Goal: Task Accomplishment & Management: Manage account settings

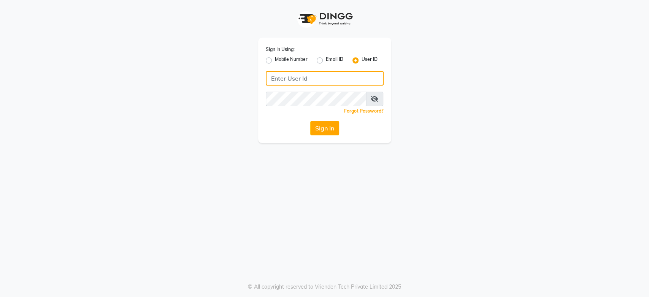
type input "7998919891"
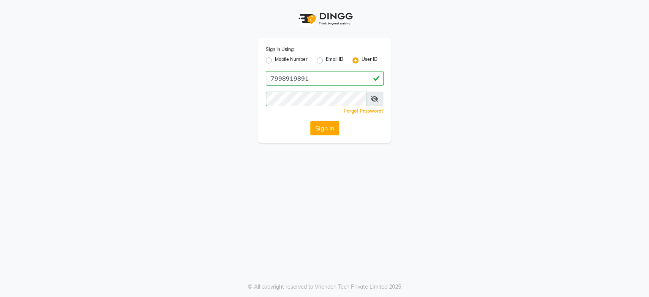
click at [275, 57] on label "Mobile Number" at bounding box center [291, 60] width 33 height 9
click at [275, 57] on input "Mobile Number" at bounding box center [277, 58] width 5 height 5
radio input "true"
radio input "false"
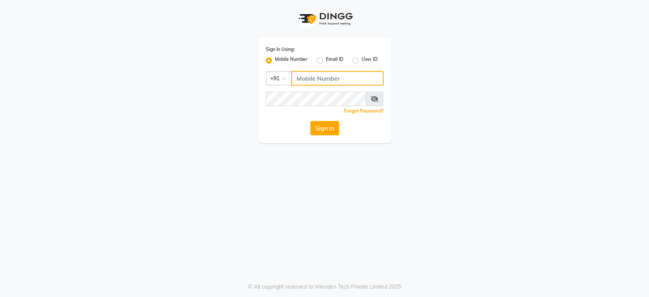
click at [335, 73] on input "Username" at bounding box center [337, 78] width 92 height 14
type input "7998919891"
click at [324, 131] on button "Sign In" at bounding box center [324, 128] width 29 height 14
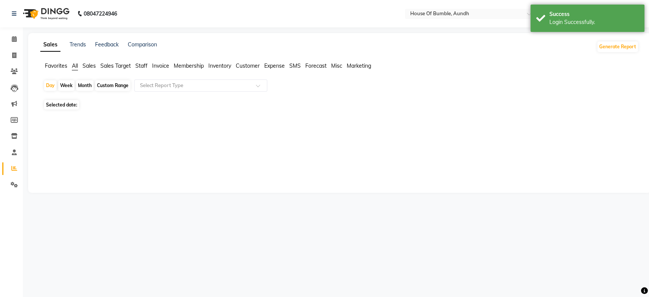
select select "en"
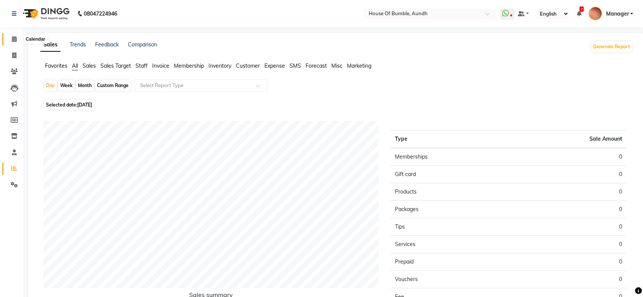
click at [14, 36] on span at bounding box center [14, 39] width 13 height 9
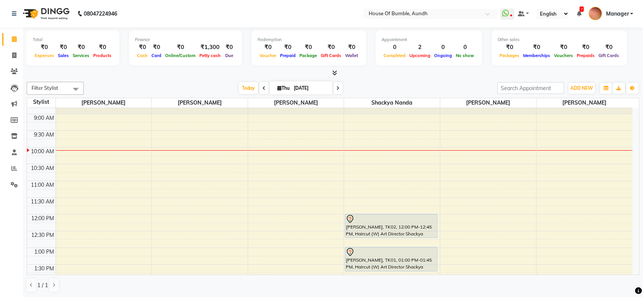
scroll to position [42, 0]
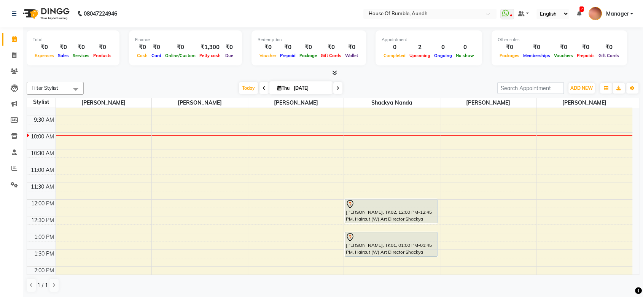
click at [85, 136] on div "8:00 AM 8:30 AM 9:00 AM 9:30 AM 10:00 AM 10:30 AM 11:00 AM 11:30 AM 12:00 PM 12…" at bounding box center [329, 283] width 605 height 435
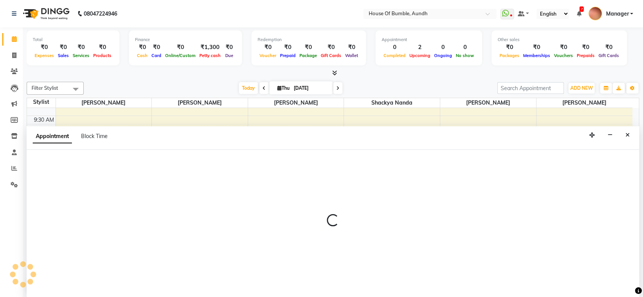
select select "7795"
select select "tentative"
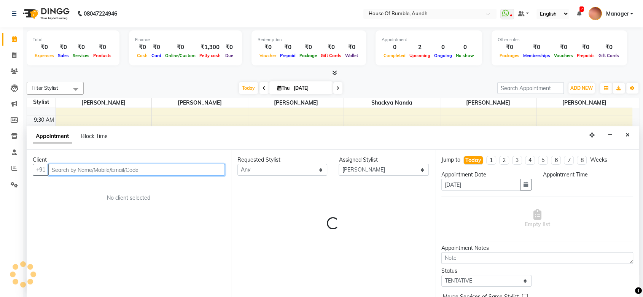
select select "600"
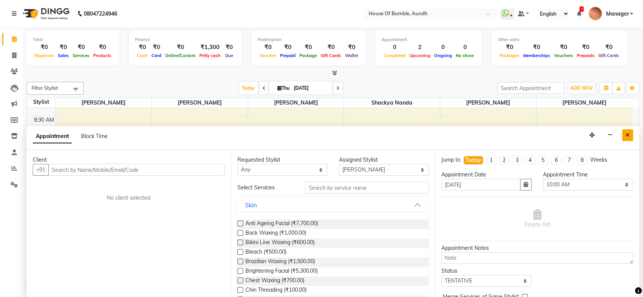
click at [624, 135] on button "Close" at bounding box center [627, 135] width 11 height 12
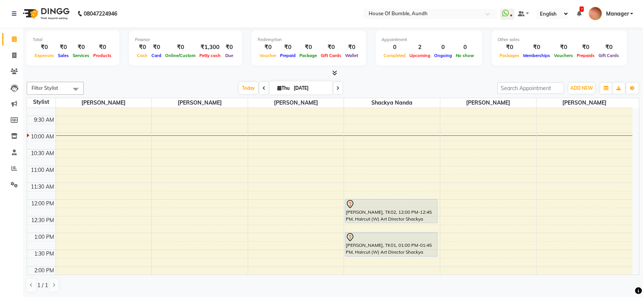
click at [626, 133] on div "8:00 AM 8:30 AM 9:00 AM 9:30 AM 10:00 AM 10:30 AM 11:00 AM 11:30 AM 12:00 PM 12…" at bounding box center [329, 283] width 605 height 435
select select "10291"
select select "tentative"
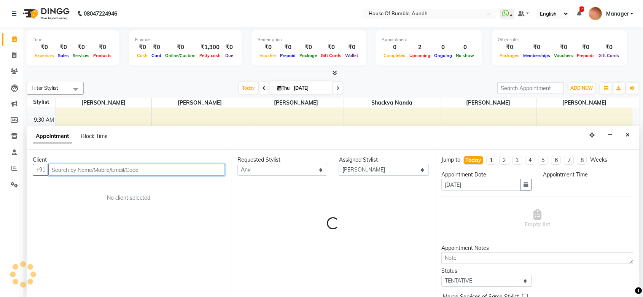
select select "600"
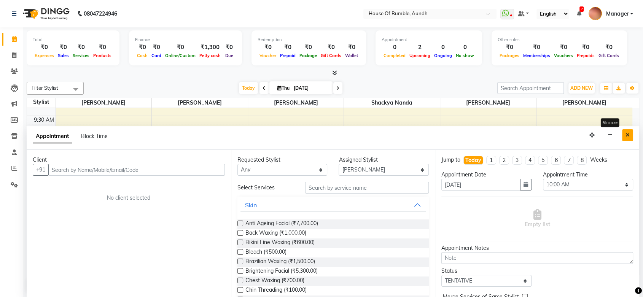
click at [627, 133] on icon "Close" at bounding box center [627, 134] width 4 height 5
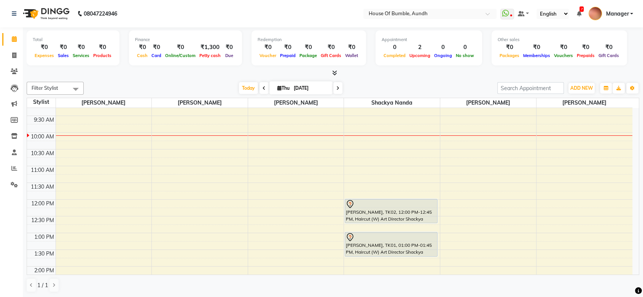
scroll to position [0, 0]
click at [86, 141] on div "8:00 AM 8:30 AM 9:00 AM 9:30 AM 10:00 AM 10:30 AM 11:00 AM 11:30 AM 12:00 PM 12…" at bounding box center [329, 283] width 605 height 435
select select "7795"
select select "615"
select select "tentative"
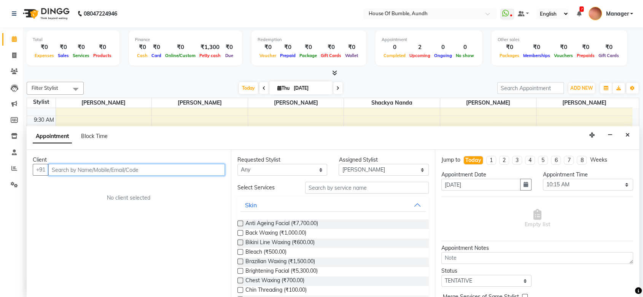
click at [84, 173] on input "text" at bounding box center [136, 170] width 176 height 12
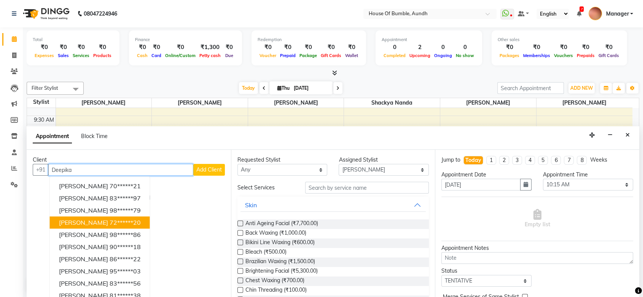
click at [110, 219] on ngb-highlight "72******20" at bounding box center [125, 223] width 31 height 8
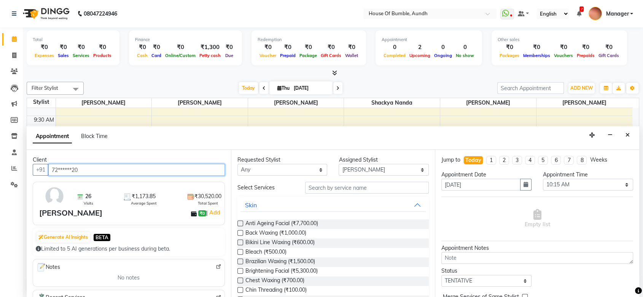
type input "72******20"
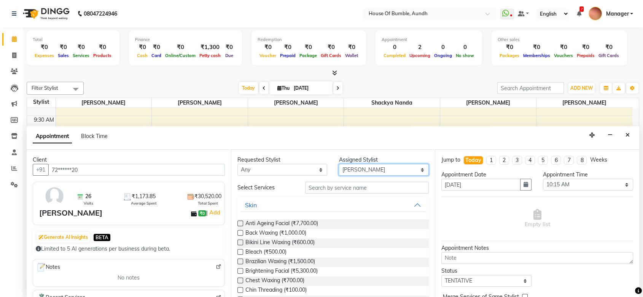
click at [358, 164] on select "Select Ashwini Rathod Hema Anthony Naim Shaeikh Neha Sonawane Pooja Kalbhor Sha…" at bounding box center [383, 170] width 90 height 12
click at [353, 168] on select "Select Ashwini Rathod Hema Anthony Naim Shaeikh Neha Sonawane Pooja Kalbhor Sha…" at bounding box center [383, 170] width 90 height 12
click at [384, 171] on select "Select Ashwini Rathod Hema Anthony Naim Shaeikh Neha Sonawane Pooja Kalbhor Sha…" at bounding box center [383, 170] width 90 height 12
click at [412, 166] on select "Select Ashwini Rathod Hema Anthony Naim Shaeikh Neha Sonawane Pooja Kalbhor Sha…" at bounding box center [383, 170] width 90 height 12
click at [420, 169] on select "Select Ashwini Rathod Hema Anthony Naim Shaeikh Neha Sonawane Pooja Kalbhor Sha…" at bounding box center [383, 170] width 90 height 12
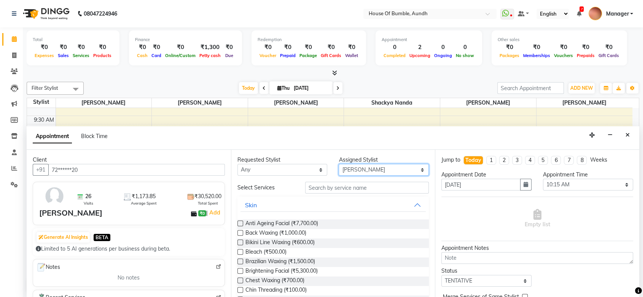
click at [405, 168] on select "Select Ashwini Rathod Hema Anthony Naim Shaeikh Neha Sonawane Pooja Kalbhor Sha…" at bounding box center [383, 170] width 90 height 12
click at [405, 167] on select "Select Ashwini Rathod Hema Anthony Naim Shaeikh Neha Sonawane Pooja Kalbhor Sha…" at bounding box center [383, 170] width 90 height 12
select select "12465"
click at [338, 164] on select "Select Ashwini Rathod Hema Anthony Naim Shaeikh Neha Sonawane Pooja Kalbhor Sha…" at bounding box center [383, 170] width 90 height 12
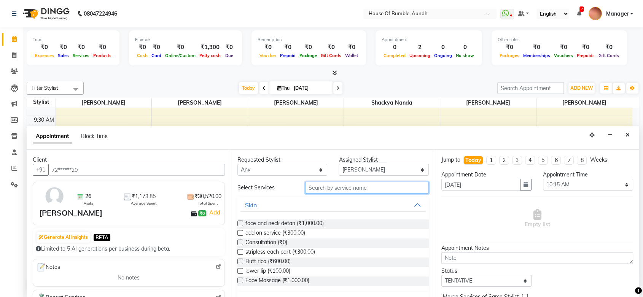
click at [365, 185] on input "text" at bounding box center [367, 188] width 124 height 12
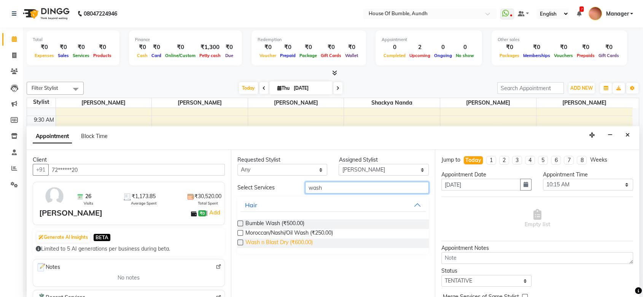
type input "wash"
drag, startPoint x: 300, startPoint y: 242, endPoint x: 411, endPoint y: 215, distance: 114.4
click at [300, 242] on span "Wash n Blast Dry (₹600.00)" at bounding box center [278, 243] width 67 height 10
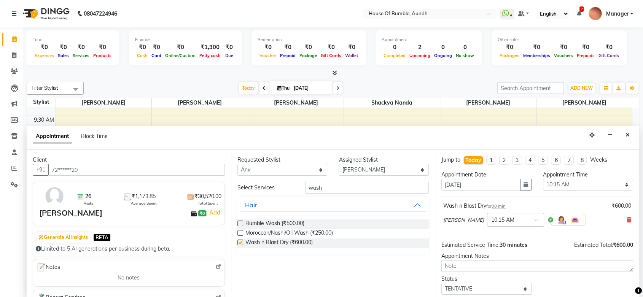
checkbox input "false"
click at [505, 216] on input "text" at bounding box center [507, 219] width 33 height 8
click at [510, 223] on div "× 10:15 AM" at bounding box center [509, 220] width 44 height 8
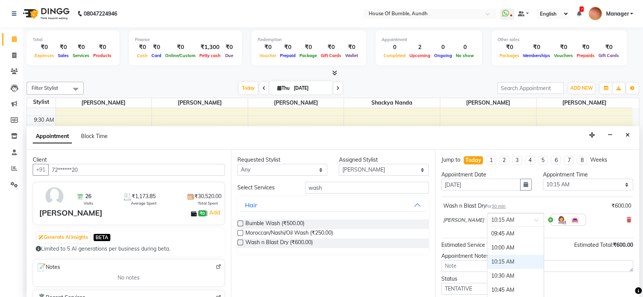
click at [500, 258] on div "10:15 AM" at bounding box center [515, 262] width 56 height 14
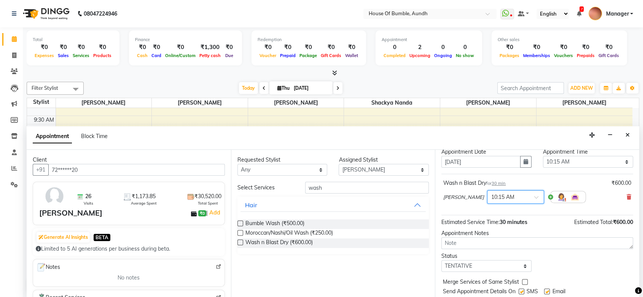
scroll to position [45, 0]
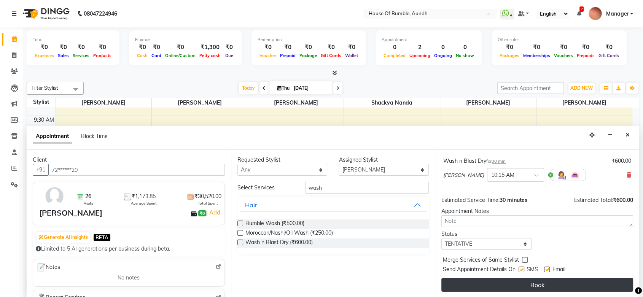
click at [526, 286] on button "Book" at bounding box center [537, 285] width 192 height 14
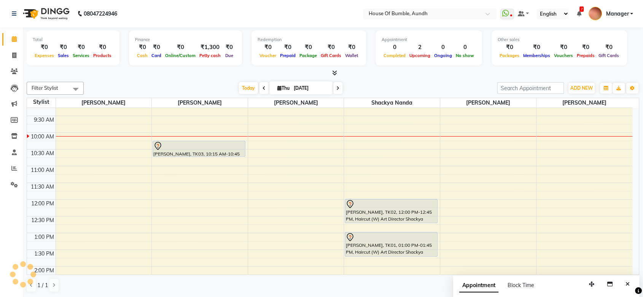
click at [376, 168] on div "8:00 AM 8:30 AM 9:00 AM 9:30 AM 10:00 AM 10:30 AM 11:00 AM 11:30 AM 12:00 PM 12…" at bounding box center [329, 283] width 605 height 435
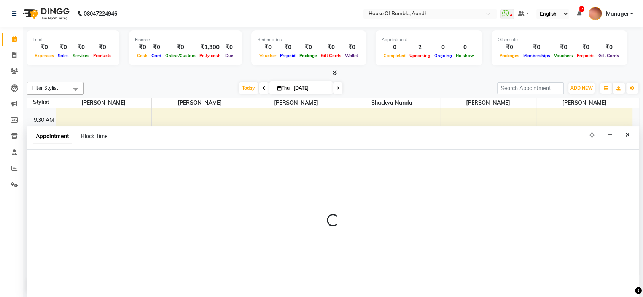
select select "7918"
select select "660"
select select "tentative"
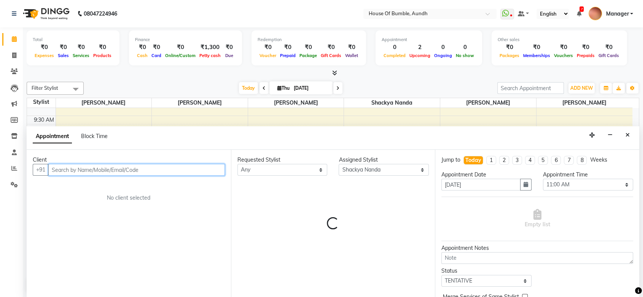
scroll to position [0, 0]
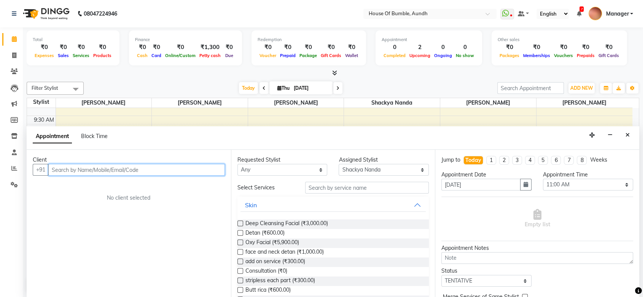
click at [174, 166] on input "text" at bounding box center [136, 170] width 176 height 12
click at [177, 171] on input "text" at bounding box center [136, 170] width 176 height 12
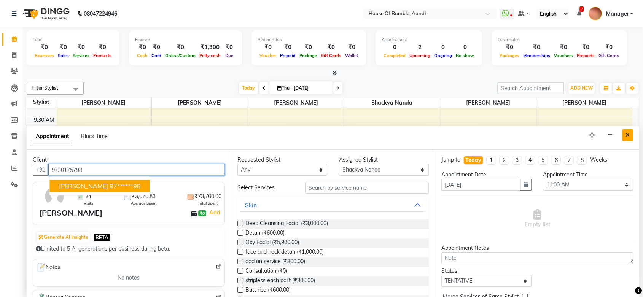
type input "9730175798"
click at [630, 137] on button "Close" at bounding box center [627, 135] width 11 height 12
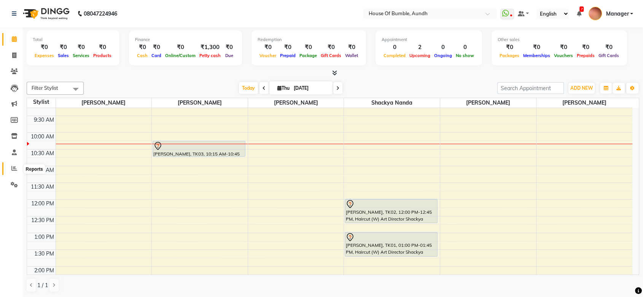
drag, startPoint x: 12, startPoint y: 165, endPoint x: 50, endPoint y: 219, distance: 66.4
click at [12, 165] on span at bounding box center [14, 168] width 13 height 9
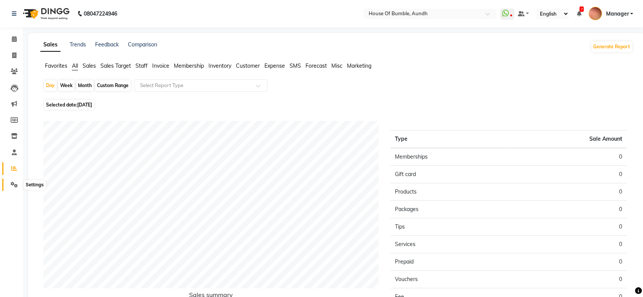
click at [14, 182] on icon at bounding box center [14, 185] width 7 height 6
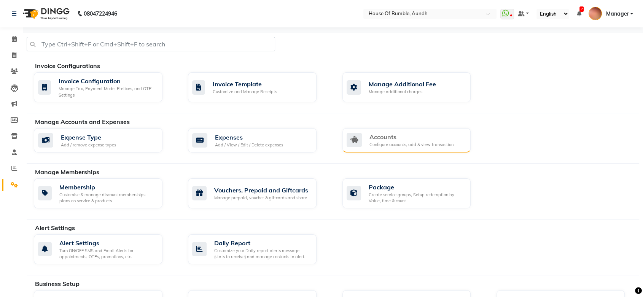
click at [457, 146] on div "Accounts Configure accounts, add & view transaction" at bounding box center [405, 140] width 118 height 16
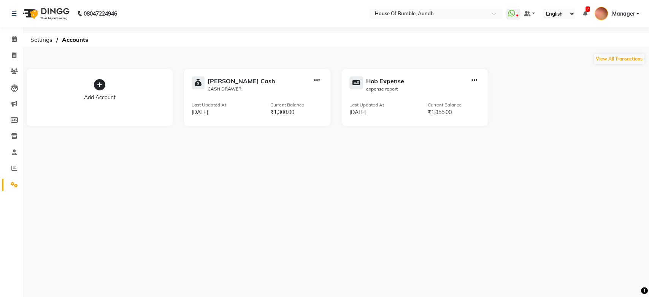
click at [474, 80] on icon "button" at bounding box center [475, 80] width 6 height 0
click at [477, 48] on div "Add Transaction" at bounding box center [474, 45] width 40 height 8
select select "direct"
select select "7380"
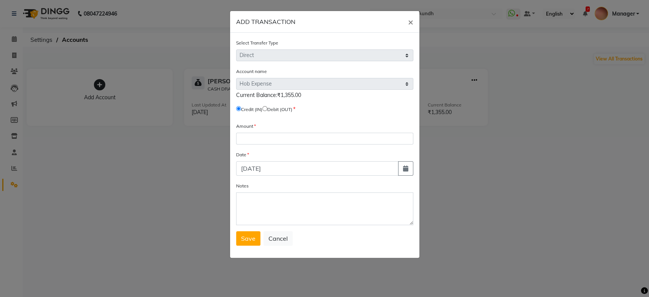
click at [267, 110] on input "radio" at bounding box center [264, 108] width 5 height 5
radio input "true"
click at [259, 137] on input "number" at bounding box center [324, 139] width 177 height 12
type input "119"
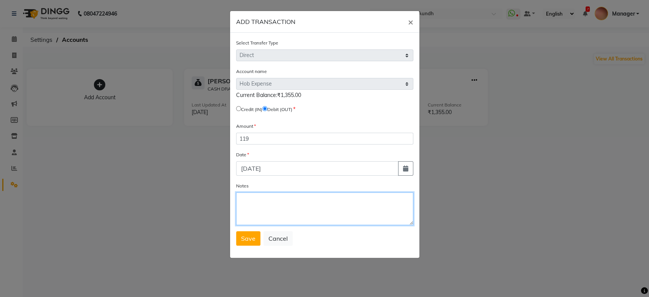
click at [262, 210] on textarea "Notes" at bounding box center [324, 208] width 177 height 33
type textarea "Haar and modak"
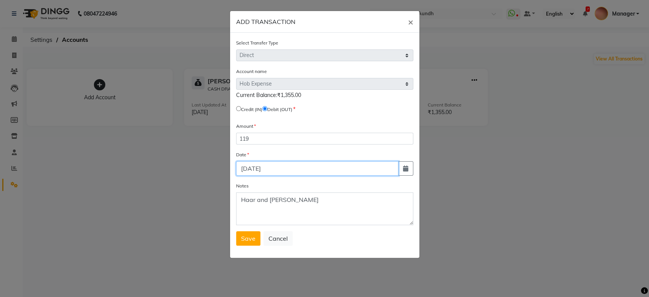
click at [264, 169] on input "[DATE]" at bounding box center [317, 168] width 162 height 14
click at [410, 172] on button "button" at bounding box center [405, 168] width 15 height 14
select select "9"
select select "2025"
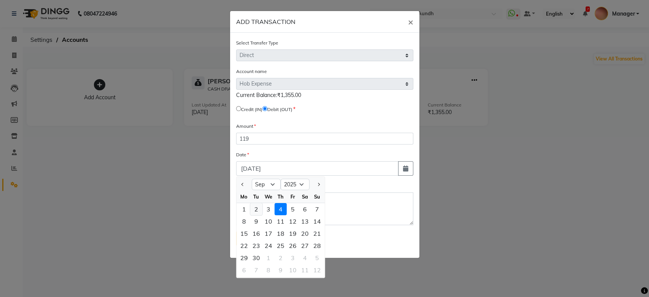
click at [257, 210] on div "2" at bounding box center [256, 209] width 12 height 12
type input "[DATE]"
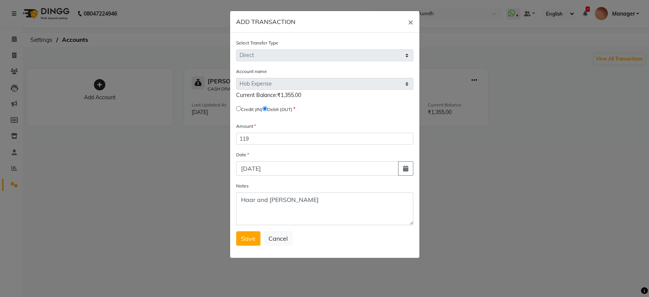
click at [254, 237] on span "Save" at bounding box center [248, 239] width 14 height 8
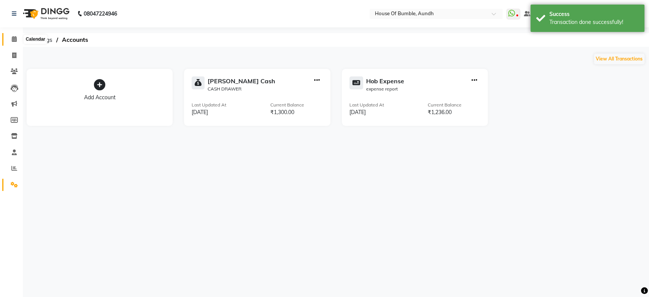
click at [13, 35] on span at bounding box center [14, 39] width 13 height 9
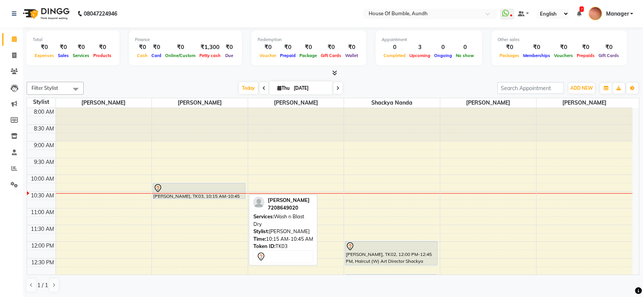
click at [219, 197] on div at bounding box center [199, 198] width 92 height 3
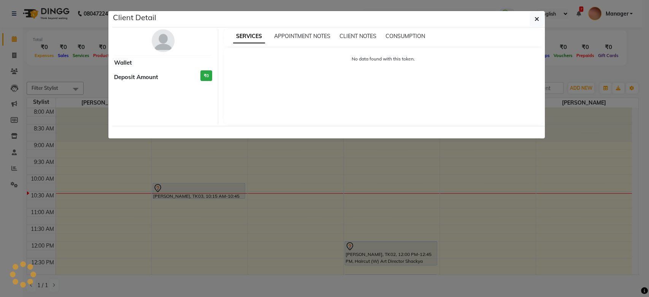
select select "7"
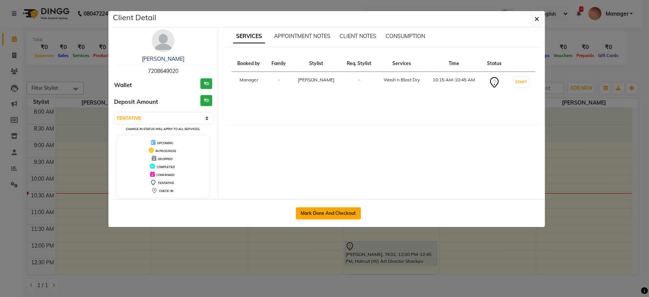
click at [319, 210] on button "Mark Done And Checkout" at bounding box center [328, 213] width 65 height 12
select select "service"
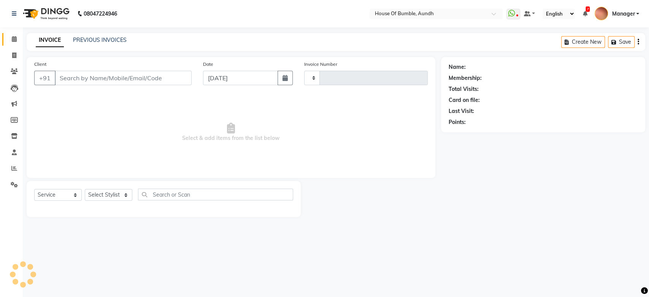
type input "1288"
select select "581"
type input "72******20"
select select "12465"
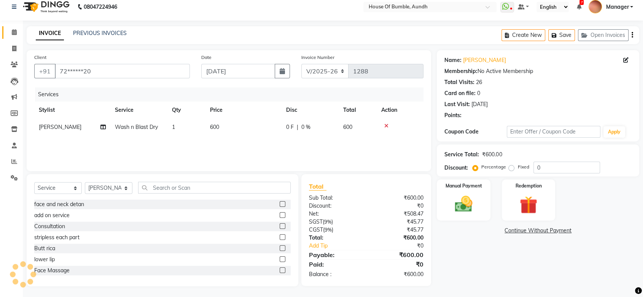
scroll to position [7, 0]
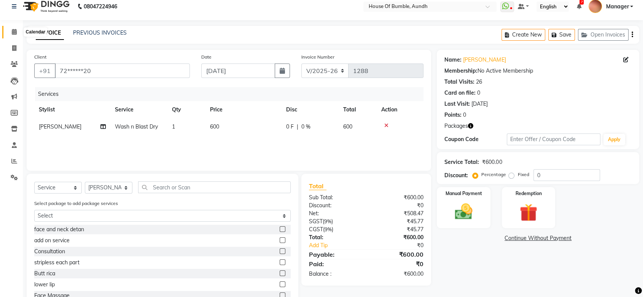
click at [11, 32] on span at bounding box center [14, 32] width 13 height 9
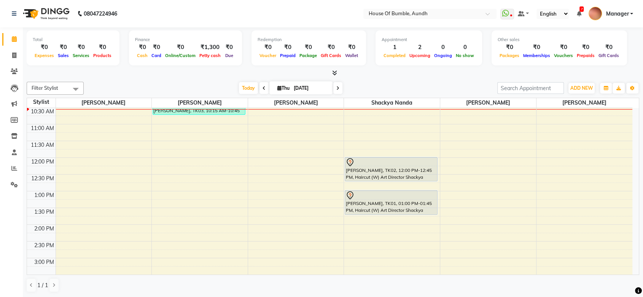
scroll to position [84, 0]
click at [100, 145] on div "8:00 AM 8:30 AM 9:00 AM 9:30 AM 10:00 AM 10:30 AM 11:00 AM 11:30 AM 12:00 PM 12…" at bounding box center [329, 241] width 605 height 435
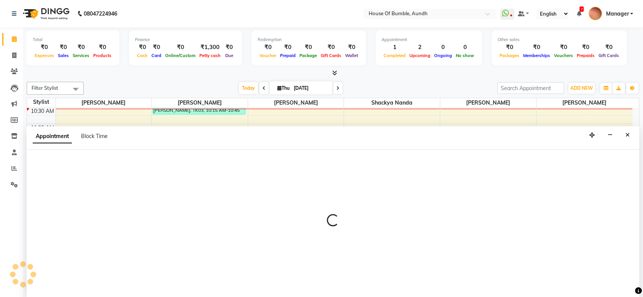
select select "7795"
select select "690"
select select "tentative"
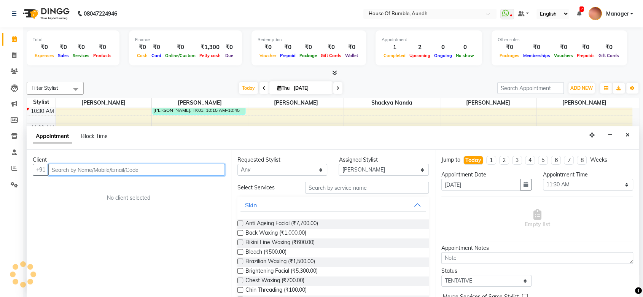
scroll to position [0, 0]
click at [168, 175] on input "text" at bounding box center [136, 170] width 176 height 12
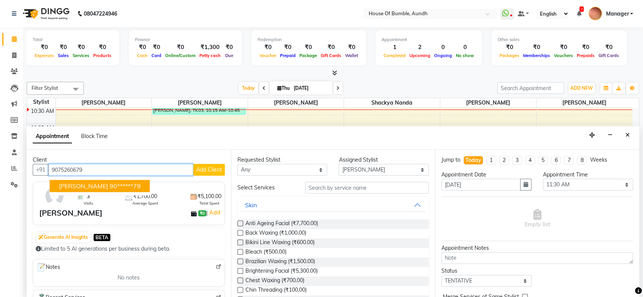
click at [84, 184] on span "Srishti Barge" at bounding box center [83, 187] width 49 height 8
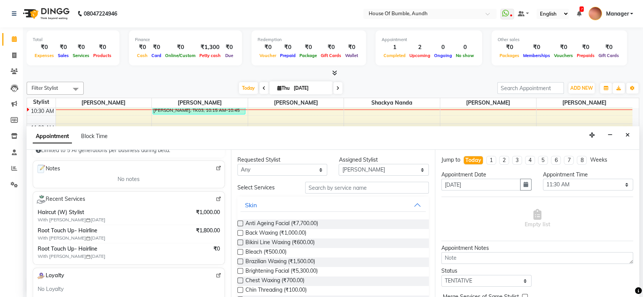
scroll to position [84, 0]
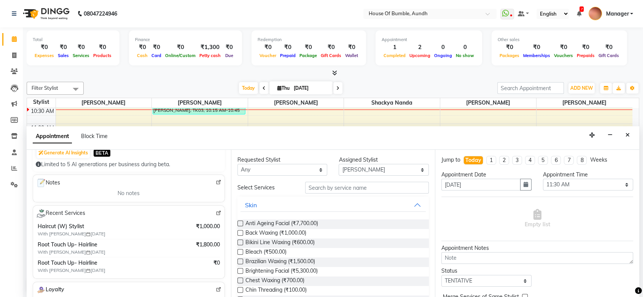
type input "90******79"
click at [216, 211] on img at bounding box center [219, 213] width 6 height 6
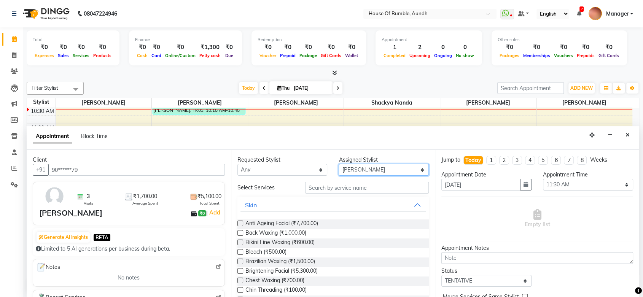
click at [364, 168] on select "Select Ashwini Rathod Hema Anthony Naim Shaeikh Neha Sonawane Pooja Kalbhor Sha…" at bounding box center [383, 170] width 90 height 12
select select "12465"
click at [338, 164] on select "Select Ashwini Rathod Hema Anthony Naim Shaeikh Neha Sonawane Pooja Kalbhor Sha…" at bounding box center [383, 170] width 90 height 12
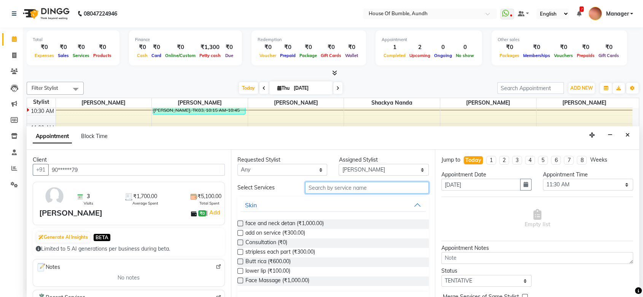
click at [340, 183] on input "text" at bounding box center [367, 188] width 124 height 12
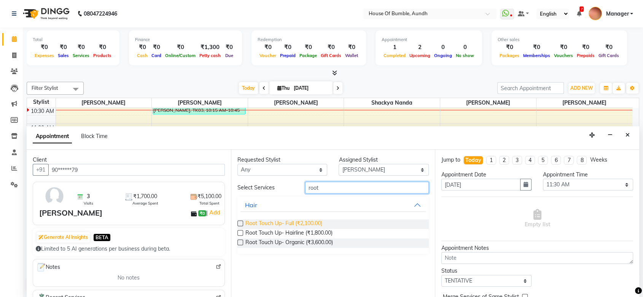
type input "root"
click at [246, 220] on span "Root Touch Up- Full (₹2,100.00)" at bounding box center [283, 224] width 77 height 10
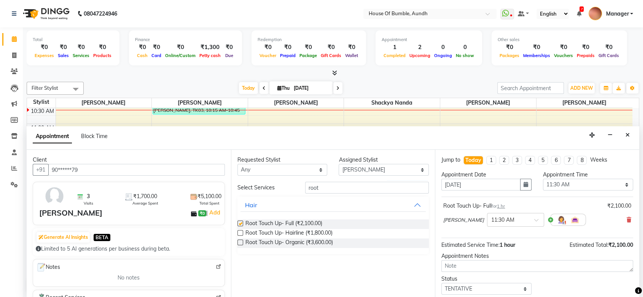
checkbox input "false"
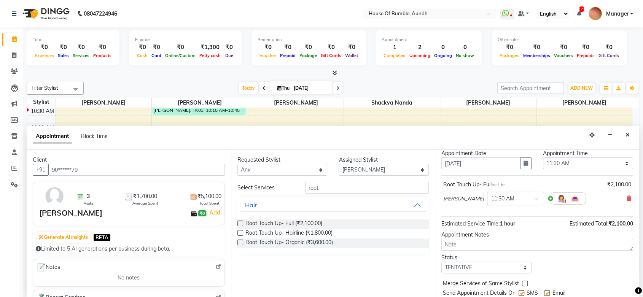
scroll to position [42, 0]
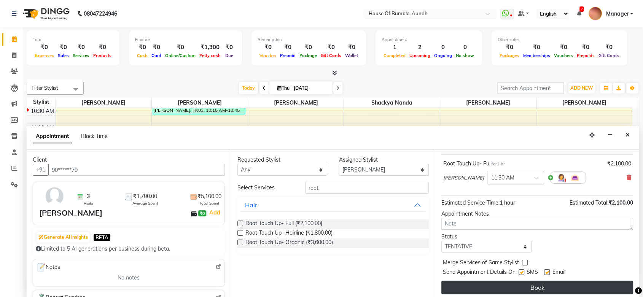
click at [496, 285] on button "Book" at bounding box center [537, 288] width 192 height 14
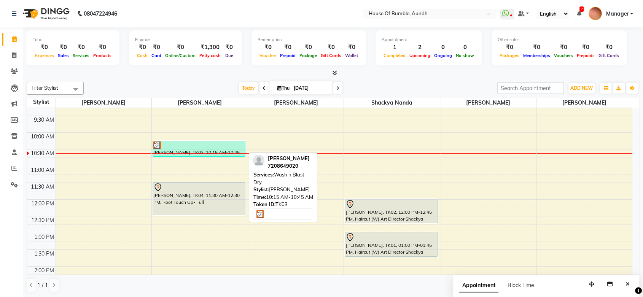
click at [241, 149] on div "[PERSON_NAME], TK03, 10:15 AM-10:45 AM, Wash n Blast Dry" at bounding box center [199, 148] width 92 height 15
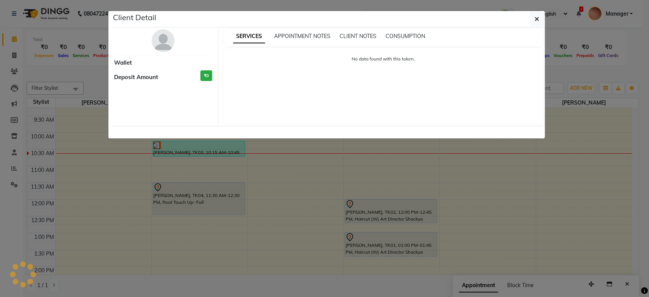
select select "3"
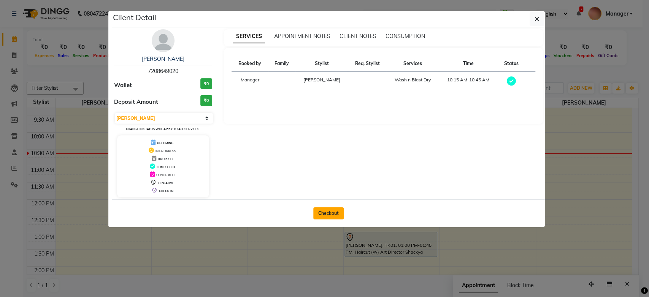
click at [336, 215] on button "Checkout" at bounding box center [328, 213] width 30 height 12
select select "service"
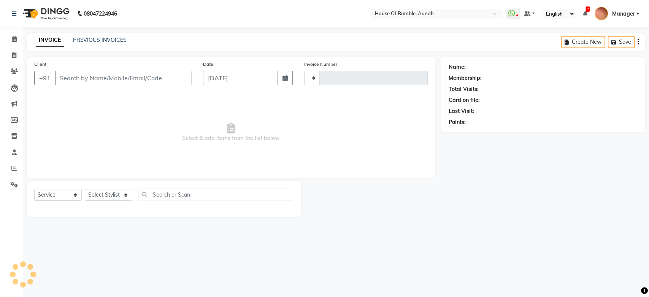
type input "1288"
select select "581"
type input "72******20"
select select "12465"
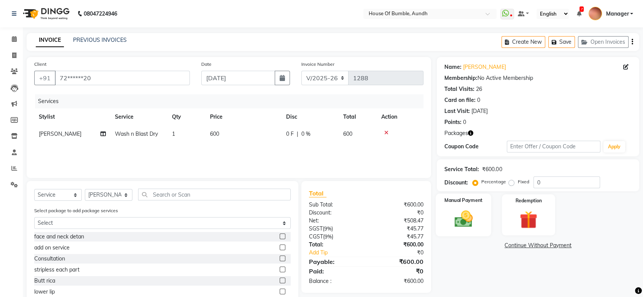
click at [481, 216] on div "Manual Payment" at bounding box center [464, 215] width 56 height 43
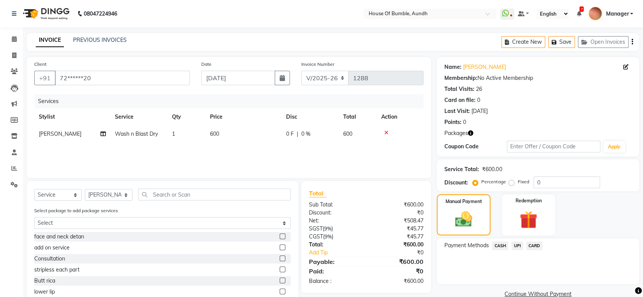
click at [518, 245] on span "UPI" at bounding box center [517, 245] width 12 height 9
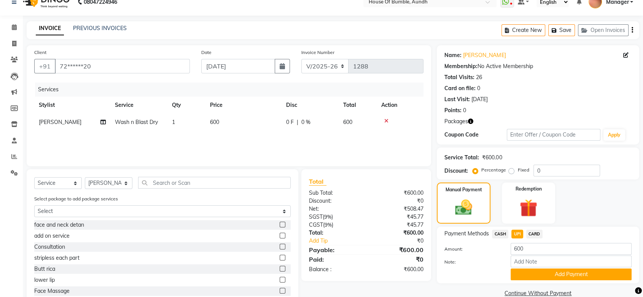
scroll to position [33, 0]
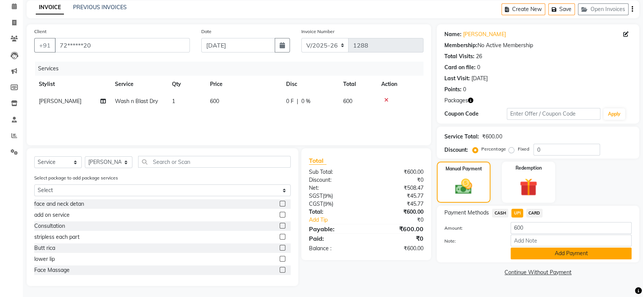
click at [527, 256] on button "Add Payment" at bounding box center [570, 254] width 121 height 12
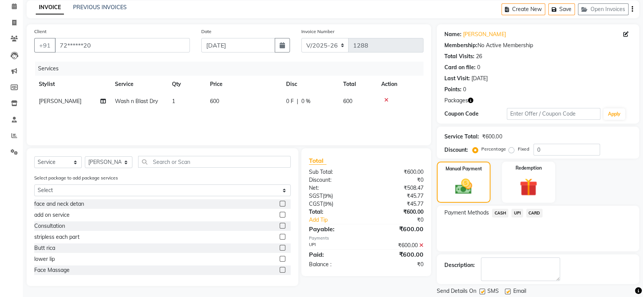
scroll to position [56, 0]
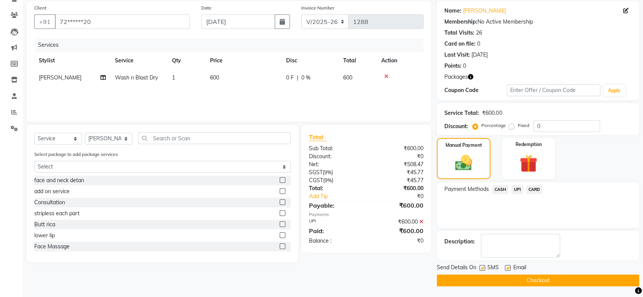
click at [524, 275] on button "Checkout" at bounding box center [538, 281] width 202 height 12
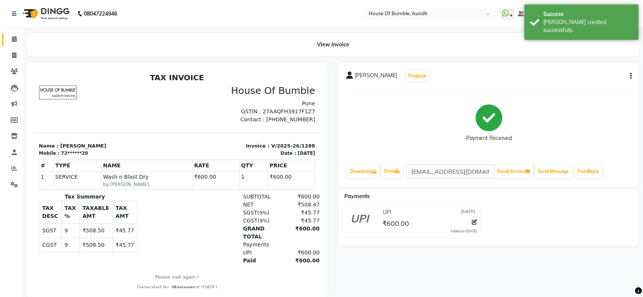
click at [17, 45] on link "Calendar" at bounding box center [11, 39] width 18 height 13
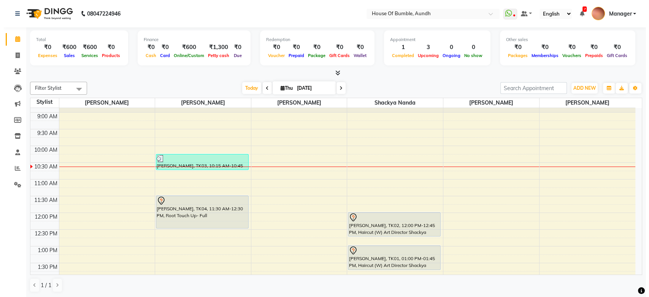
scroll to position [84, 0]
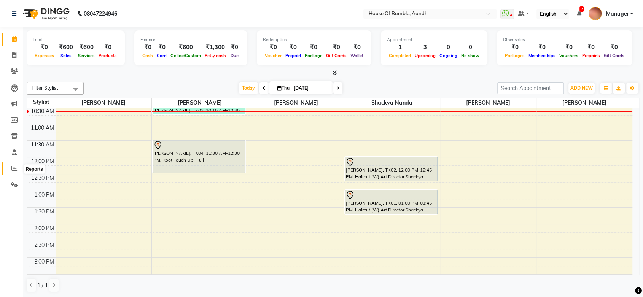
click at [14, 169] on icon at bounding box center [14, 168] width 6 height 6
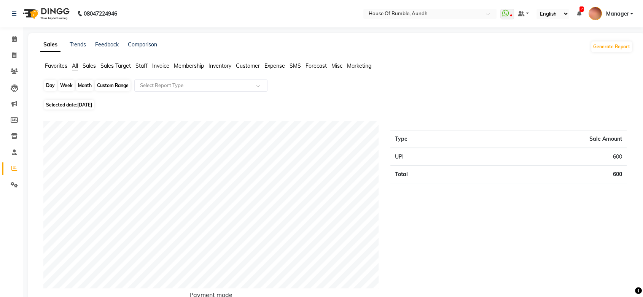
click at [54, 87] on div "Day" at bounding box center [50, 85] width 13 height 11
select select "9"
select select "2025"
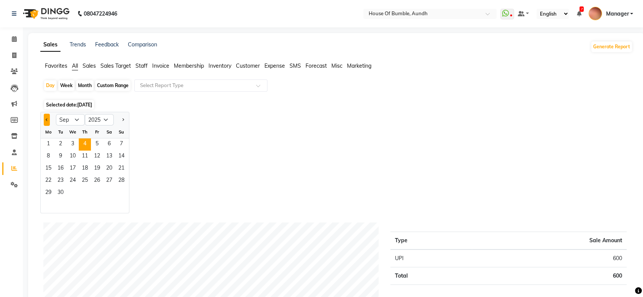
click at [49, 115] on button "Previous month" at bounding box center [47, 120] width 6 height 12
select select "8"
click at [95, 139] on span "1" at bounding box center [97, 144] width 12 height 12
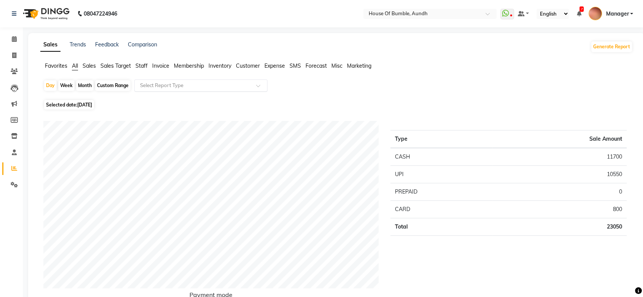
click at [160, 87] on input "text" at bounding box center [193, 86] width 110 height 8
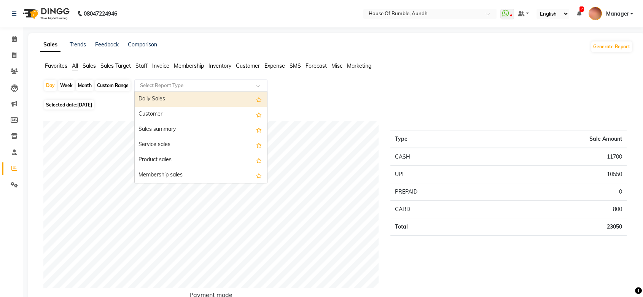
click at [148, 65] on span "Staff" at bounding box center [141, 65] width 12 height 7
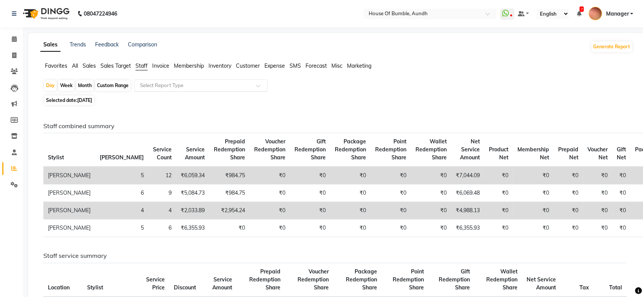
click at [179, 86] on input "text" at bounding box center [193, 86] width 110 height 8
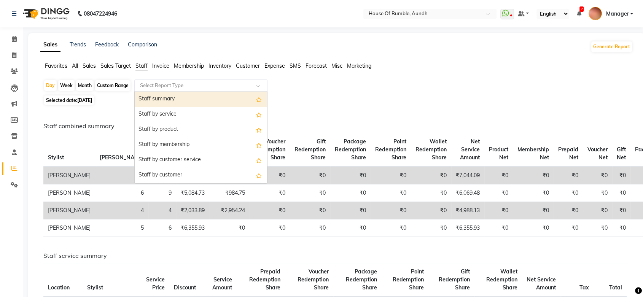
click at [192, 103] on div "Staff summary" at bounding box center [201, 99] width 132 height 15
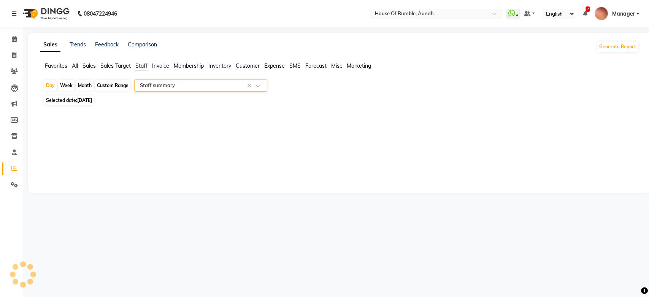
select select "csv"
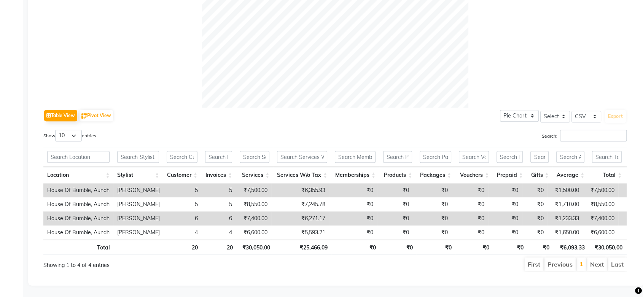
scroll to position [293, 0]
drag, startPoint x: 277, startPoint y: 235, endPoint x: 330, endPoint y: 243, distance: 53.9
click at [330, 243] on th "₹25,466.09" at bounding box center [303, 247] width 58 height 15
click at [317, 288] on main "Sales Trends Feedback Comparison Generate Report Favorites All Sales Sales Targ…" at bounding box center [333, 24] width 620 height 545
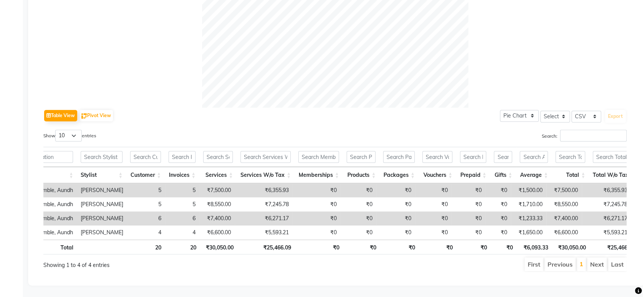
scroll to position [0, 17]
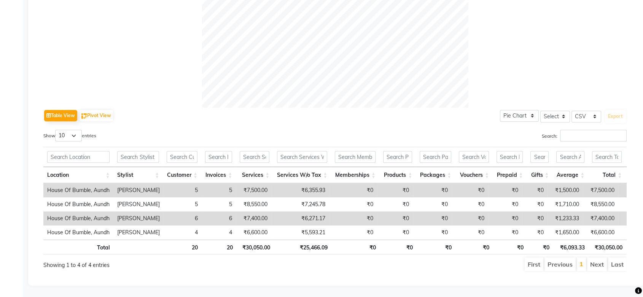
drag, startPoint x: 271, startPoint y: 227, endPoint x: 284, endPoint y: 227, distance: 12.6
click at [284, 227] on div "Location Stylist Customer Invoices Services Services W/o Tax Memberships Produc…" at bounding box center [334, 211] width 583 height 56
click at [291, 264] on div "First Previous 1 Next Last" at bounding box center [458, 264] width 335 height 14
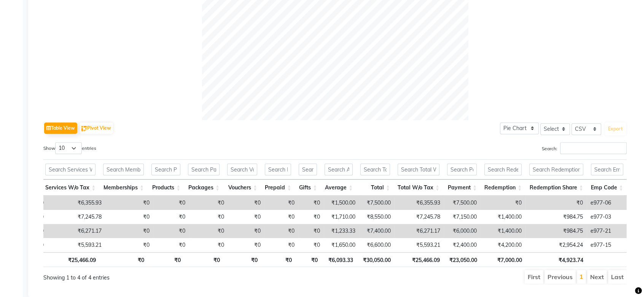
scroll to position [293, 0]
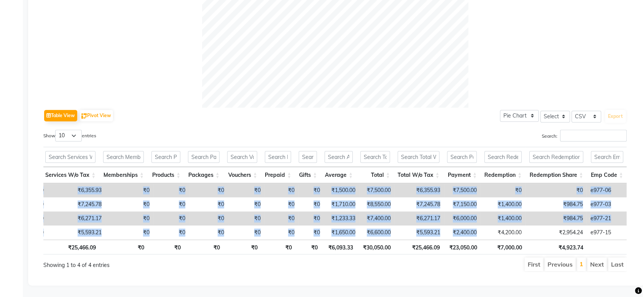
drag, startPoint x: 489, startPoint y: 224, endPoint x: 505, endPoint y: 227, distance: 16.3
click at [505, 227] on div "Location Stylist Customer Invoices Services Services W/o Tax Memberships Produc…" at bounding box center [334, 211] width 583 height 56
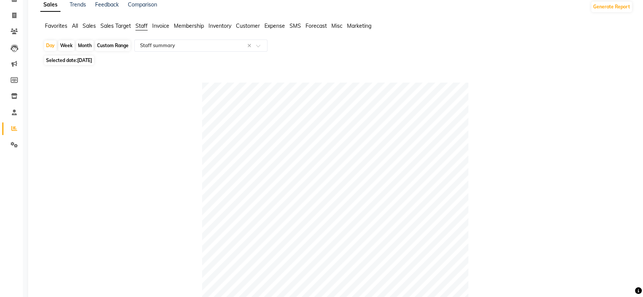
scroll to position [0, 0]
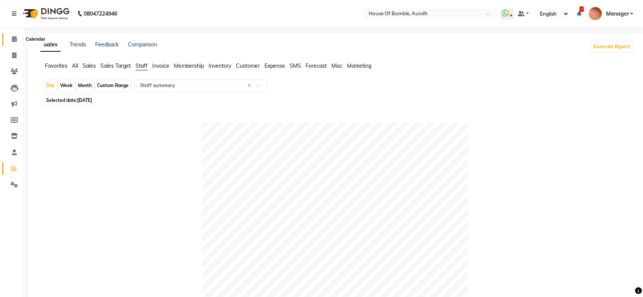
click at [14, 38] on icon at bounding box center [14, 39] width 5 height 6
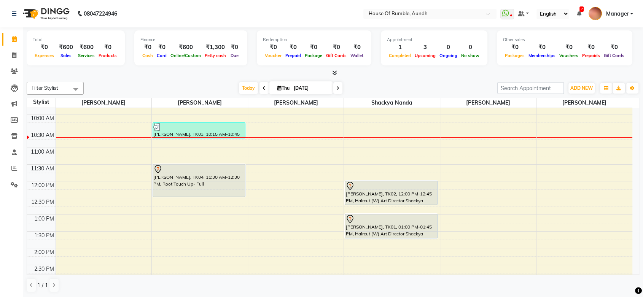
scroll to position [42, 0]
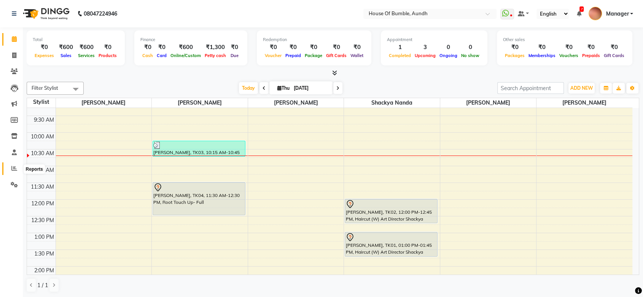
click at [13, 167] on icon at bounding box center [14, 168] width 6 height 6
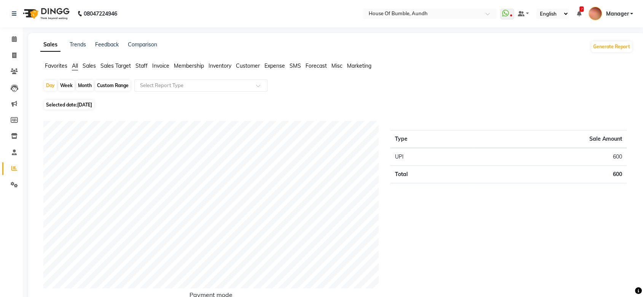
click at [105, 89] on div "Custom Range" at bounding box center [112, 85] width 35 height 11
select select "9"
select select "2025"
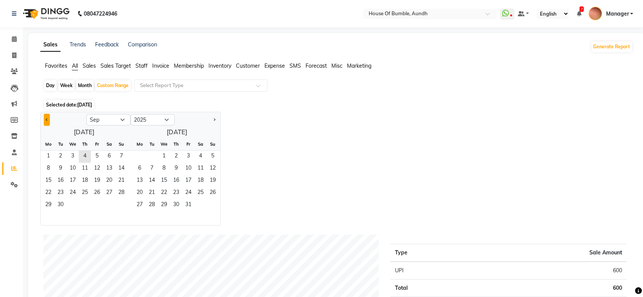
click at [49, 123] on button "Previous month" at bounding box center [47, 120] width 6 height 12
select select "8"
click at [83, 89] on div "Month" at bounding box center [84, 85] width 17 height 11
select select "9"
select select "2025"
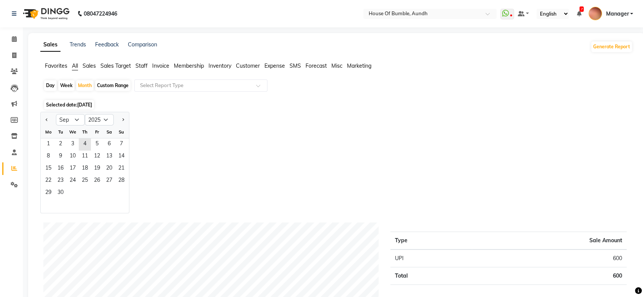
click at [54, 81] on div "Day" at bounding box center [50, 85] width 13 height 11
select select "9"
select select "2025"
click at [45, 82] on div "Day" at bounding box center [50, 85] width 13 height 11
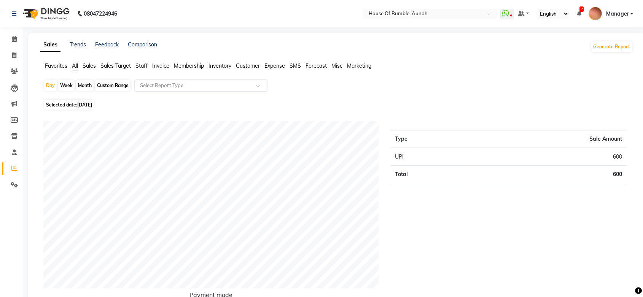
click at [73, 103] on span "Selected date: 04-09-2025" at bounding box center [69, 105] width 50 height 10
select select "9"
select select "2025"
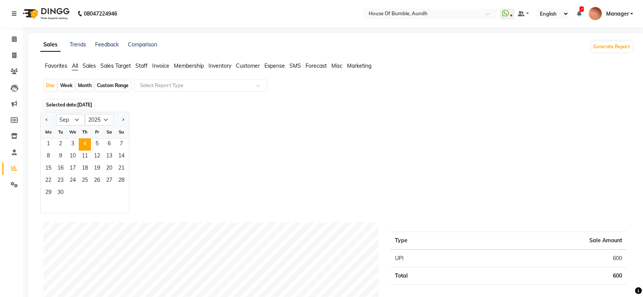
click at [42, 120] on div at bounding box center [48, 120] width 15 height 12
click at [44, 120] on button "Previous month" at bounding box center [47, 120] width 6 height 12
select select "8"
click at [93, 146] on span "1" at bounding box center [97, 144] width 12 height 12
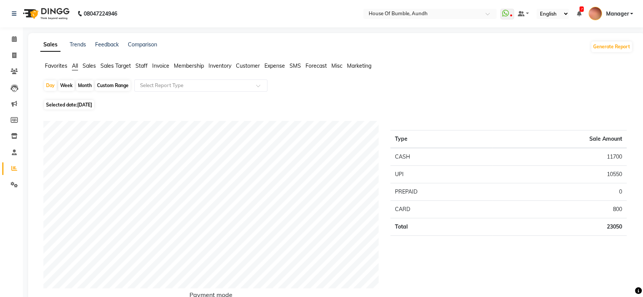
click at [144, 64] on span "Staff" at bounding box center [141, 65] width 12 height 7
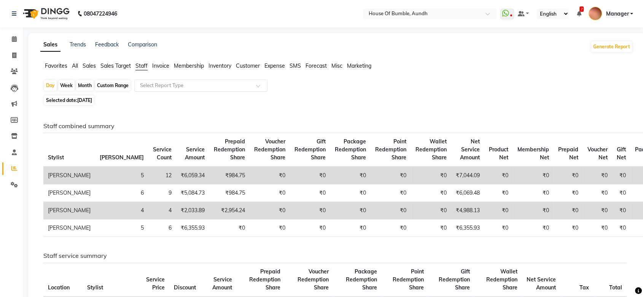
click at [181, 84] on input "text" at bounding box center [193, 86] width 110 height 8
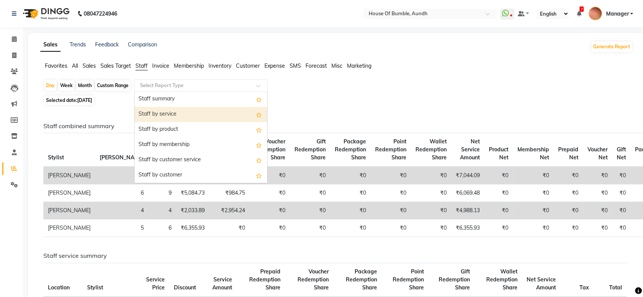
click at [181, 115] on div "Staff by service" at bounding box center [201, 114] width 132 height 15
select select "csv"
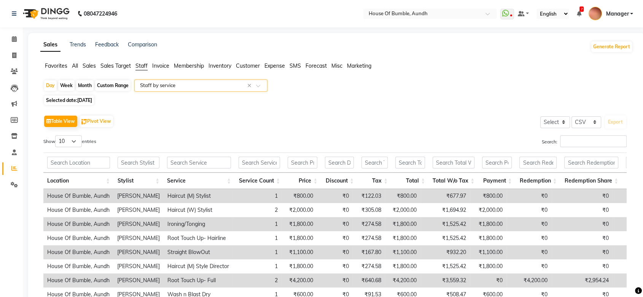
click at [189, 85] on input "text" at bounding box center [193, 86] width 110 height 8
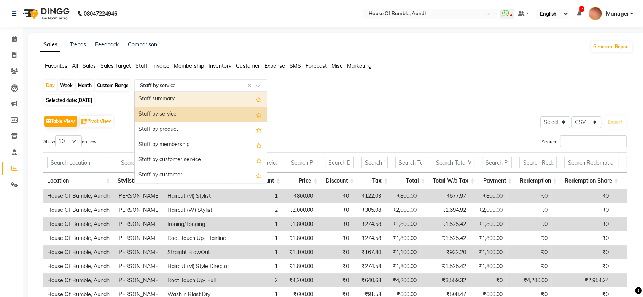
click at [187, 99] on div "Staff summary" at bounding box center [201, 99] width 132 height 15
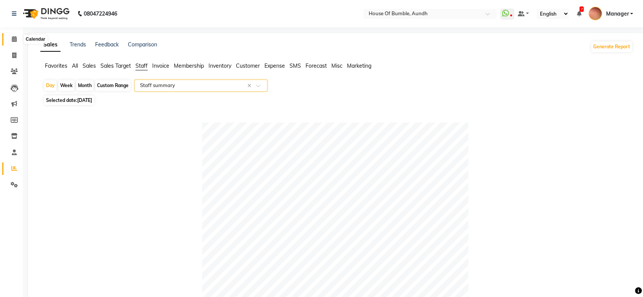
click at [16, 38] on icon at bounding box center [14, 39] width 5 height 6
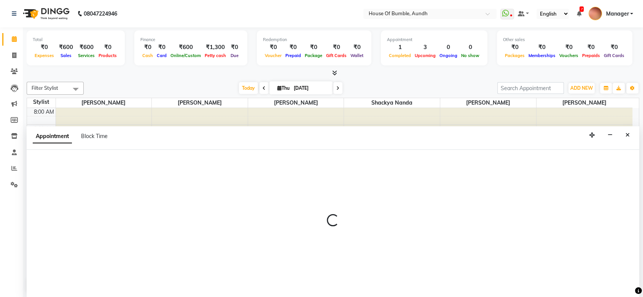
select select "7795"
select select "675"
select select "tentative"
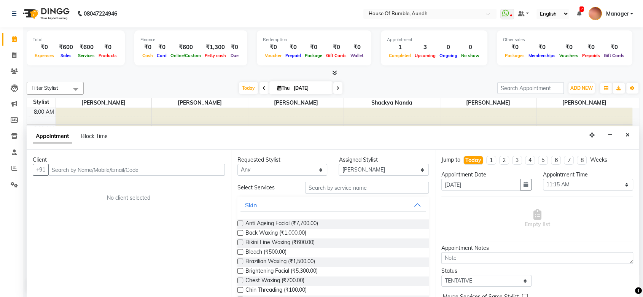
click at [114, 171] on input "text" at bounding box center [136, 170] width 176 height 12
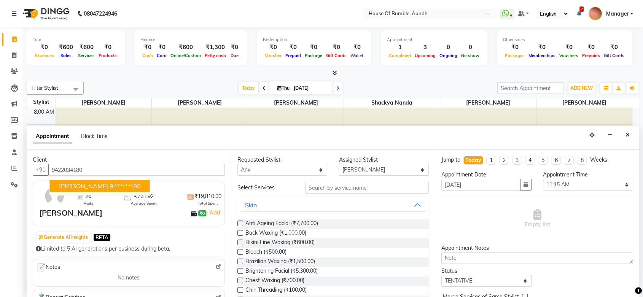
click at [76, 185] on span "Atul Bhole" at bounding box center [83, 187] width 49 height 8
type input "94******80"
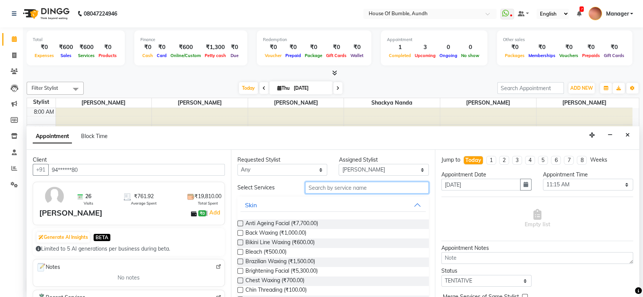
click at [365, 185] on input "text" at bounding box center [367, 188] width 124 height 12
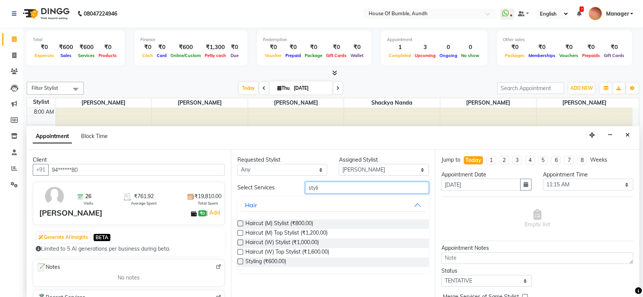
type input "styli"
click at [300, 218] on div "Haircut (M) Stylist (₹800.00) Haircut (M) Top Stylist (₹1,200.00) Haircut (W) S…" at bounding box center [333, 243] width 192 height 60
click at [303, 225] on span "Haircut (M) Stylist (₹800.00)" at bounding box center [279, 224] width 68 height 10
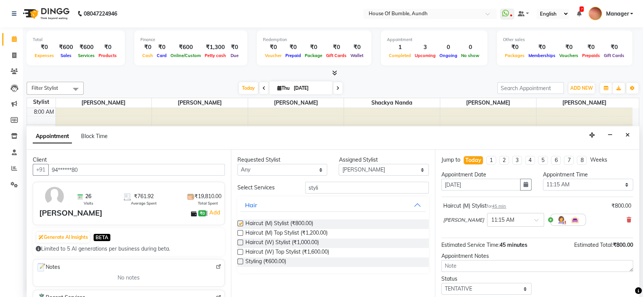
checkbox input "false"
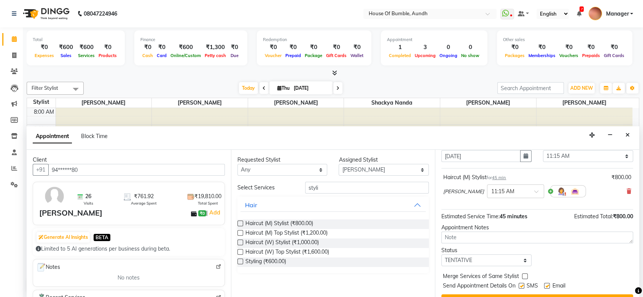
scroll to position [45, 0]
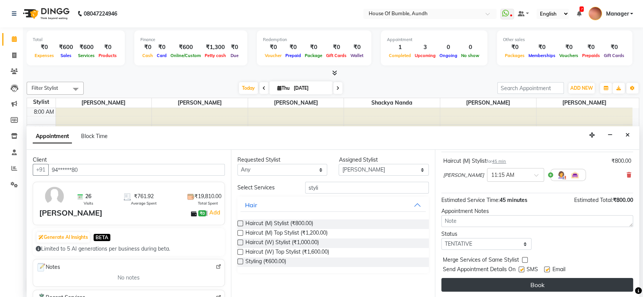
click at [579, 278] on button "Book" at bounding box center [537, 285] width 192 height 14
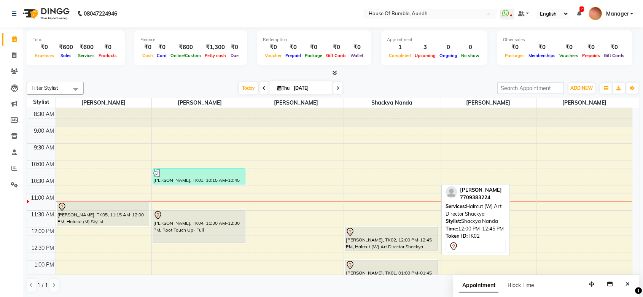
scroll to position [0, 0]
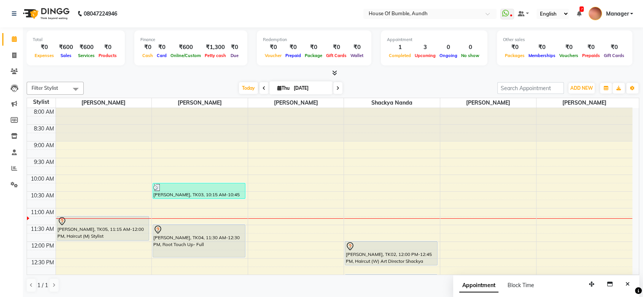
click at [259, 90] on span at bounding box center [263, 88] width 9 height 12
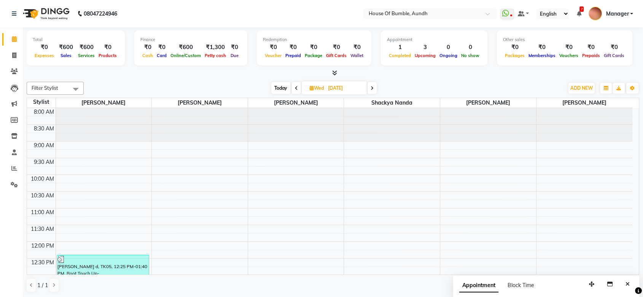
click at [371, 87] on icon at bounding box center [371, 88] width 3 height 5
type input "[DATE]"
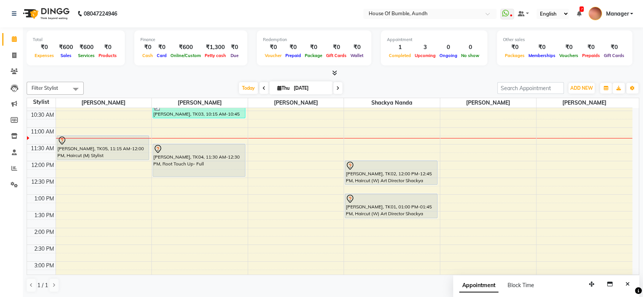
scroll to position [84, 0]
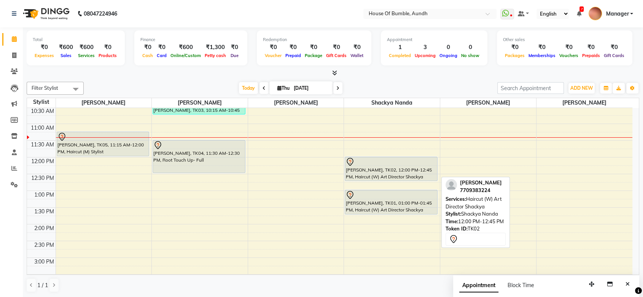
click at [427, 169] on div "[PERSON_NAME], TK02, 12:00 PM-12:45 PM, Haircut (W) Art Director Shackya" at bounding box center [391, 169] width 92 height 24
select select "7"
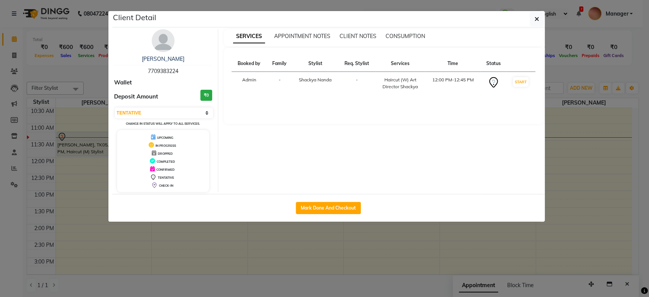
click at [167, 69] on span "7709383224" at bounding box center [163, 71] width 30 height 7
click at [529, 22] on div "Client Detail" at bounding box center [328, 19] width 433 height 16
click at [530, 21] on button "button" at bounding box center [537, 19] width 14 height 14
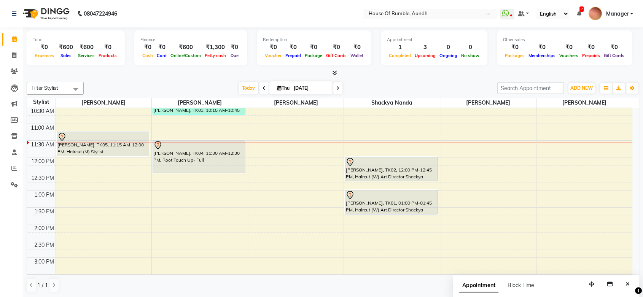
click at [333, 87] on span at bounding box center [337, 88] width 9 height 12
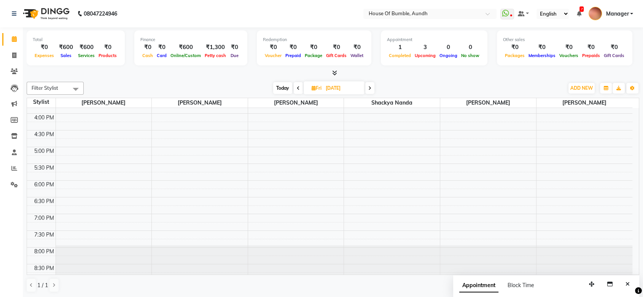
scroll to position [265, 0]
click at [283, 86] on span "Today" at bounding box center [282, 88] width 19 height 12
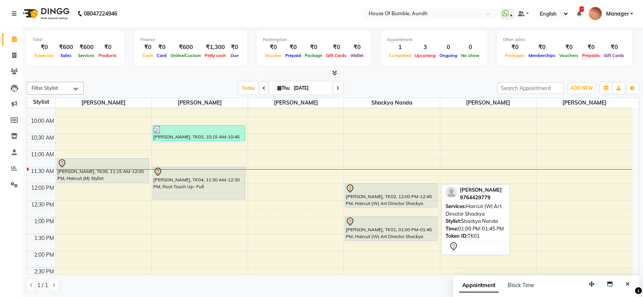
scroll to position [16, 0]
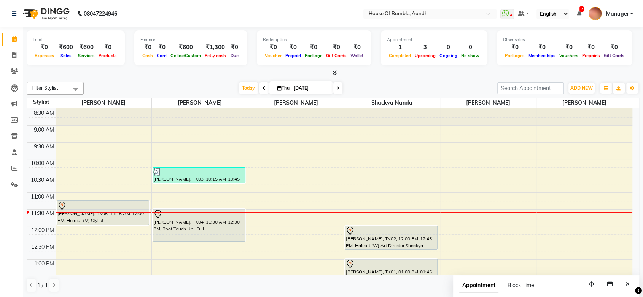
click at [336, 88] on icon at bounding box center [337, 88] width 3 height 5
type input "05-09-2025"
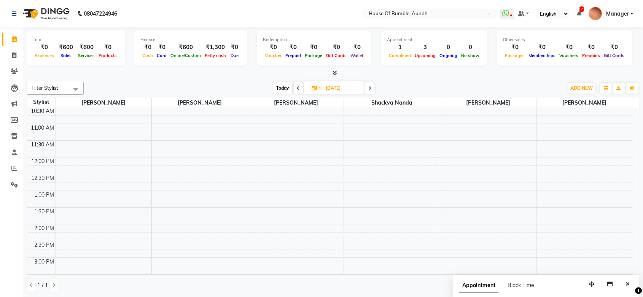
scroll to position [127, 0]
click at [105, 118] on div "8:00 AM 8:30 AM 9:00 AM 9:30 AM 10:00 AM 10:30 AM 11:00 AM 11:30 AM 12:00 PM 12…" at bounding box center [329, 198] width 605 height 435
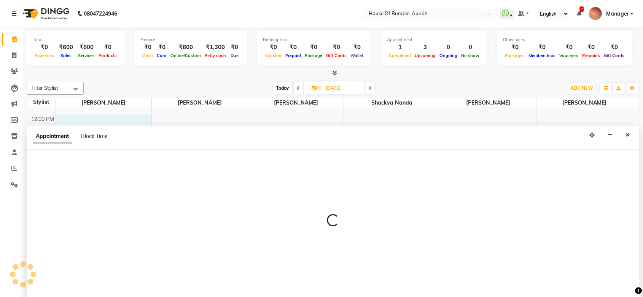
scroll to position [0, 0]
select select "7795"
select select "720"
select select "tentative"
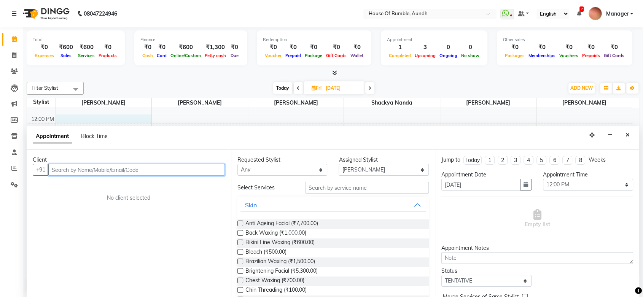
click at [114, 171] on input "text" at bounding box center [136, 170] width 176 height 12
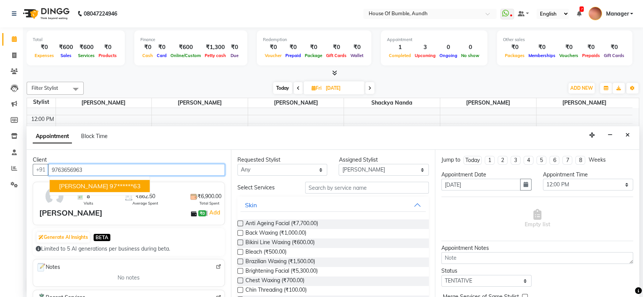
click at [108, 186] on span "Shraddha Kundalik" at bounding box center [83, 187] width 49 height 8
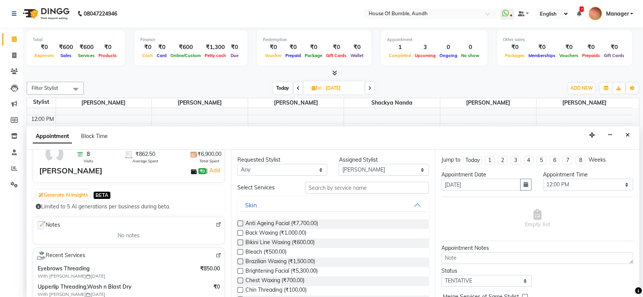
scroll to position [84, 0]
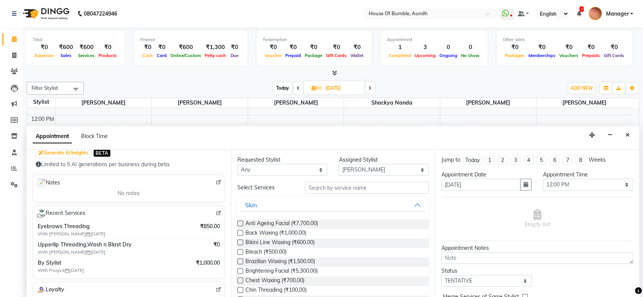
type input "97******63"
click at [216, 210] on img at bounding box center [219, 213] width 6 height 6
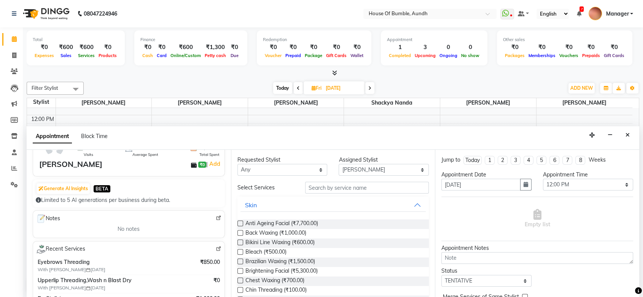
scroll to position [0, 0]
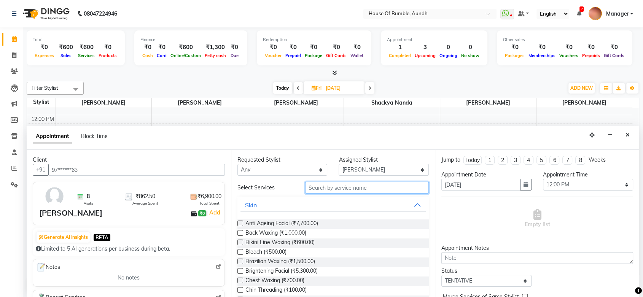
click at [371, 191] on input "text" at bounding box center [367, 188] width 124 height 12
click at [384, 167] on select "Select Ashwini Rathod Hema Anthony Naim Shaeikh Neha Sonawane Pooja Kalbhor Sha…" at bounding box center [383, 170] width 90 height 12
select select "7792"
click at [338, 164] on select "Select Ashwini Rathod Hema Anthony Naim Shaeikh Neha Sonawane Pooja Kalbhor Sha…" at bounding box center [383, 170] width 90 height 12
click at [362, 188] on input "text" at bounding box center [367, 188] width 124 height 12
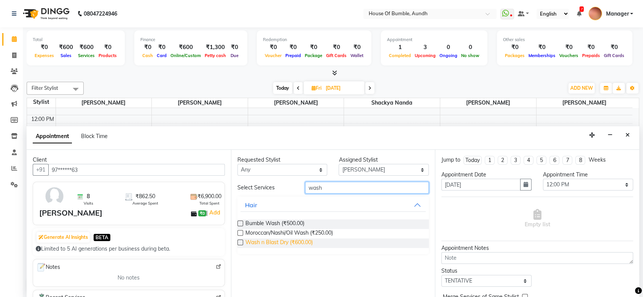
type input "wash"
click at [298, 240] on span "Wash n Blast Dry (₹600.00)" at bounding box center [278, 243] width 67 height 10
checkbox input "false"
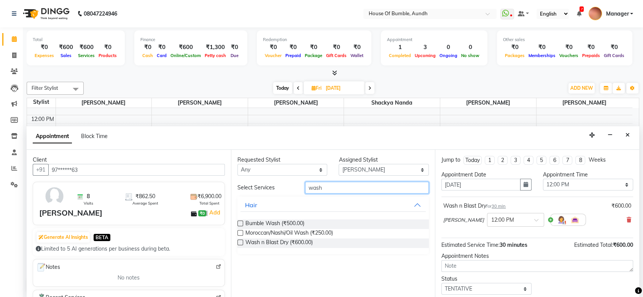
click at [348, 183] on input "wash" at bounding box center [367, 188] width 124 height 12
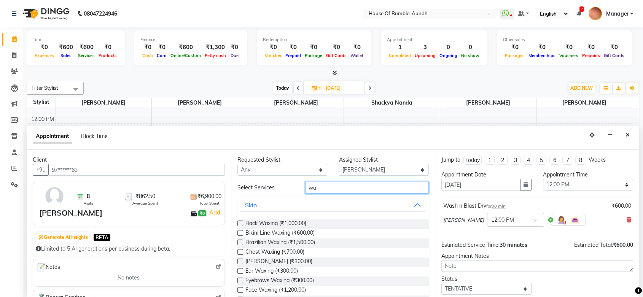
type input "w"
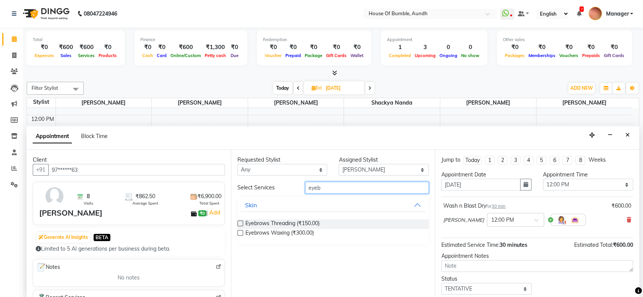
type input "eyeb"
click at [325, 224] on div "Eyebrows Threading (₹150.00)" at bounding box center [333, 224] width 192 height 10
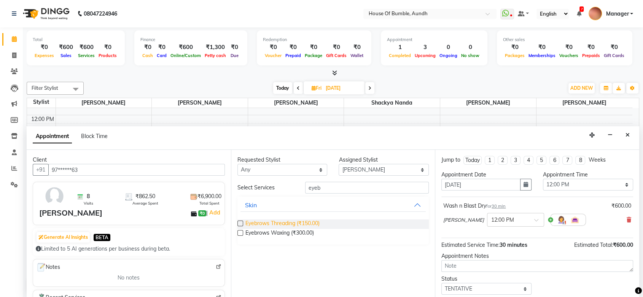
click at [286, 227] on span "Eyebrows Threading (₹150.00)" at bounding box center [282, 224] width 74 height 10
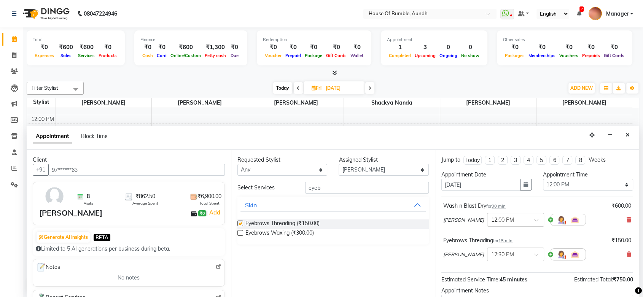
checkbox input "false"
click at [338, 184] on input "eyeb" at bounding box center [367, 188] width 124 height 12
type input "e"
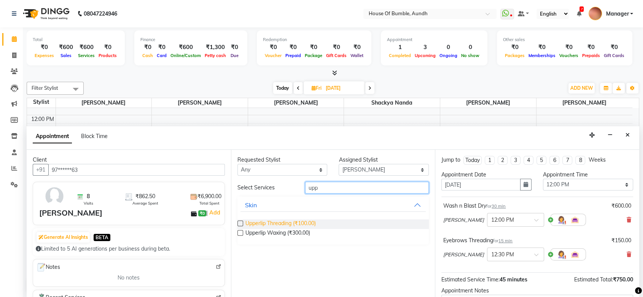
type input "upp"
click at [298, 221] on span "Upperlip Threading (₹100.00)" at bounding box center [280, 224] width 70 height 10
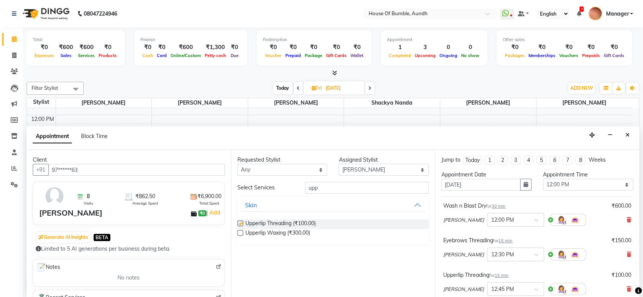
checkbox input "false"
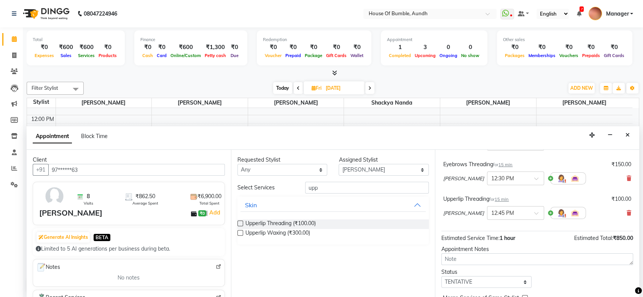
scroll to position [114, 0]
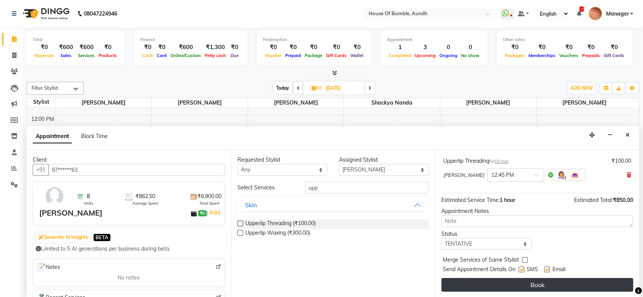
click at [501, 287] on button "Book" at bounding box center [537, 285] width 192 height 14
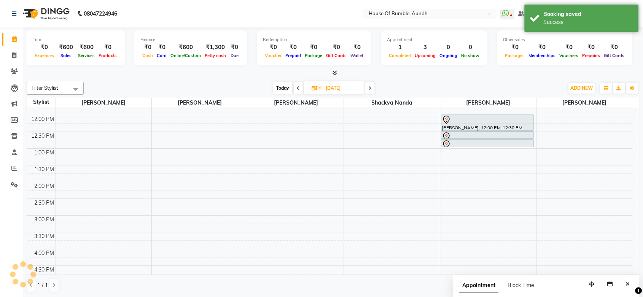
scroll to position [0, 0]
click at [274, 87] on span "Today" at bounding box center [282, 88] width 19 height 12
type input "[DATE]"
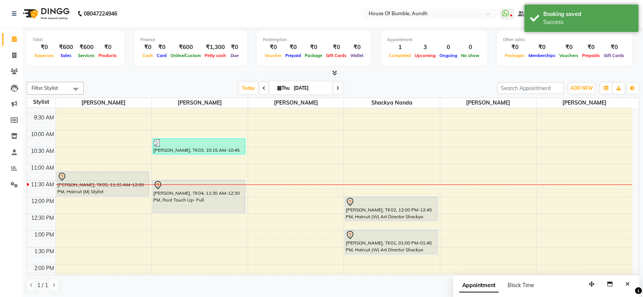
scroll to position [16, 0]
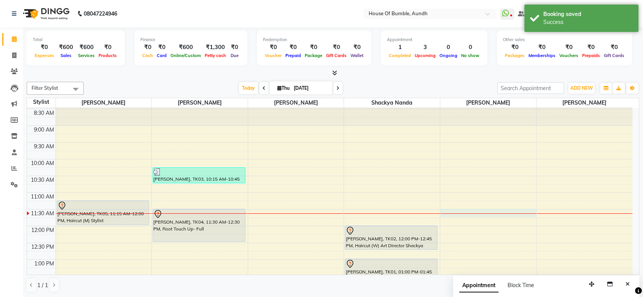
select select "7792"
select select "tentative"
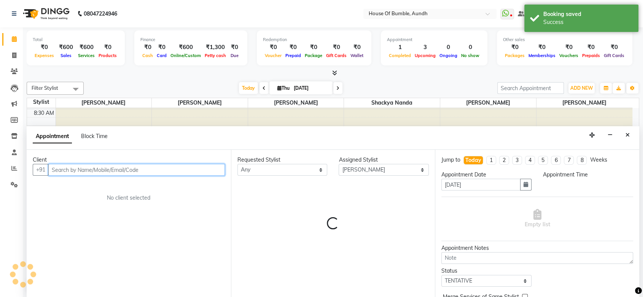
select select "690"
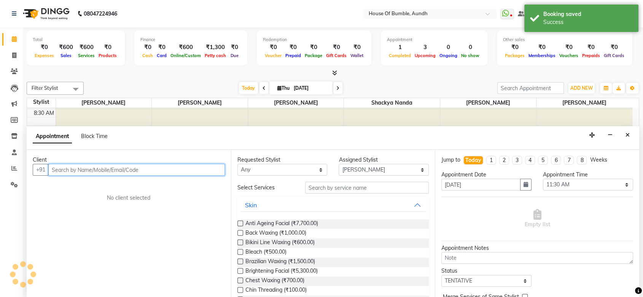
scroll to position [0, 0]
click at [178, 165] on input "text" at bounding box center [136, 170] width 176 height 12
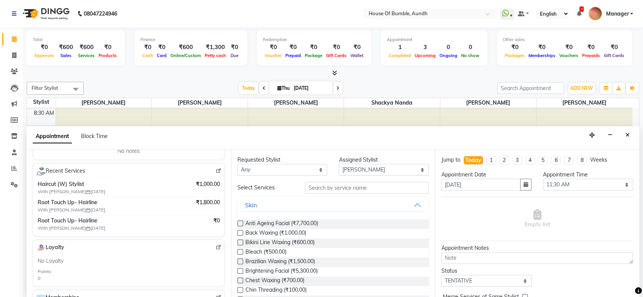
type input "9075260679"
click at [627, 128] on div "Appointment Block Time" at bounding box center [333, 138] width 612 height 24
click at [627, 133] on icon "Close" at bounding box center [627, 134] width 4 height 5
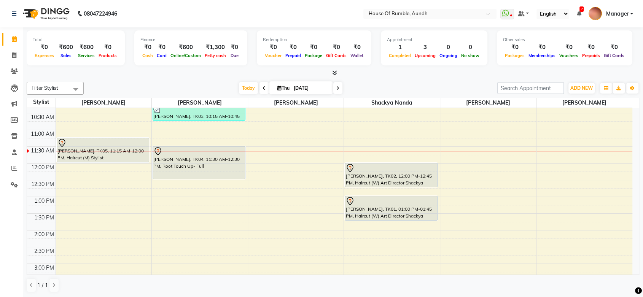
scroll to position [58, 0]
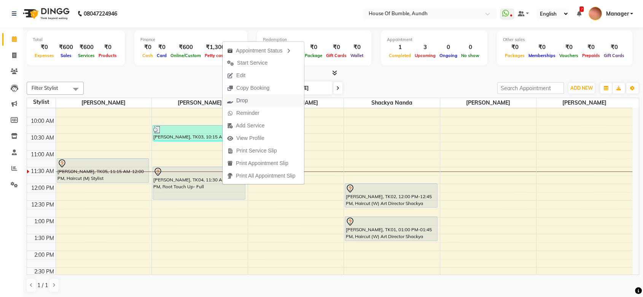
click at [263, 98] on button "Drop" at bounding box center [262, 100] width 81 height 13
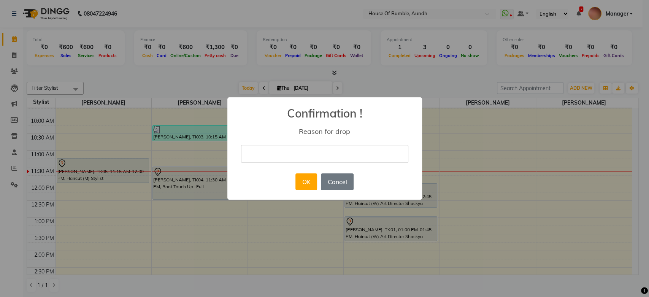
click at [260, 153] on input "text" at bounding box center [324, 154] width 167 height 18
type input "cancelled"
click at [304, 182] on button "OK" at bounding box center [306, 181] width 22 height 17
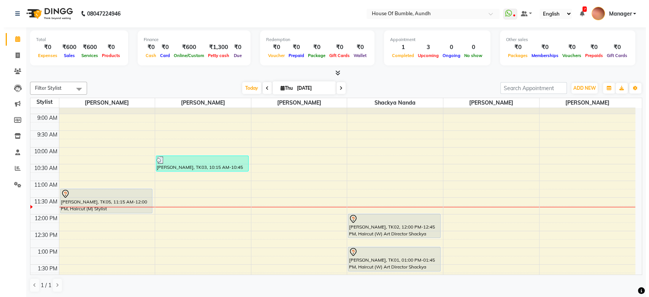
scroll to position [42, 0]
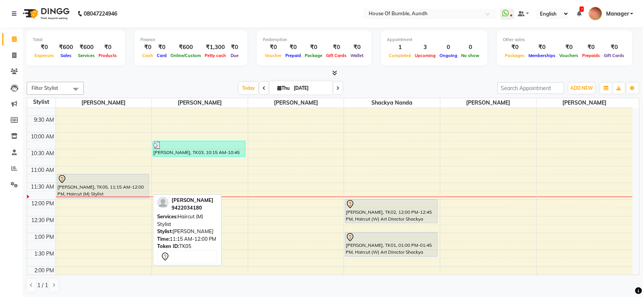
click at [81, 181] on div at bounding box center [102, 179] width 91 height 9
select select "7"
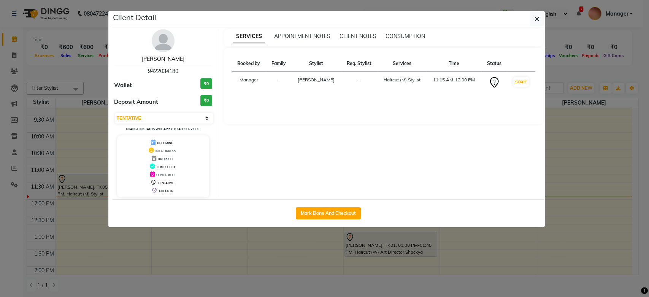
click at [161, 60] on link "Atul Bhole" at bounding box center [163, 59] width 43 height 7
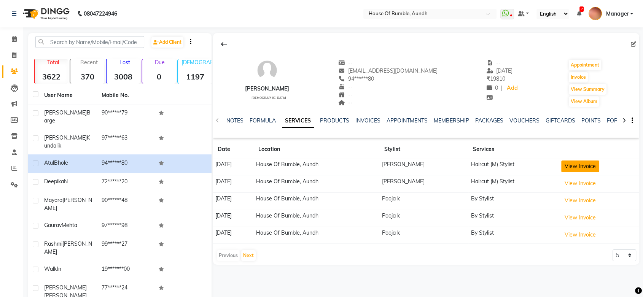
click at [583, 169] on button "View Invoice" at bounding box center [580, 166] width 38 height 12
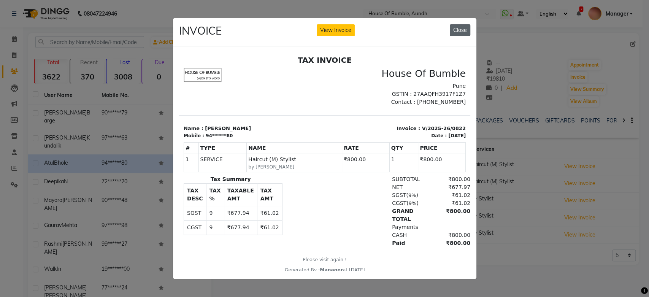
click at [468, 25] on button "Close" at bounding box center [460, 30] width 21 height 12
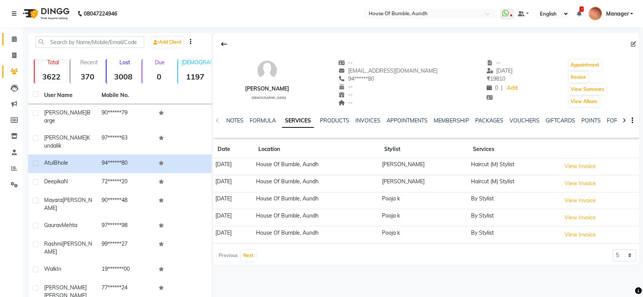
click at [14, 34] on link "Calendar" at bounding box center [11, 39] width 18 height 13
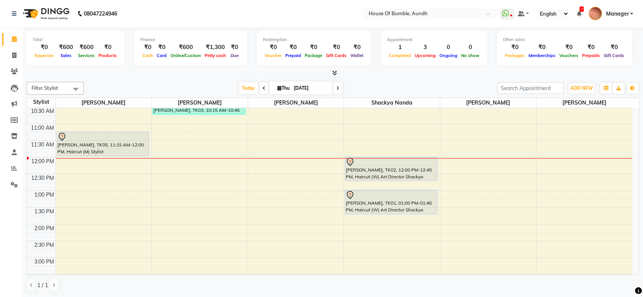
scroll to position [42, 0]
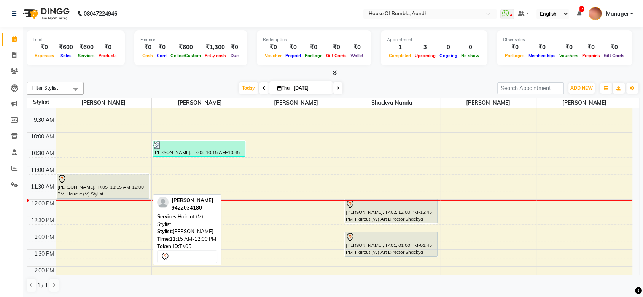
click at [126, 186] on div "[PERSON_NAME], TK05, 11:15 AM-12:00 PM, Haircut (M) Stylist" at bounding box center [103, 186] width 92 height 24
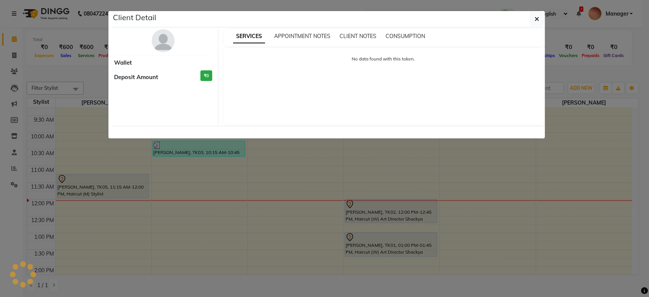
select select "7"
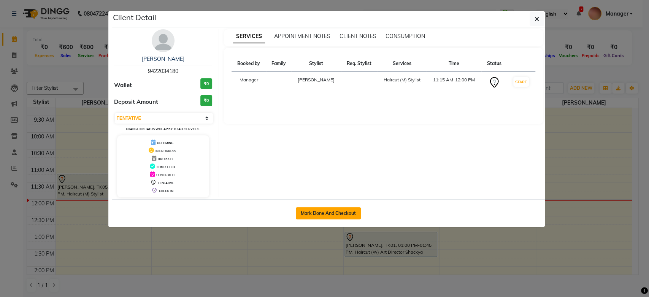
click at [307, 216] on button "Mark Done And Checkout" at bounding box center [328, 213] width 65 height 12
select select "service"
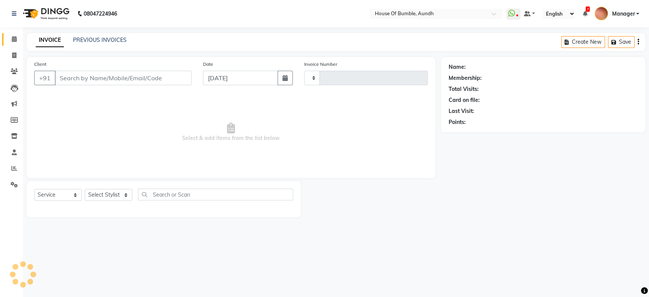
type input "1289"
select select "581"
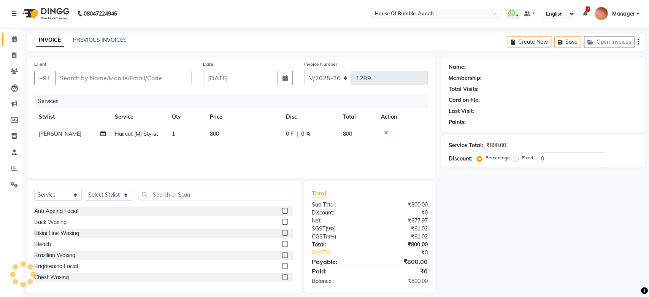
type input "94******80"
select select "7795"
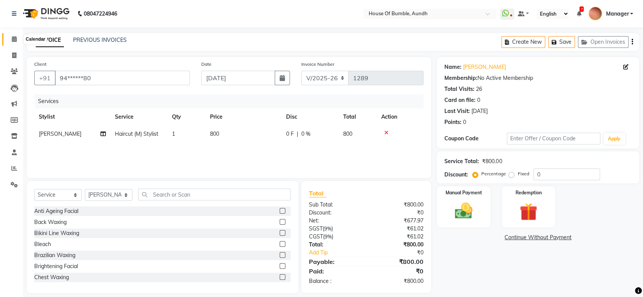
click at [12, 43] on span at bounding box center [14, 39] width 13 height 9
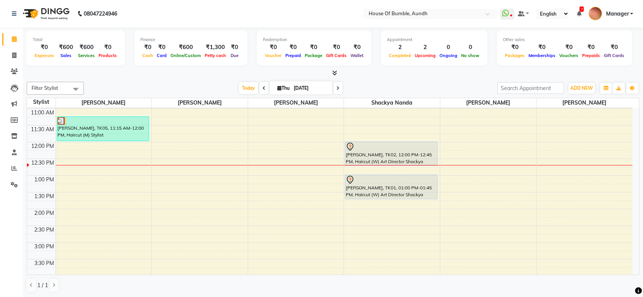
scroll to position [84, 0]
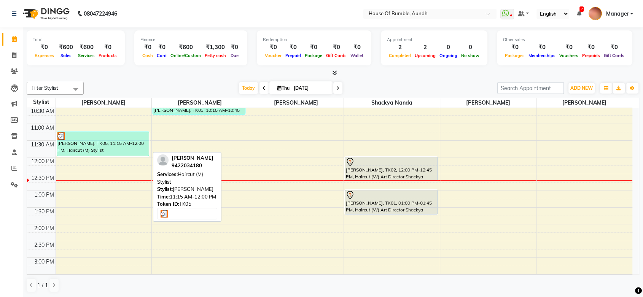
click at [92, 138] on div at bounding box center [102, 136] width 91 height 8
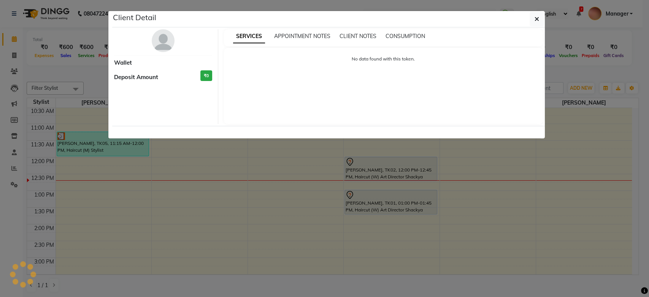
select select "3"
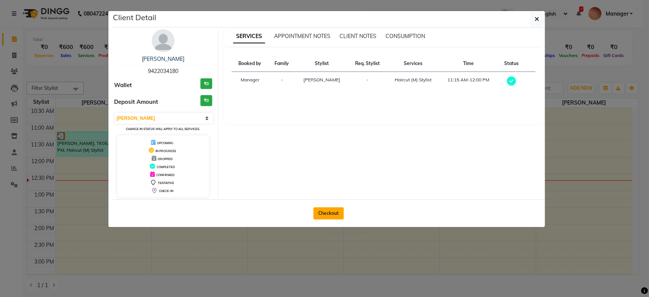
click at [337, 211] on button "Checkout" at bounding box center [328, 213] width 30 height 12
select select "service"
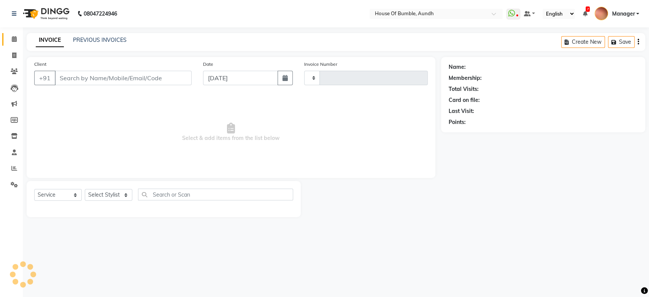
type input "1289"
select select "581"
type input "94******80"
select select "7795"
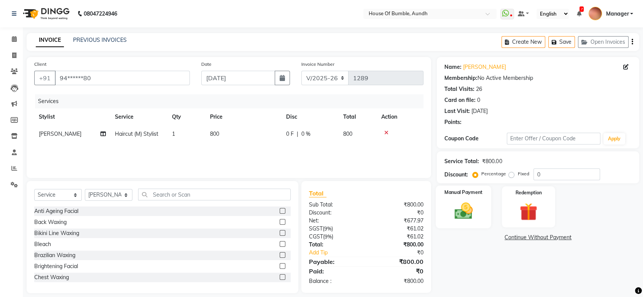
click at [466, 201] on img at bounding box center [463, 210] width 30 height 21
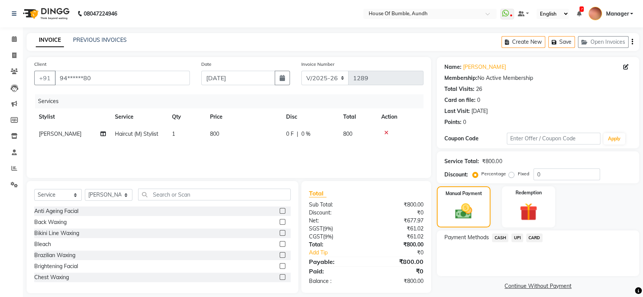
click at [501, 238] on span "CASH" at bounding box center [500, 237] width 16 height 9
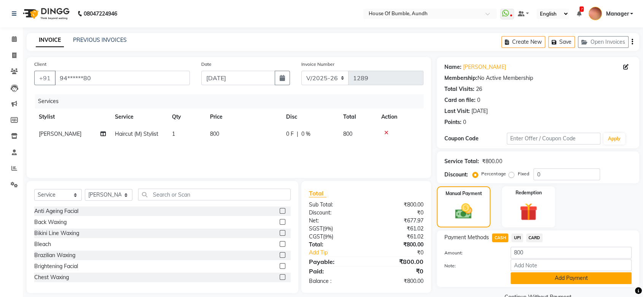
click at [525, 272] on button "Add Payment" at bounding box center [570, 278] width 121 height 12
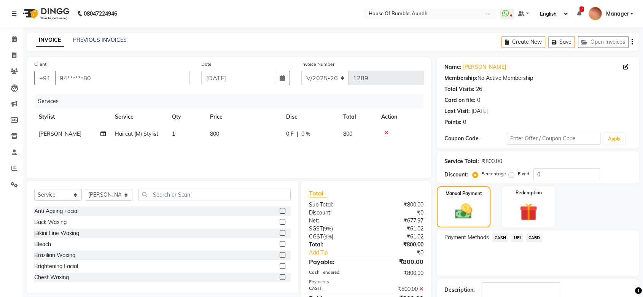
scroll to position [49, 0]
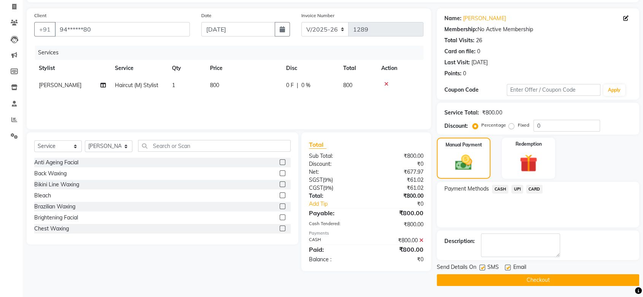
click at [525, 282] on button "Checkout" at bounding box center [538, 280] width 202 height 12
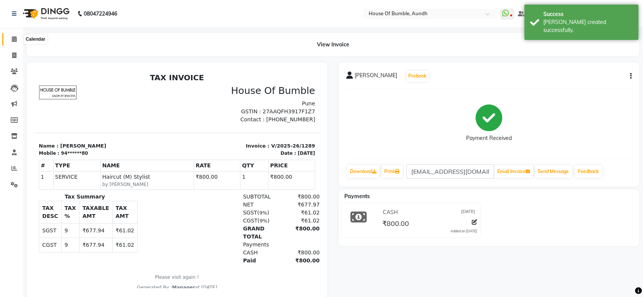
click at [15, 39] on icon at bounding box center [14, 39] width 5 height 6
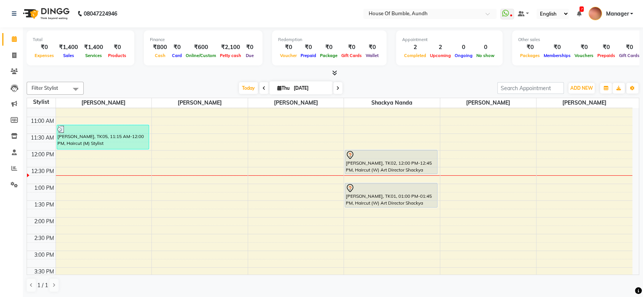
scroll to position [84, 0]
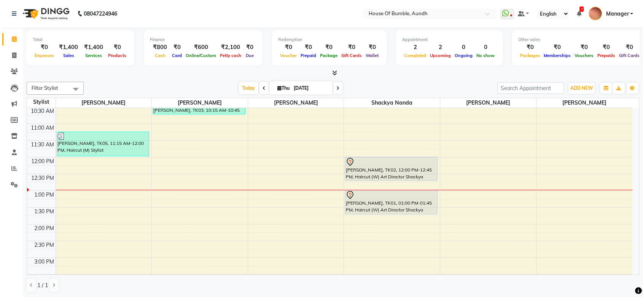
click at [336, 87] on icon at bounding box center [337, 88] width 3 height 5
type input "05-09-2025"
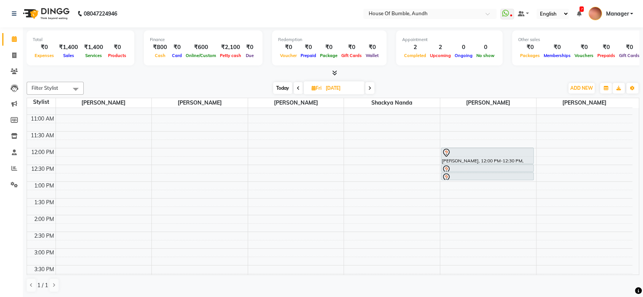
scroll to position [12, 0]
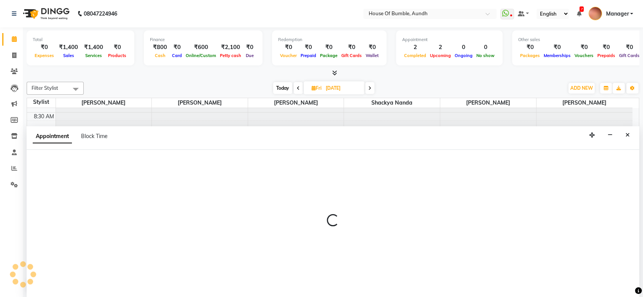
select select "12465"
select select "tentative"
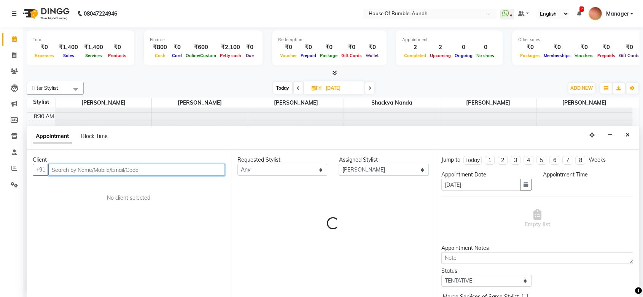
select select "630"
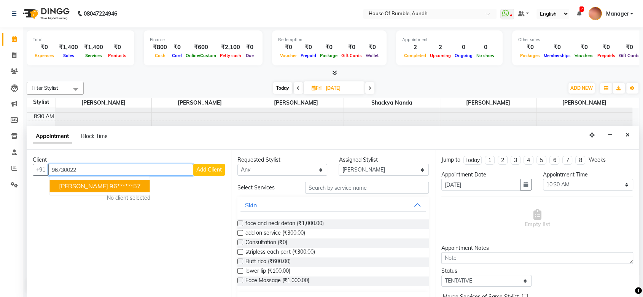
type input "96730022"
click at [624, 136] on button "Close" at bounding box center [627, 135] width 11 height 12
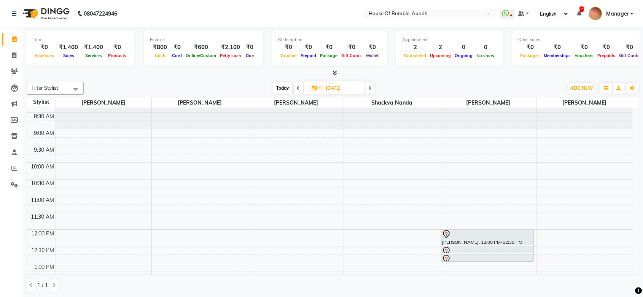
click at [284, 87] on span "Today" at bounding box center [282, 88] width 19 height 12
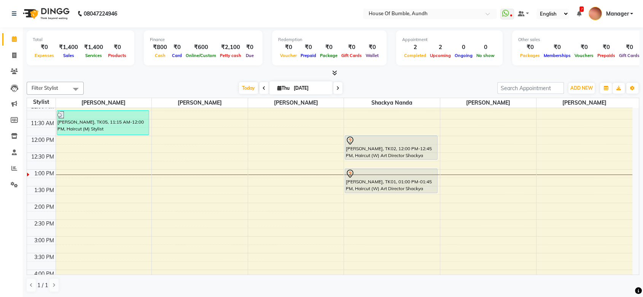
scroll to position [125, 0]
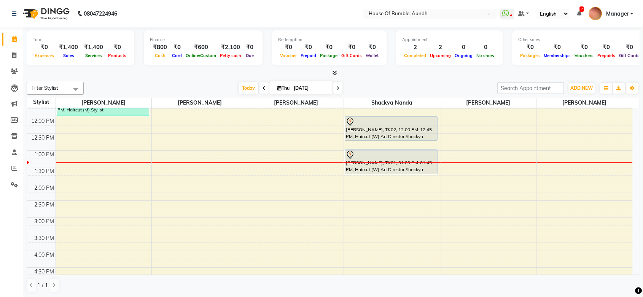
click at [335, 84] on span at bounding box center [337, 88] width 9 height 12
type input "05-09-2025"
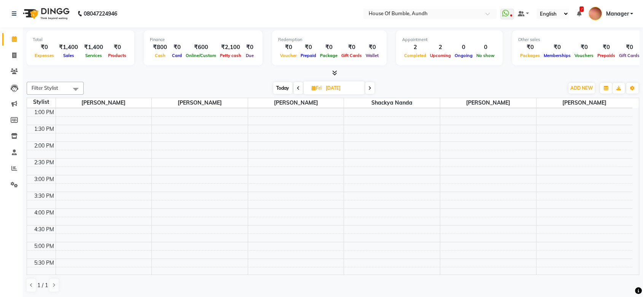
scroll to position [209, 0]
click at [276, 219] on div "8:00 AM 8:30 AM 9:00 AM 9:30 AM 10:00 AM 10:30 AM 11:00 AM 11:30 AM 12:00 PM 12…" at bounding box center [329, 116] width 605 height 435
select select "8141"
select select "tentative"
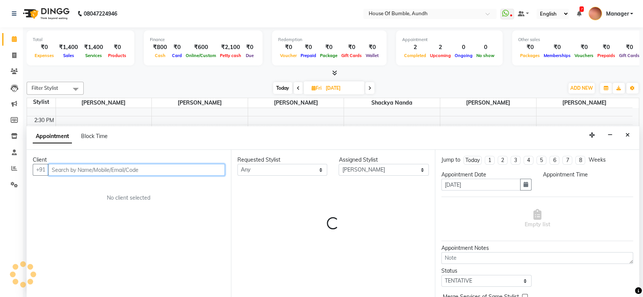
select select "1050"
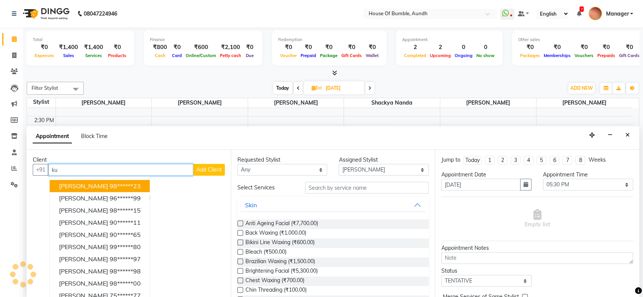
type input "k"
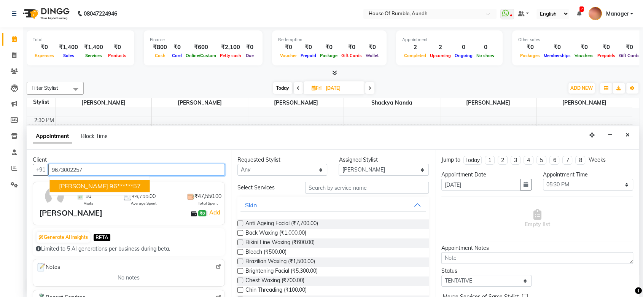
click at [140, 185] on ngb-highlight "96******57" at bounding box center [125, 187] width 31 height 8
type input "96******57"
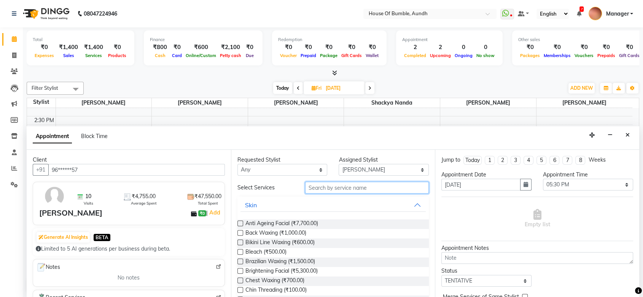
click at [331, 184] on input "text" at bounding box center [367, 188] width 124 height 12
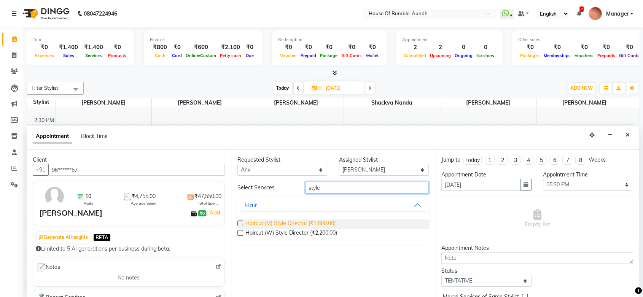
type input "style"
click at [329, 223] on span "Haircut (M) Style Director (₹1,800.00)" at bounding box center [290, 224] width 90 height 10
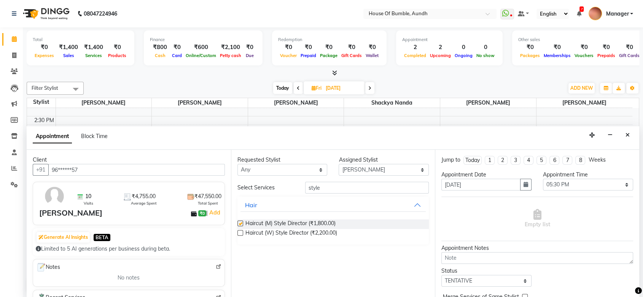
checkbox input "false"
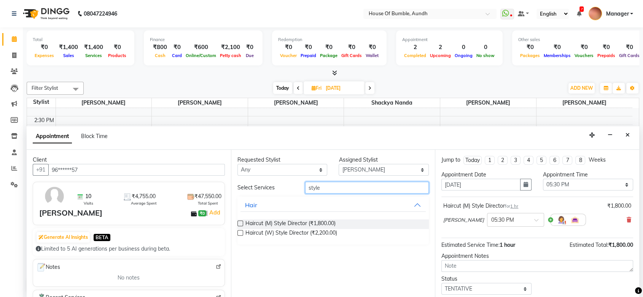
click at [348, 190] on input "style" at bounding box center [367, 188] width 124 height 12
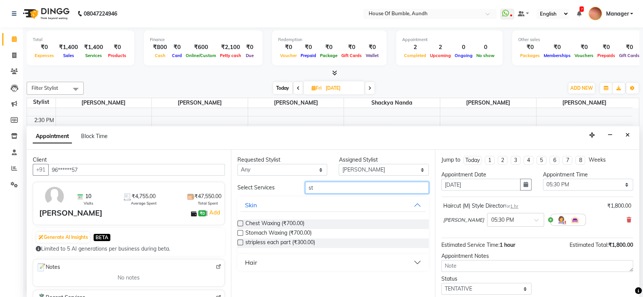
type input "s"
type input "glo"
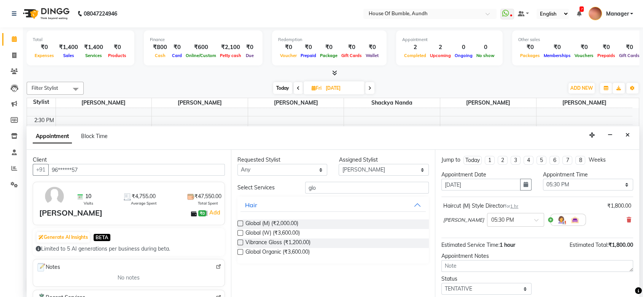
click at [324, 225] on div "Global (M) (₹2,000.00)" at bounding box center [333, 224] width 192 height 10
click at [289, 221] on span "Global (M) (₹2,000.00)" at bounding box center [271, 224] width 53 height 10
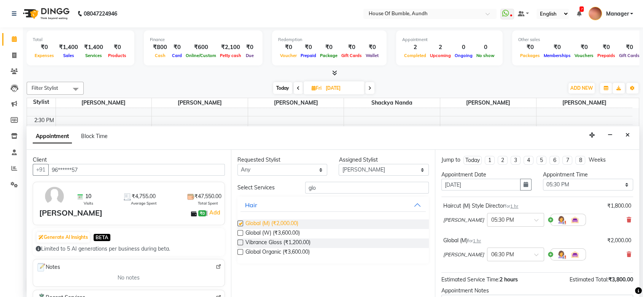
checkbox input "false"
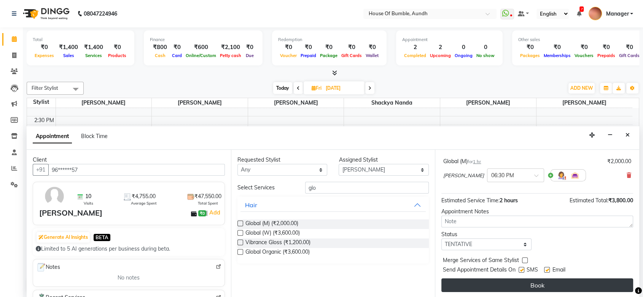
click at [520, 286] on button "Book" at bounding box center [537, 285] width 192 height 14
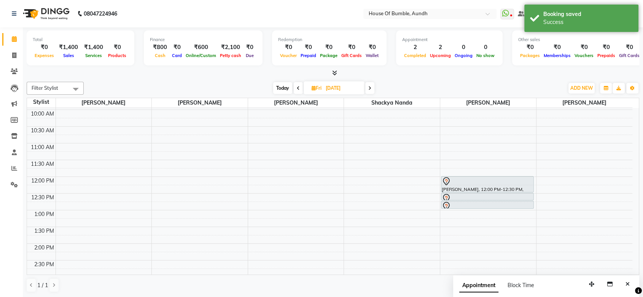
scroll to position [54, 0]
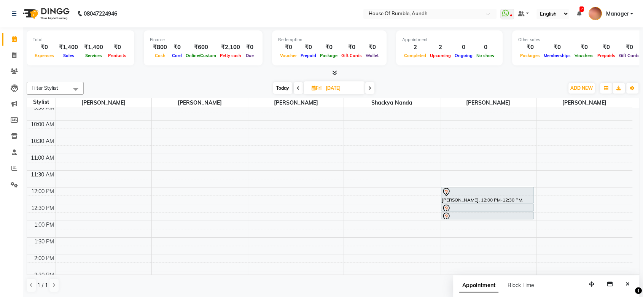
click at [278, 85] on span "Today" at bounding box center [282, 88] width 19 height 12
type input "[DATE]"
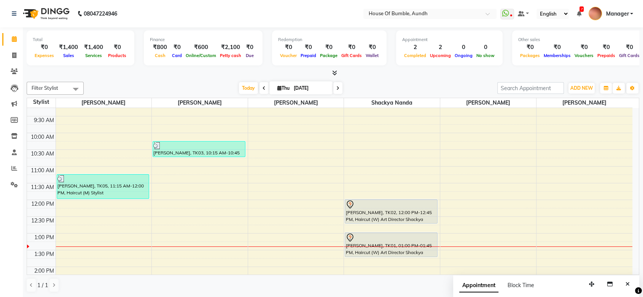
scroll to position [40, 0]
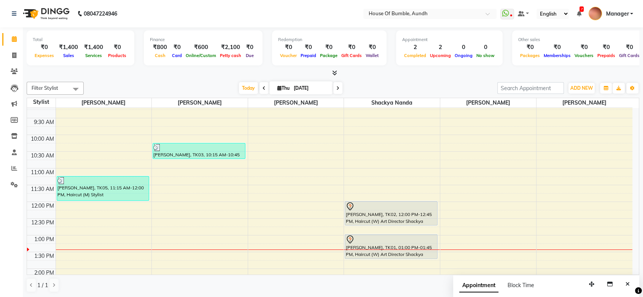
click at [300, 89] on input "[DATE]" at bounding box center [310, 88] width 38 height 11
select select "9"
select select "2025"
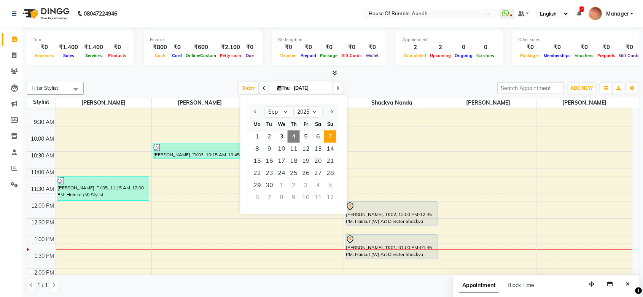
click at [331, 132] on span "7" at bounding box center [330, 136] width 12 height 12
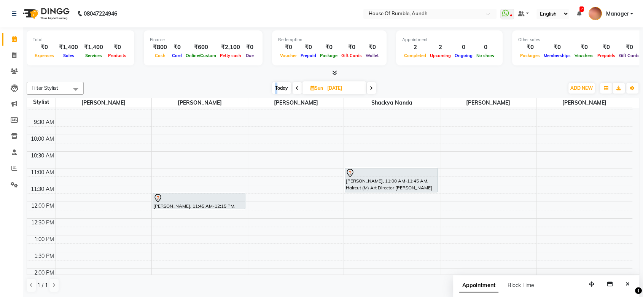
click at [275, 88] on span "Today" at bounding box center [281, 88] width 19 height 12
type input "[DATE]"
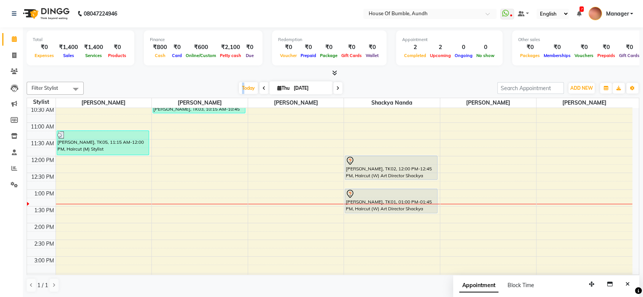
scroll to position [82, 0]
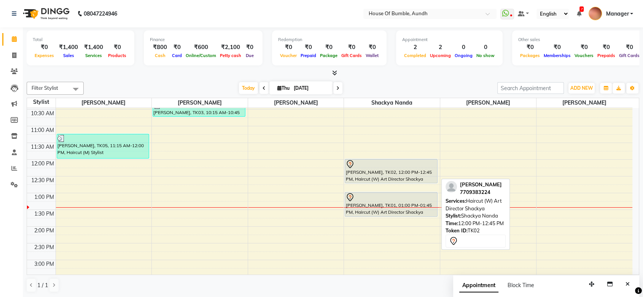
click at [358, 167] on div at bounding box center [390, 164] width 91 height 9
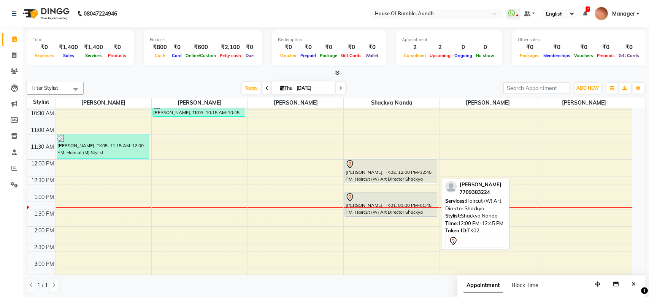
select select "7"
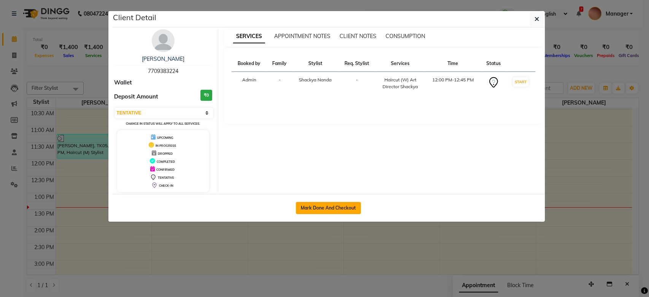
click at [353, 205] on button "Mark Done And Checkout" at bounding box center [328, 208] width 65 height 12
select select "service"
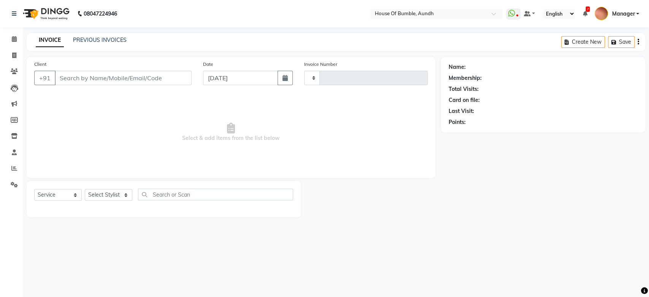
type input "1290"
select select "581"
type input "77******24"
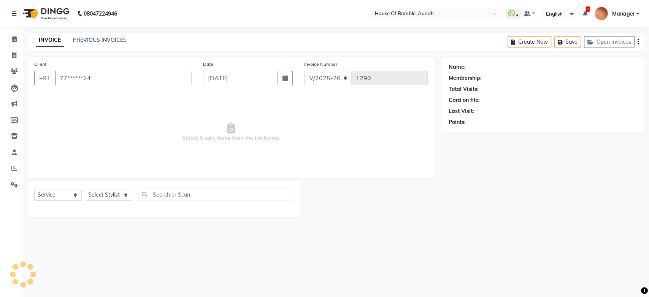
select select "7918"
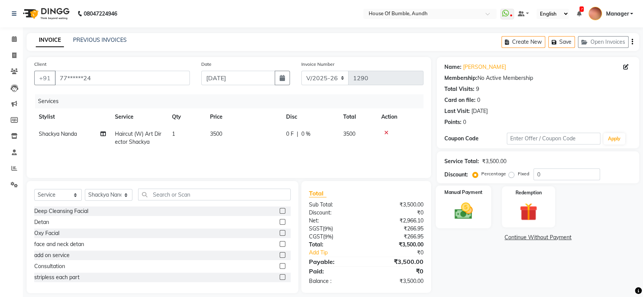
click at [461, 197] on div "Manual Payment" at bounding box center [464, 207] width 56 height 43
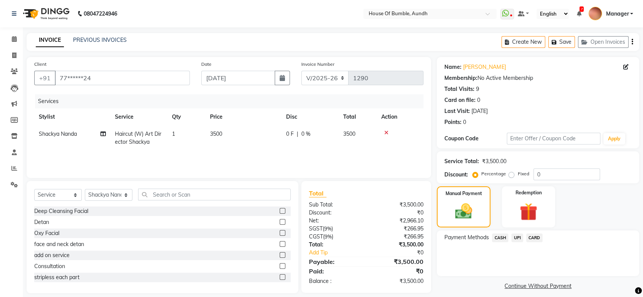
click at [505, 241] on span "CASH" at bounding box center [500, 237] width 16 height 9
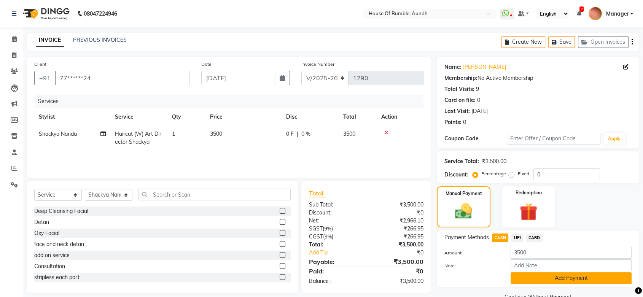
scroll to position [16, 0]
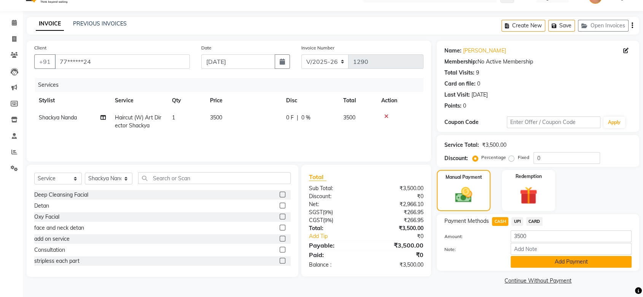
click at [538, 265] on button "Add Payment" at bounding box center [570, 262] width 121 height 12
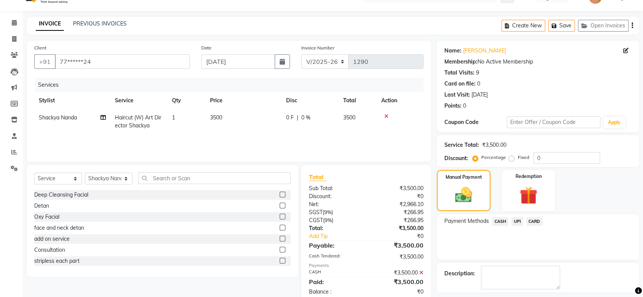
scroll to position [49, 0]
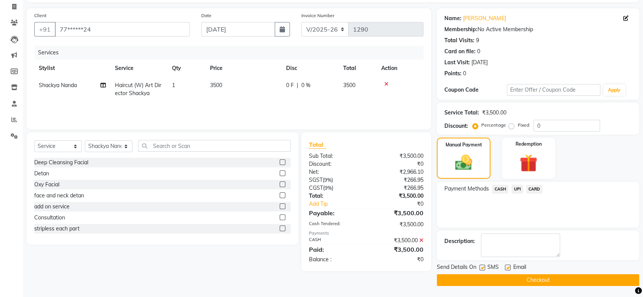
click at [496, 277] on button "Checkout" at bounding box center [538, 280] width 202 height 12
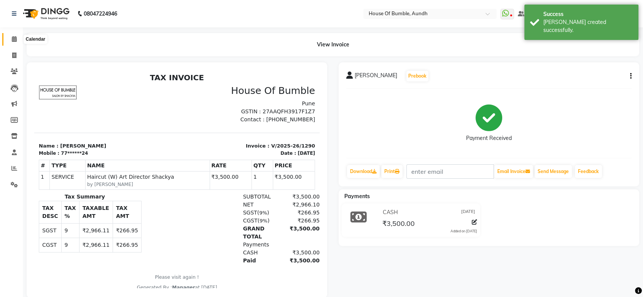
click at [15, 39] on icon at bounding box center [14, 39] width 5 height 6
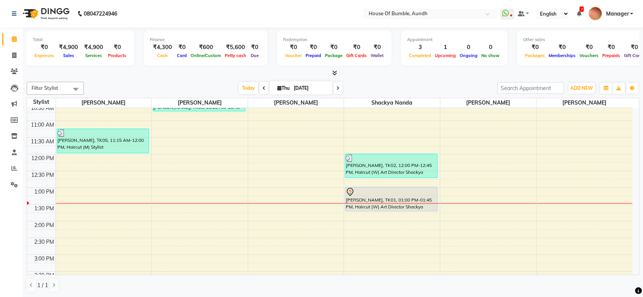
scroll to position [139, 0]
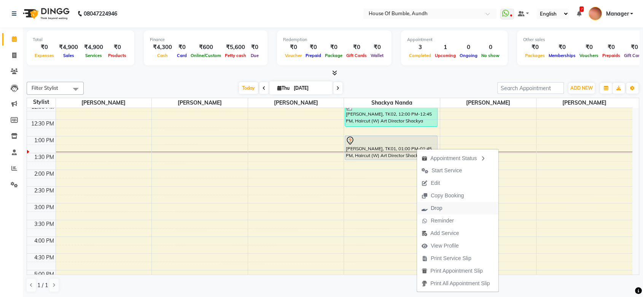
click at [443, 211] on span "Drop" at bounding box center [432, 208] width 30 height 13
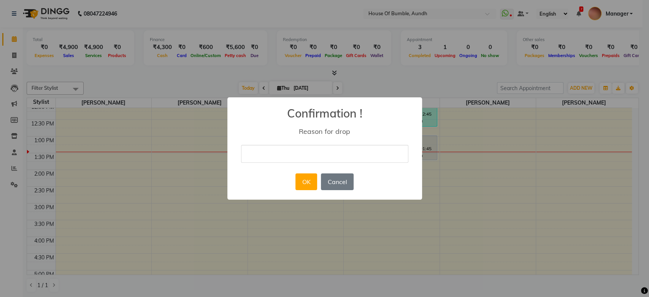
click at [356, 151] on input "text" at bounding box center [324, 154] width 167 height 18
click at [324, 160] on input "text" at bounding box center [324, 154] width 167 height 18
type input "cancelled"
click at [306, 182] on button "OK" at bounding box center [306, 181] width 22 height 17
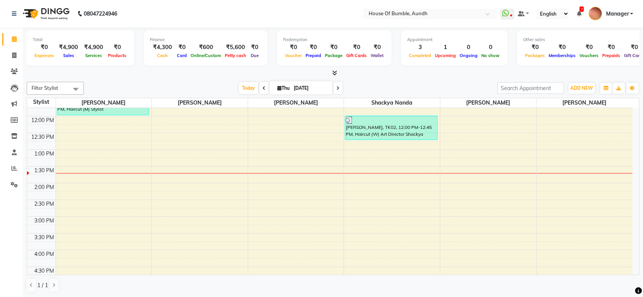
scroll to position [127, 0]
click at [333, 91] on span at bounding box center [337, 88] width 9 height 12
type input "05-09-2025"
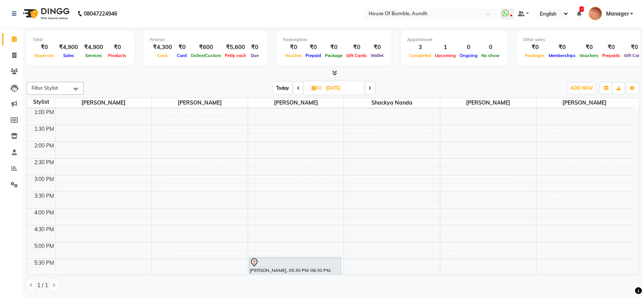
scroll to position [209, 0]
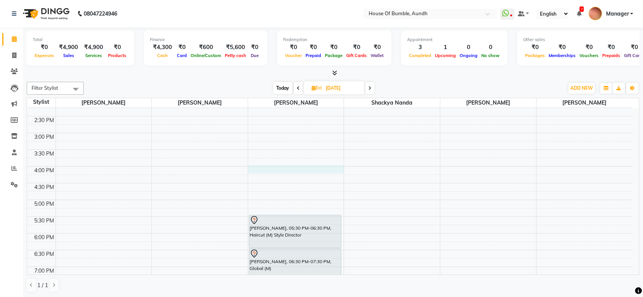
click at [264, 168] on div "8:00 AM 8:30 AM 9:00 AM 9:30 AM 10:00 AM 10:30 AM 11:00 AM 11:30 AM 12:00 PM 12…" at bounding box center [329, 116] width 605 height 435
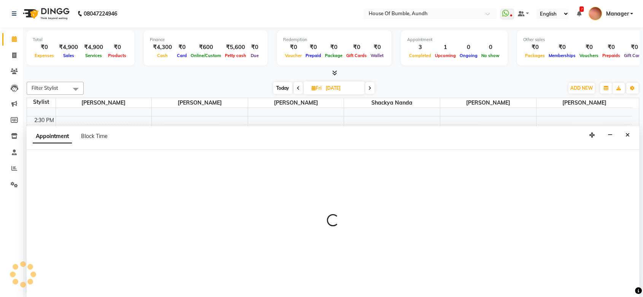
select select "8141"
select select "tentative"
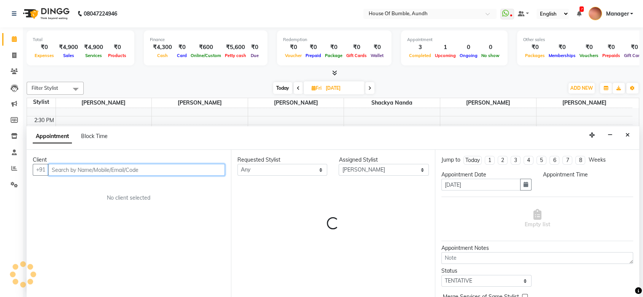
scroll to position [0, 0]
select select "960"
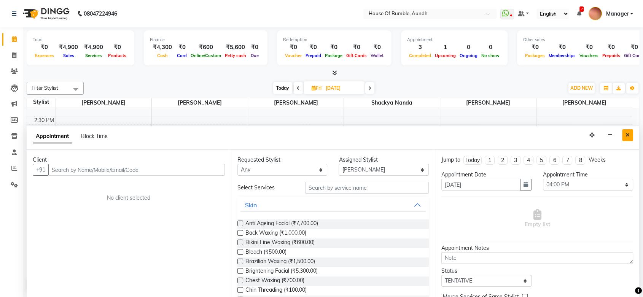
click at [626, 135] on icon "Close" at bounding box center [627, 134] width 4 height 5
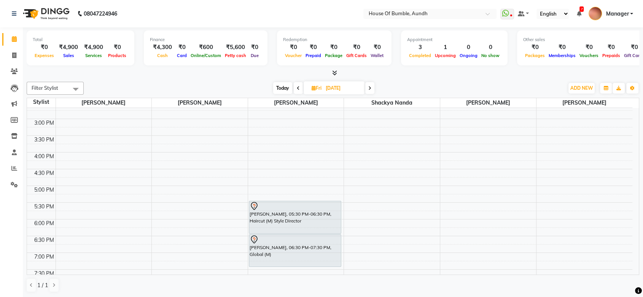
scroll to position [181, 0]
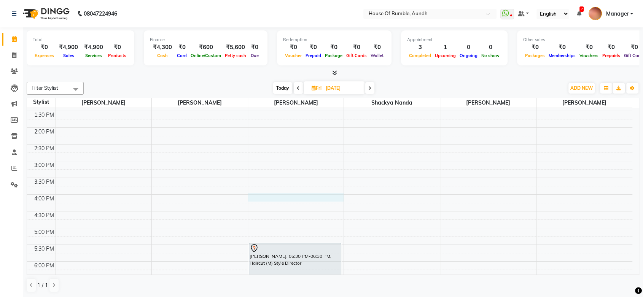
click at [283, 200] on div "8:00 AM 8:30 AM 9:00 AM 9:30 AM 10:00 AM 10:30 AM 11:00 AM 11:30 AM 12:00 PM 12…" at bounding box center [329, 144] width 605 height 435
select select "8141"
select select "960"
select select "tentative"
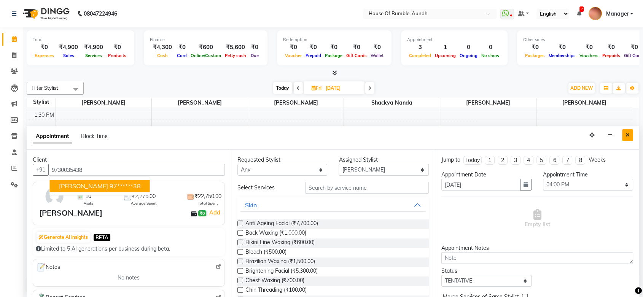
type input "9730035438"
click at [626, 137] on button "Close" at bounding box center [627, 135] width 11 height 12
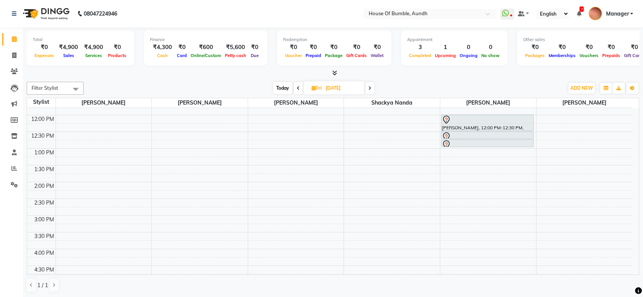
scroll to position [169, 0]
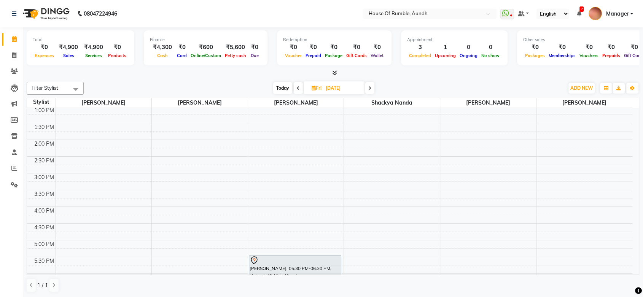
click at [271, 140] on div "8:00 AM 8:30 AM 9:00 AM 9:30 AM 10:00 AM 10:30 AM 11:00 AM 11:30 AM 12:00 PM 12…" at bounding box center [329, 156] width 605 height 435
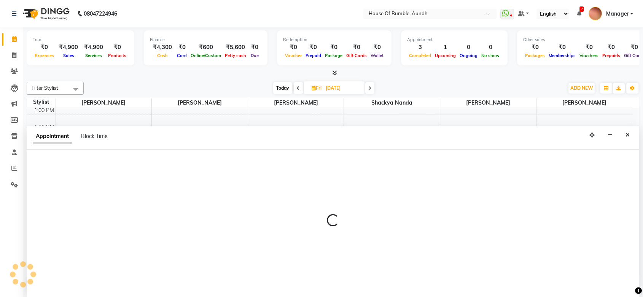
select select "8141"
select select "840"
select select "tentative"
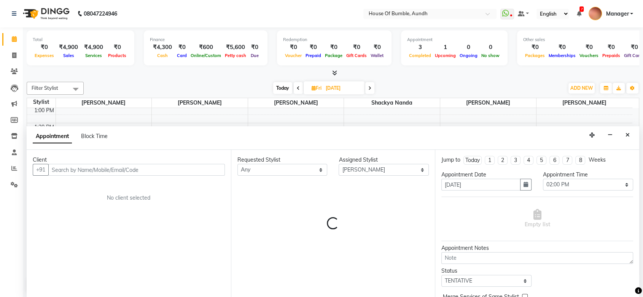
click at [128, 170] on input "text" at bounding box center [136, 170] width 176 height 12
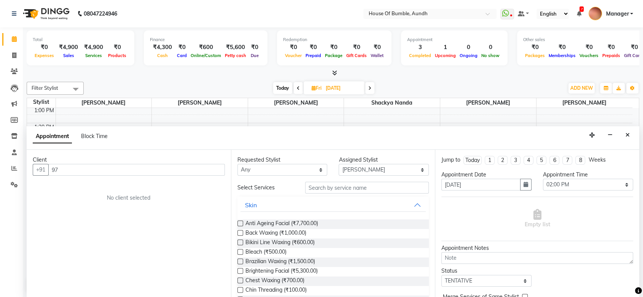
type input "9"
click at [627, 140] on button "Close" at bounding box center [627, 135] width 11 height 12
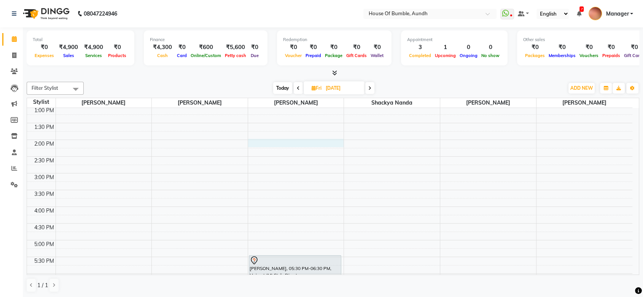
click at [259, 142] on div "8:00 AM 8:30 AM 9:00 AM 9:30 AM 10:00 AM 10:30 AM 11:00 AM 11:30 AM 12:00 PM 12…" at bounding box center [329, 156] width 605 height 435
select select "8141"
select select "tentative"
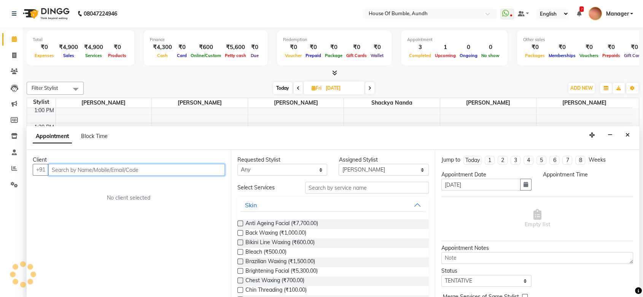
select select "840"
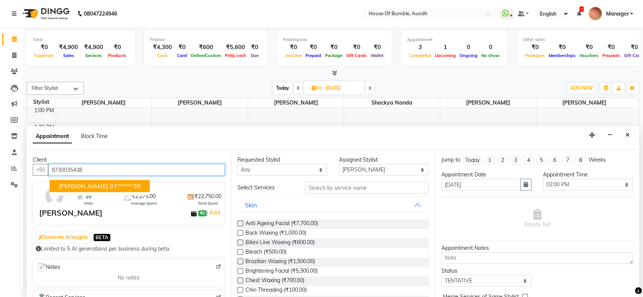
click at [127, 192] on ngb-typeahead-window "Neha Tamhane 97******38" at bounding box center [99, 186] width 101 height 19
click at [129, 187] on ngb-highlight "97******38" at bounding box center [125, 187] width 31 height 8
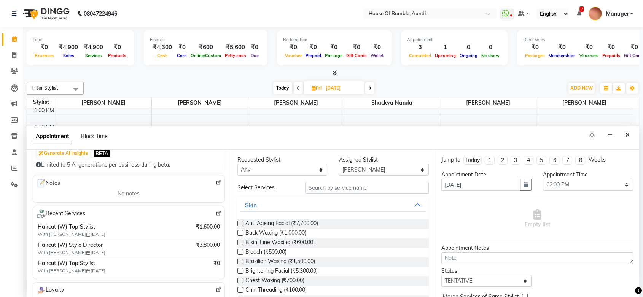
scroll to position [84, 0]
type input "97******38"
click at [339, 193] on input "text" at bounding box center [367, 188] width 124 height 12
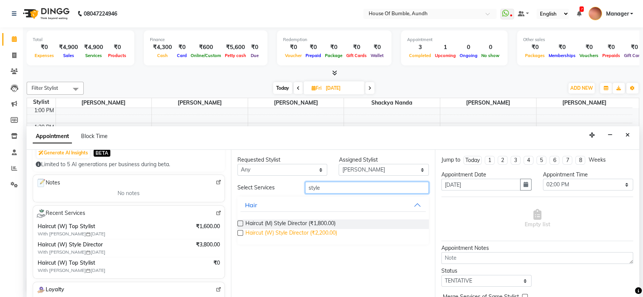
type input "style"
click at [328, 235] on span "Haircut (W) Style Director (₹2,200.00)" at bounding box center [291, 234] width 92 height 10
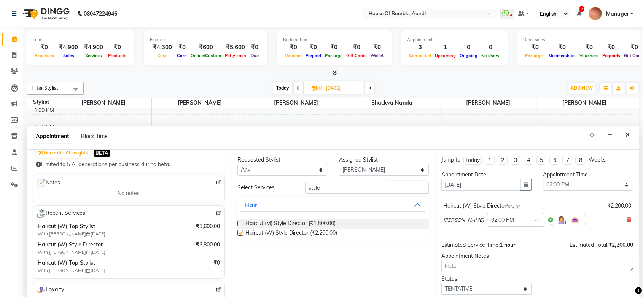
checkbox input "false"
click at [376, 169] on select "Select Ashwini Rathod Hema Anthony Naim Shaeikh Neha Sonawane Pooja Kalbhor Sha…" at bounding box center [383, 170] width 90 height 12
select select "12465"
click at [338, 164] on select "Select Ashwini Rathod Hema Anthony Naim Shaeikh Neha Sonawane Pooja Kalbhor Sha…" at bounding box center [383, 170] width 90 height 12
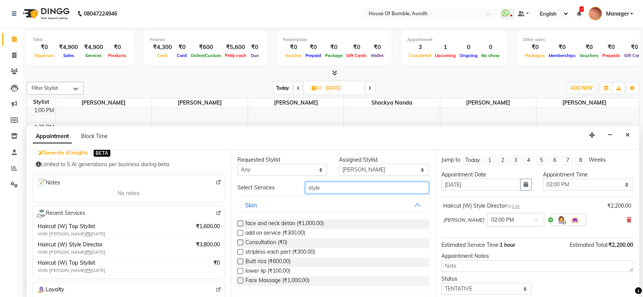
click at [350, 184] on input "style" at bounding box center [367, 188] width 124 height 12
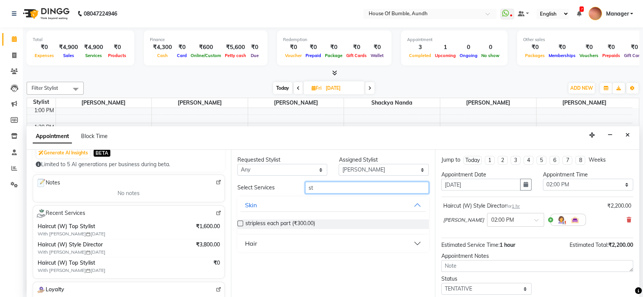
type input "s"
type input "top"
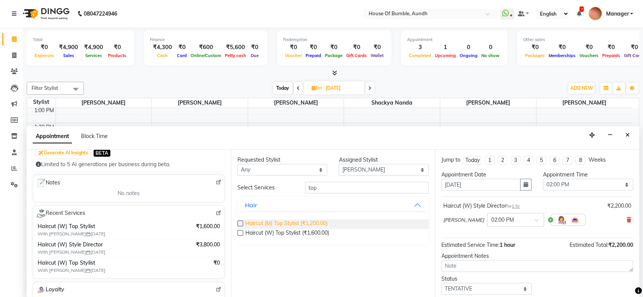
click at [290, 227] on span "Haircut (M) Top Stylist (₹1,200.00)" at bounding box center [286, 224] width 82 height 10
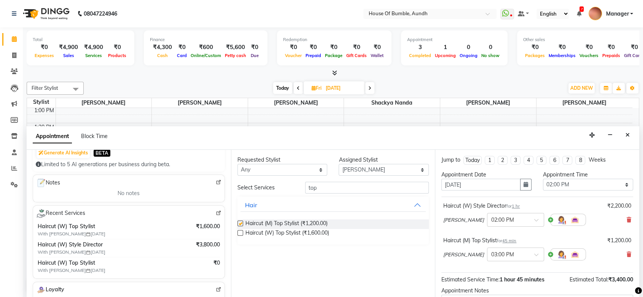
checkbox input "false"
click at [478, 255] on div "Naim Shaeikh × 03:00 PM" at bounding box center [514, 254] width 143 height 20
click at [492, 252] on input "text" at bounding box center [507, 254] width 33 height 8
click at [506, 294] on div "02:00 PM" at bounding box center [515, 297] width 56 height 14
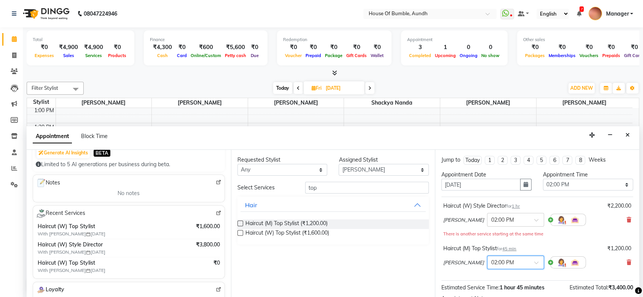
scroll to position [87, 0]
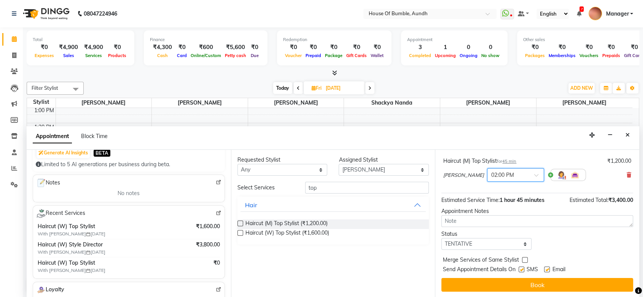
click at [509, 278] on div "Book" at bounding box center [537, 285] width 192 height 14
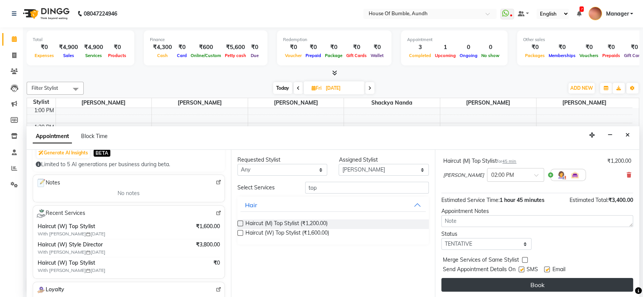
click at [508, 279] on button "Book" at bounding box center [537, 285] width 192 height 14
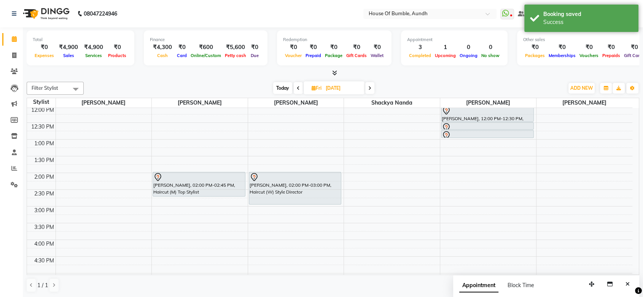
scroll to position [84, 0]
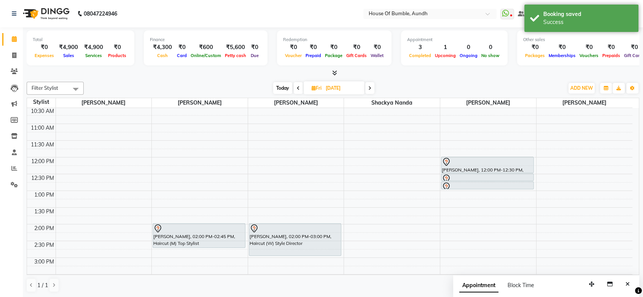
click at [278, 92] on span "Today" at bounding box center [282, 88] width 19 height 12
type input "[DATE]"
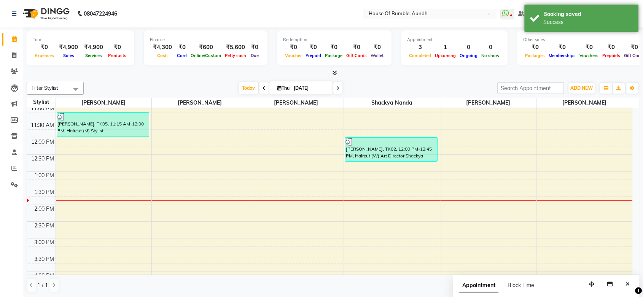
scroll to position [82, 0]
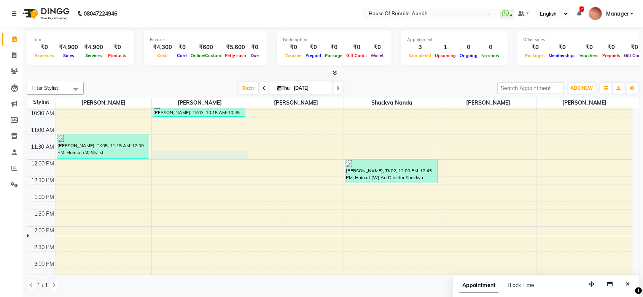
click at [202, 159] on td at bounding box center [344, 163] width 576 height 8
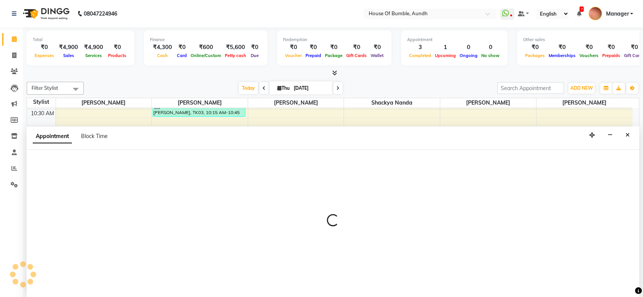
select select "12465"
select select "tentative"
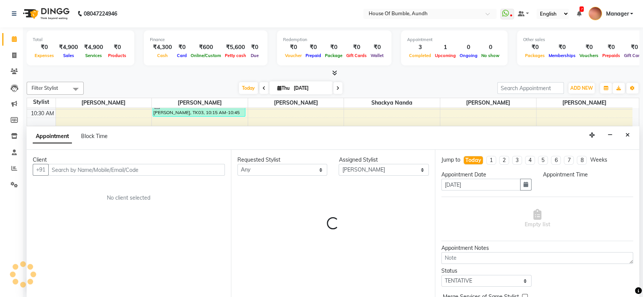
scroll to position [0, 0]
select select "705"
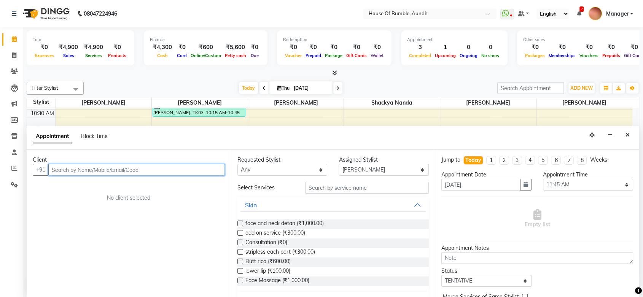
click at [87, 173] on input "text" at bounding box center [136, 170] width 176 height 12
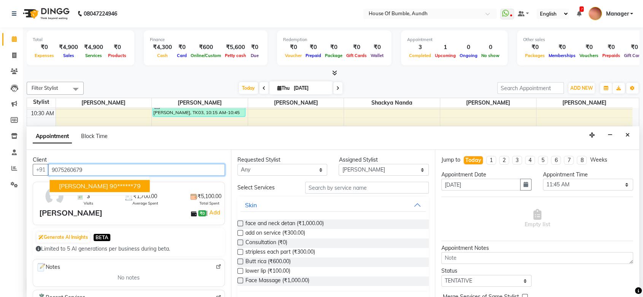
click at [87, 184] on span "Srishti Barge" at bounding box center [83, 187] width 49 height 8
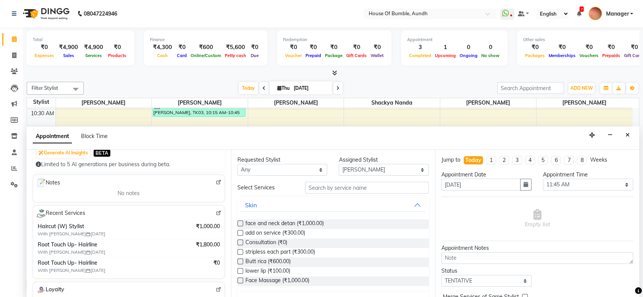
type input "90******79"
click at [381, 186] on input "text" at bounding box center [367, 188] width 124 height 12
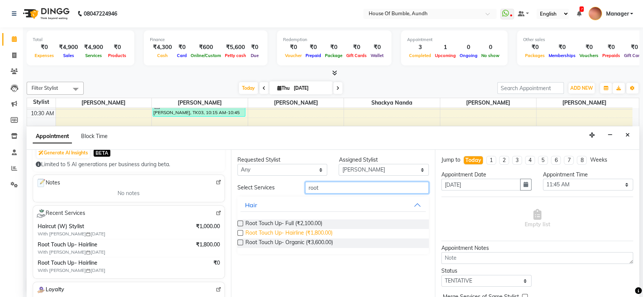
type input "root"
click at [258, 237] on span "Root Touch Up- Hairline (₹1,800.00)" at bounding box center [288, 234] width 87 height 10
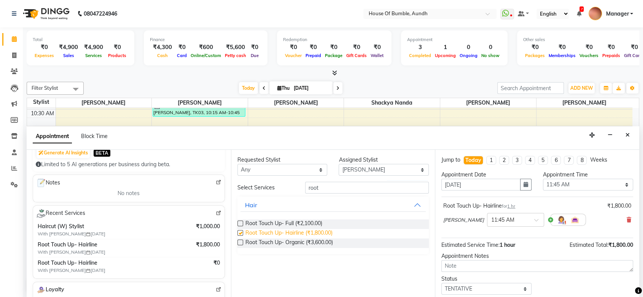
checkbox input "false"
click at [502, 218] on input "text" at bounding box center [507, 219] width 33 height 8
click at [505, 260] on div "02:30 PM" at bounding box center [515, 262] width 56 height 14
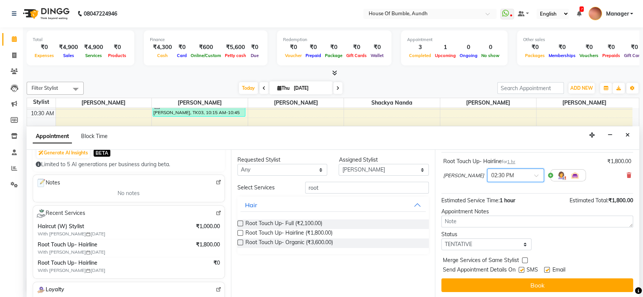
scroll to position [45, 0]
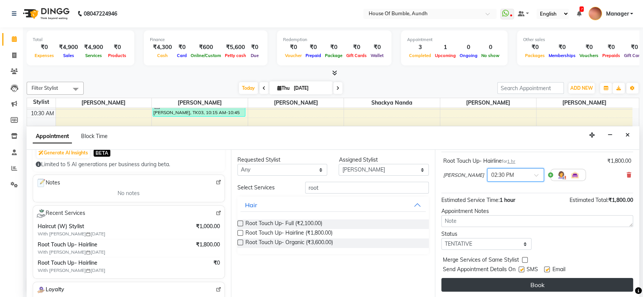
click at [509, 284] on button "Book" at bounding box center [537, 285] width 192 height 14
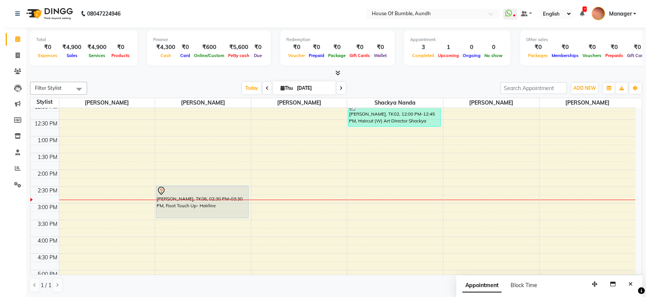
scroll to position [181, 0]
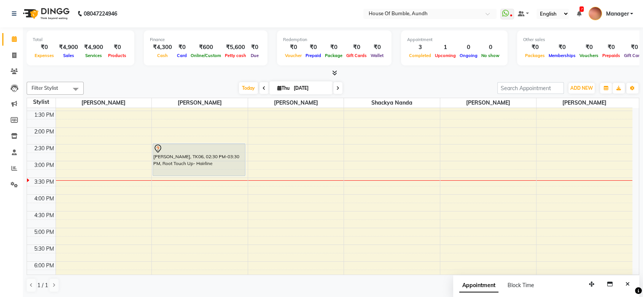
click at [514, 191] on div "8:00 AM 8:30 AM 9:00 AM 9:30 AM 10:00 AM 10:30 AM 11:00 AM 11:30 AM 12:00 PM 12…" at bounding box center [329, 144] width 605 height 435
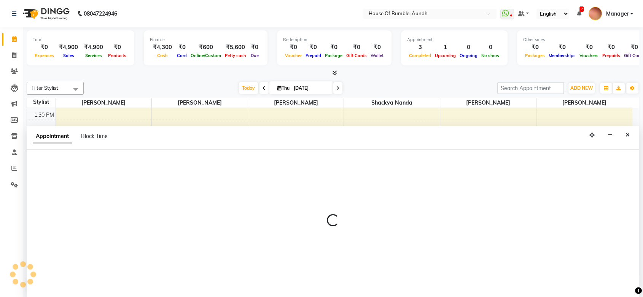
select select "7792"
select select "945"
select select "tentative"
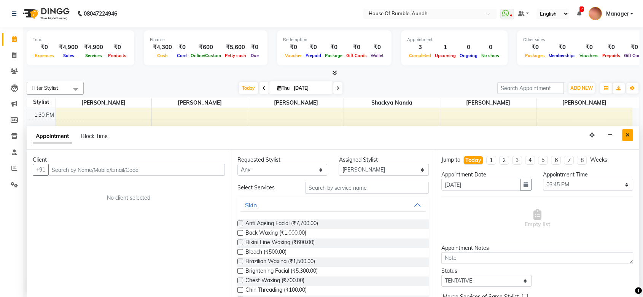
click at [626, 135] on icon "Close" at bounding box center [627, 134] width 4 height 5
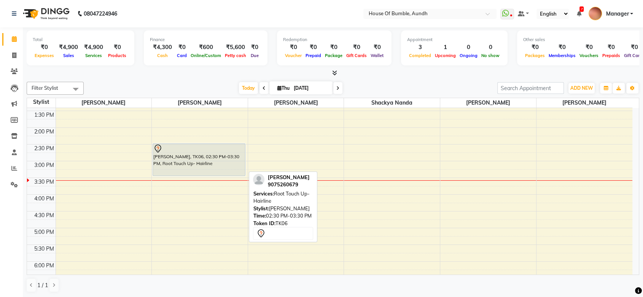
click at [186, 164] on div "[PERSON_NAME], TK06, 02:30 PM-03:30 PM, Root Touch Up- Hairline" at bounding box center [199, 160] width 92 height 32
select select "7"
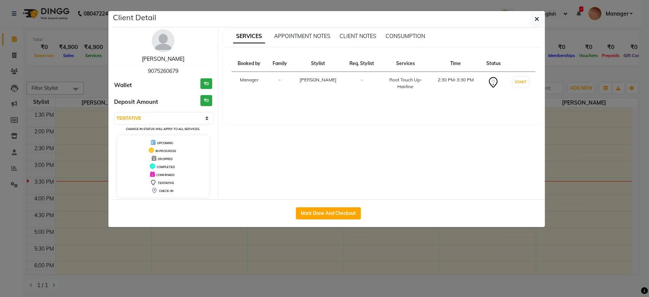
click at [168, 59] on link "Srishti Barge" at bounding box center [163, 59] width 43 height 7
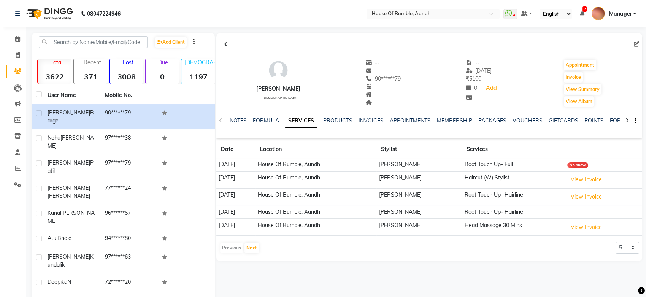
scroll to position [26, 0]
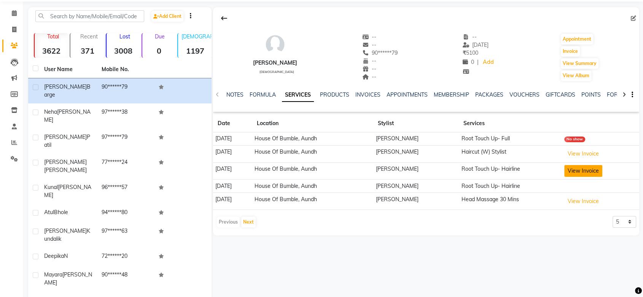
click at [572, 171] on button "View Invoice" at bounding box center [583, 171] width 38 height 12
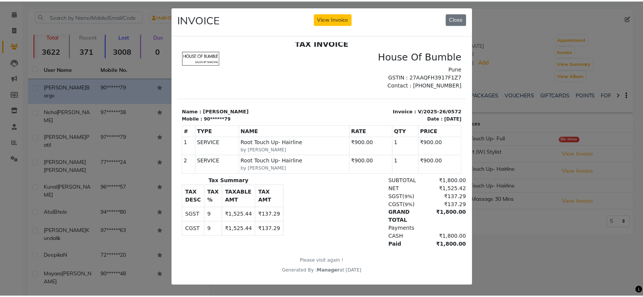
scroll to position [10, 0]
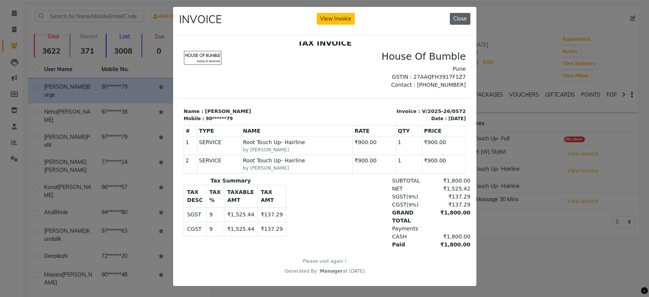
click at [457, 14] on button "Close" at bounding box center [460, 19] width 21 height 12
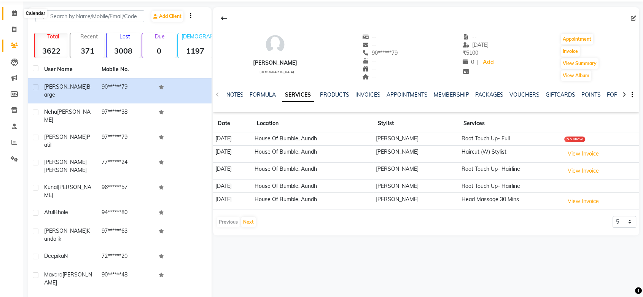
click at [10, 11] on span at bounding box center [14, 13] width 13 height 9
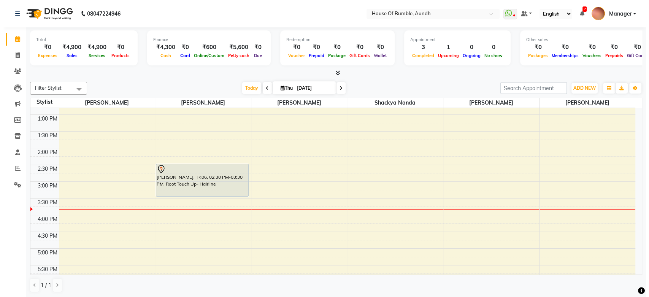
scroll to position [139, 0]
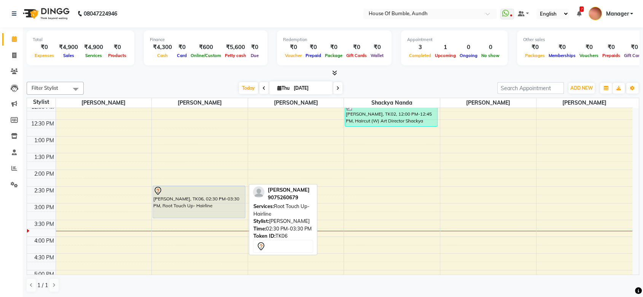
click at [170, 200] on div "[PERSON_NAME], TK06, 02:30 PM-03:30 PM, Root Touch Up- Hairline" at bounding box center [199, 202] width 92 height 32
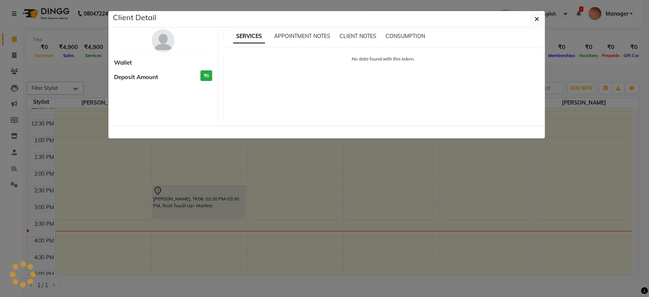
select select "7"
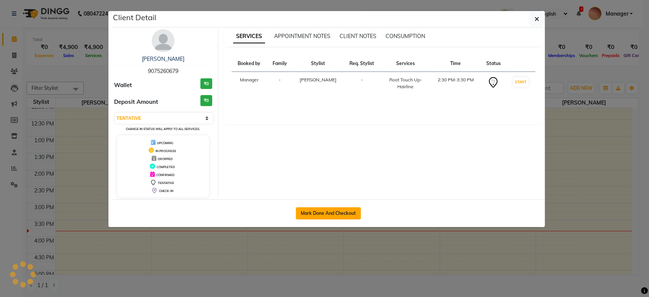
click at [313, 215] on button "Mark Done And Checkout" at bounding box center [328, 213] width 65 height 12
select select "service"
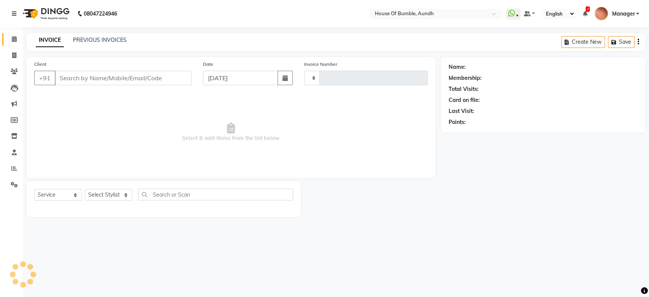
type input "1291"
select select "581"
click at [12, 37] on icon at bounding box center [14, 39] width 5 height 6
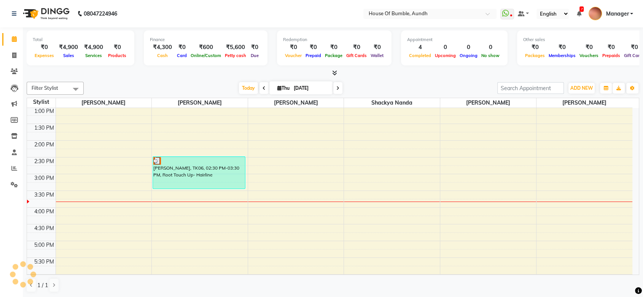
scroll to position [169, 0]
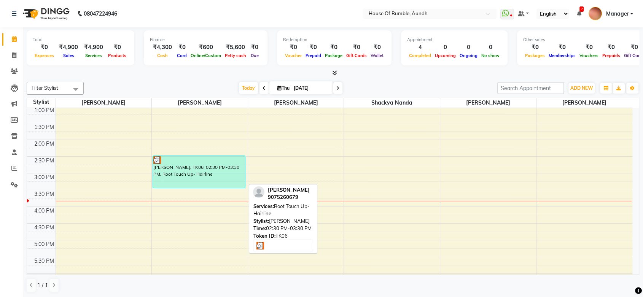
click at [177, 159] on div at bounding box center [198, 160] width 91 height 8
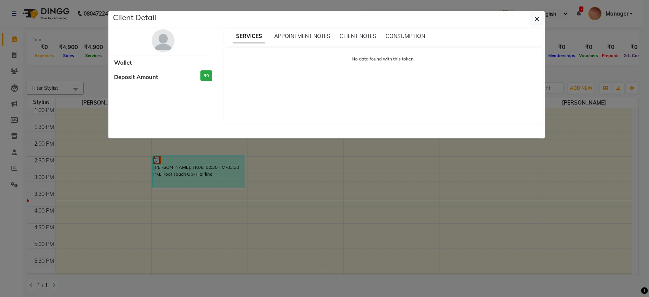
select select "3"
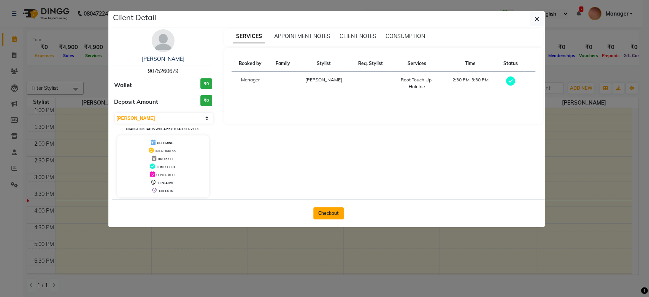
click at [332, 211] on button "Checkout" at bounding box center [328, 213] width 30 height 12
select select "service"
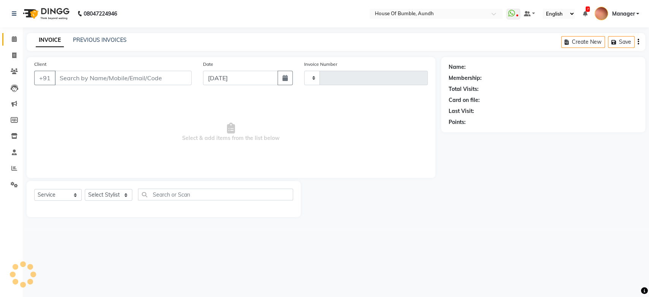
type input "1291"
select select "581"
type input "90******79"
select select "12465"
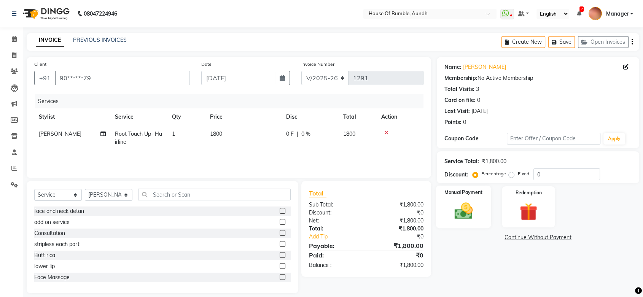
click at [463, 204] on img at bounding box center [463, 210] width 30 height 21
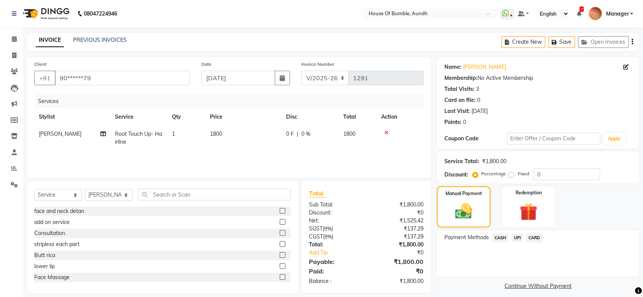
click at [502, 235] on span "CASH" at bounding box center [500, 237] width 16 height 9
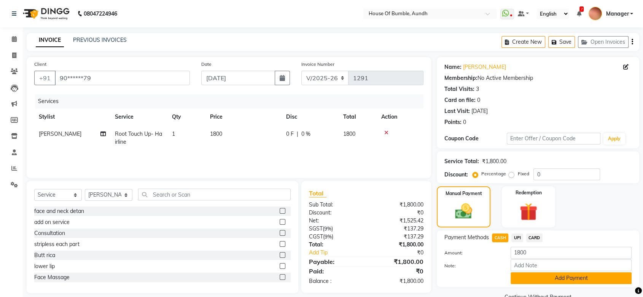
scroll to position [16, 0]
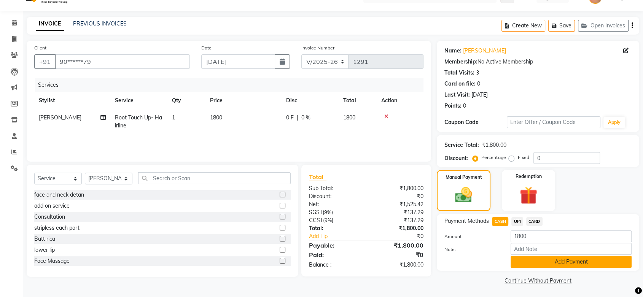
click at [540, 263] on button "Add Payment" at bounding box center [570, 262] width 121 height 12
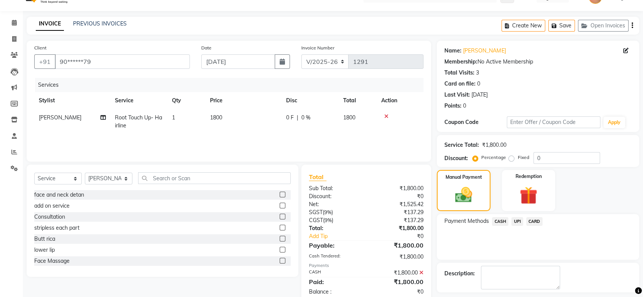
scroll to position [49, 0]
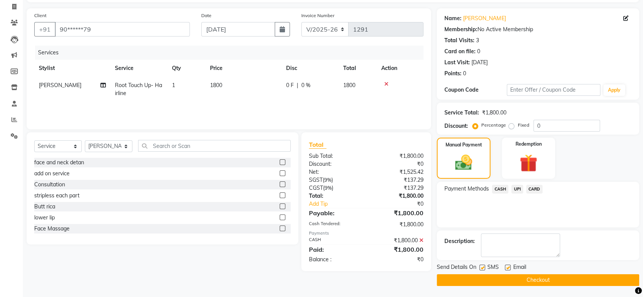
click at [524, 278] on button "Checkout" at bounding box center [538, 280] width 202 height 12
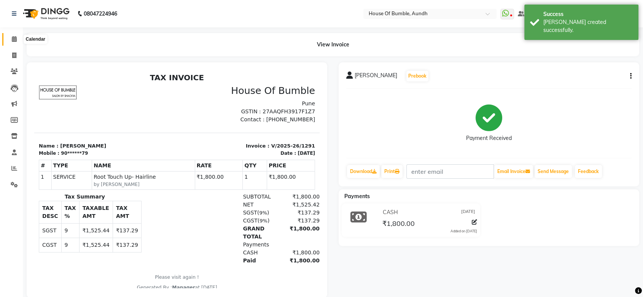
click at [15, 39] on icon at bounding box center [14, 39] width 5 height 6
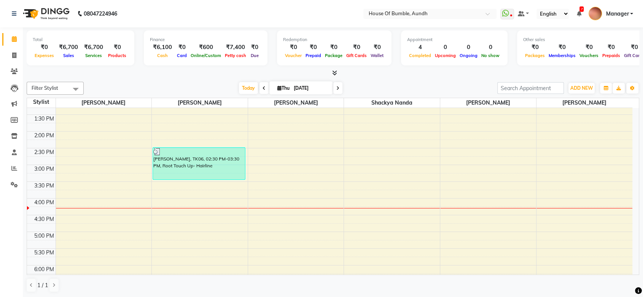
scroll to position [169, 0]
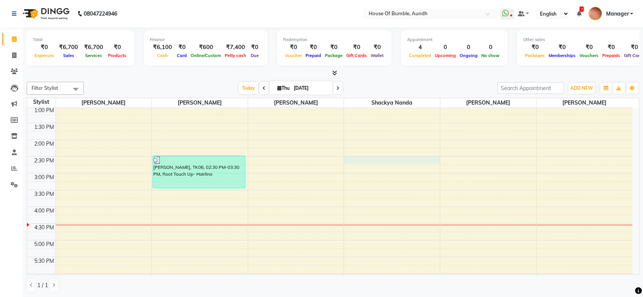
click at [421, 159] on div "8:00 AM 8:30 AM 9:00 AM 9:30 AM 10:00 AM 10:30 AM 11:00 AM 11:30 AM 12:00 PM 12…" at bounding box center [329, 156] width 605 height 435
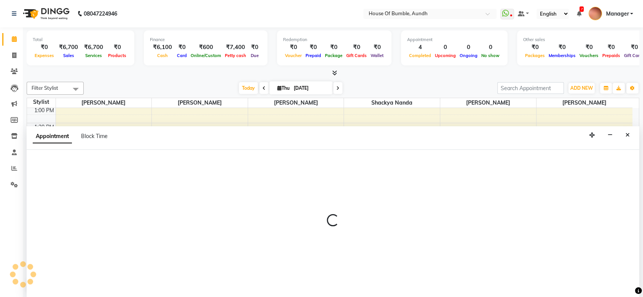
scroll to position [0, 0]
select select "7918"
select select "tentative"
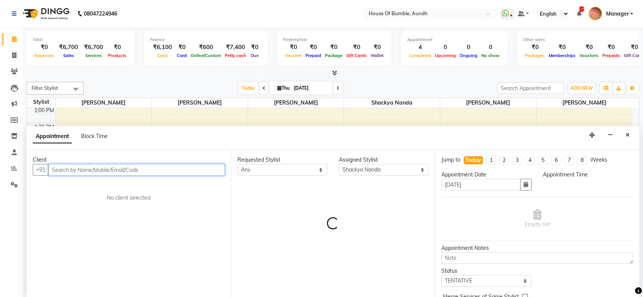
select select "870"
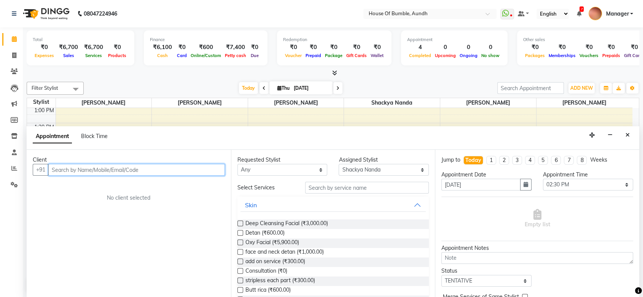
click at [146, 173] on input "text" at bounding box center [136, 170] width 176 height 12
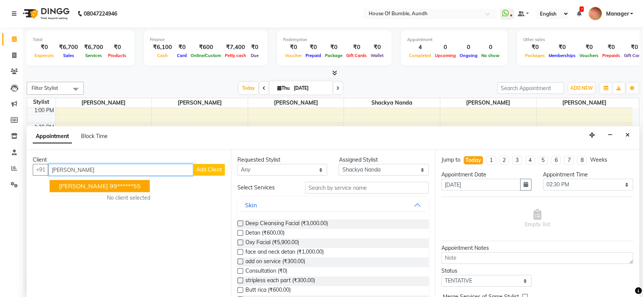
click at [123, 188] on ngb-highlight "99******55" at bounding box center [125, 187] width 31 height 8
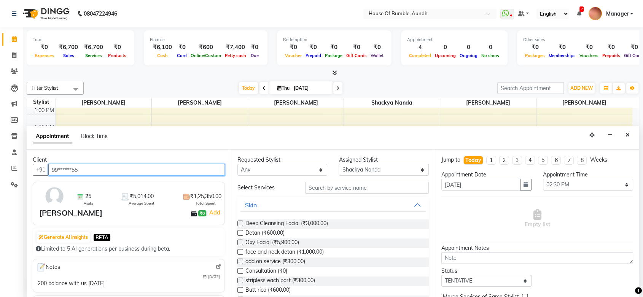
scroll to position [84, 0]
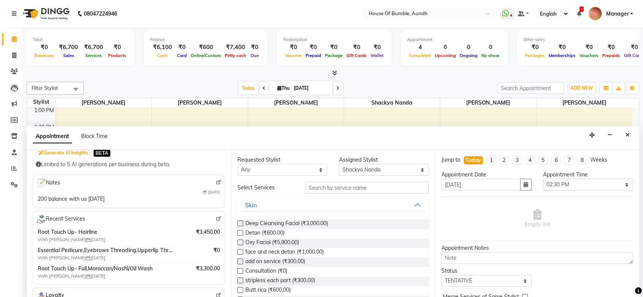
type input "99******55"
click at [216, 217] on img at bounding box center [219, 219] width 6 height 6
click at [626, 138] on button "Close" at bounding box center [627, 135] width 11 height 12
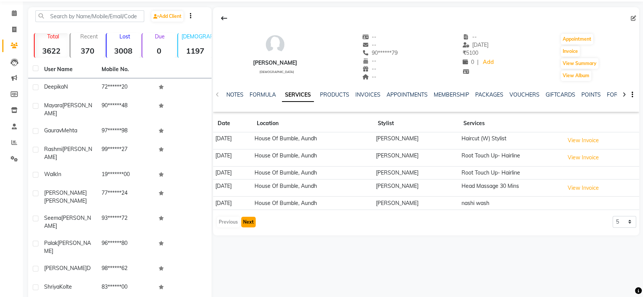
click at [255, 221] on button "Next" at bounding box center [248, 222] width 14 height 11
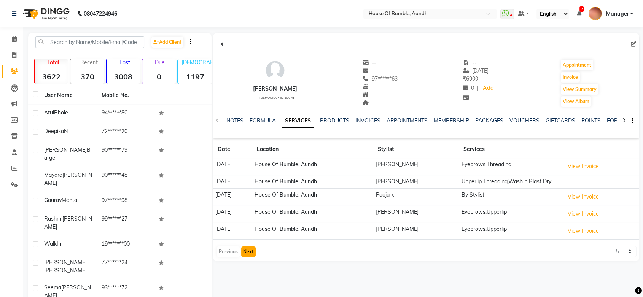
click at [250, 257] on button "Next" at bounding box center [248, 251] width 14 height 11
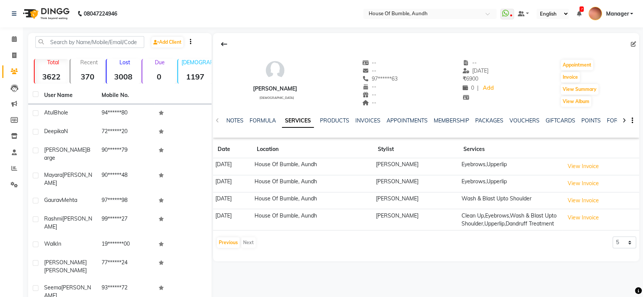
click at [230, 244] on div "Previous Next" at bounding box center [236, 243] width 40 height 12
click at [226, 248] on button "Previous" at bounding box center [228, 242] width 23 height 11
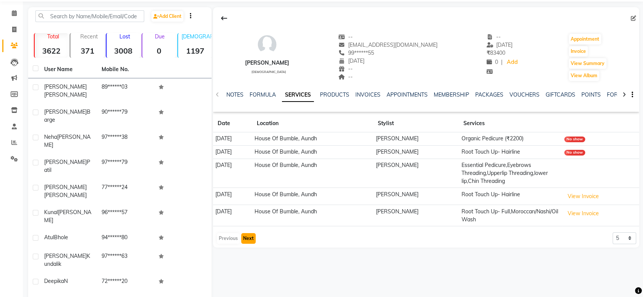
click at [249, 241] on button "Next" at bounding box center [248, 238] width 14 height 11
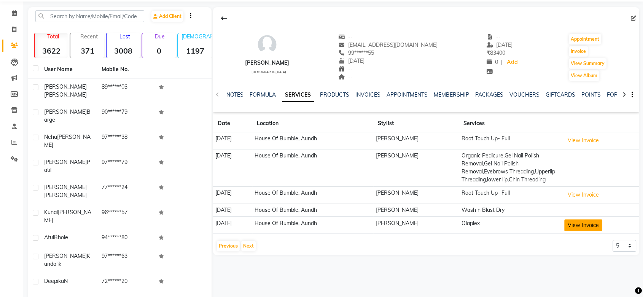
click at [599, 231] on button "View Invoice" at bounding box center [583, 225] width 38 height 12
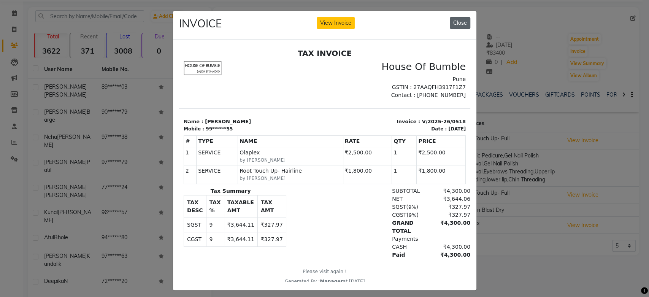
click at [462, 23] on button "Close" at bounding box center [460, 23] width 21 height 12
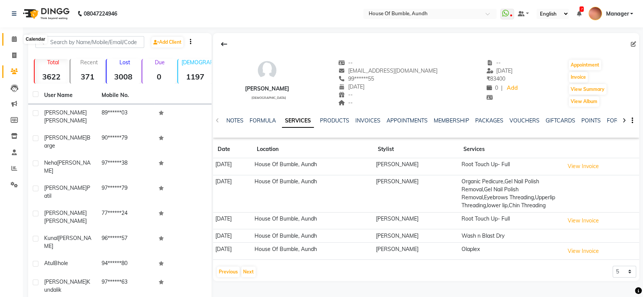
click at [13, 38] on icon at bounding box center [14, 39] width 5 height 6
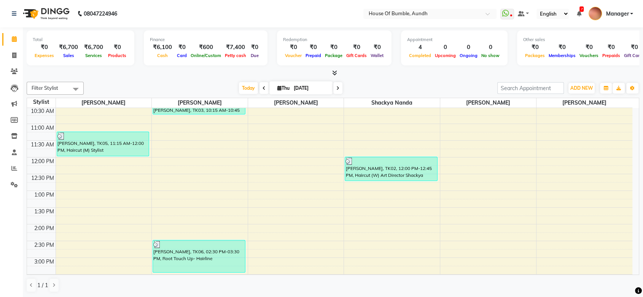
scroll to position [127, 0]
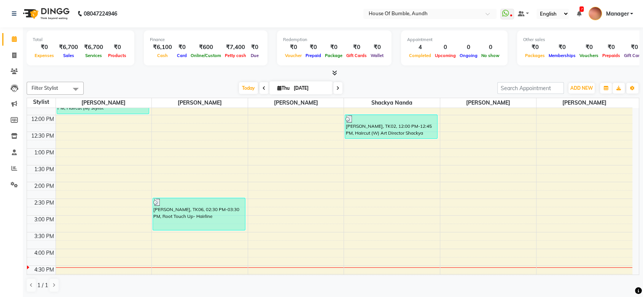
click at [298, 88] on input "[DATE]" at bounding box center [310, 88] width 38 height 11
select select "9"
select select "2025"
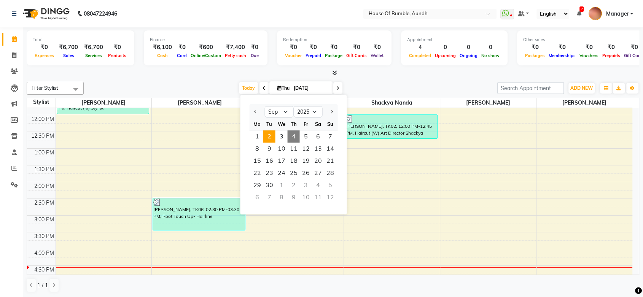
click at [271, 133] on span "2" at bounding box center [269, 136] width 12 height 12
type input "[DATE]"
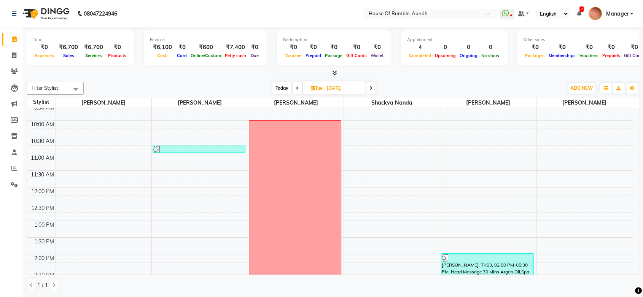
scroll to position [12, 0]
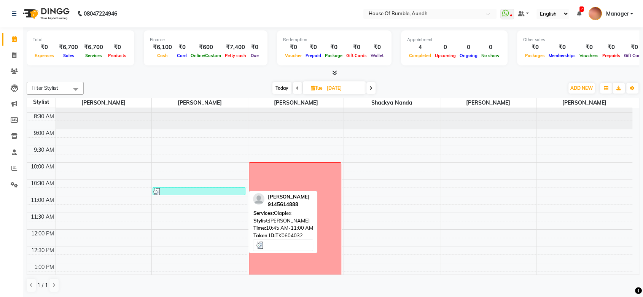
click at [187, 189] on div at bounding box center [198, 192] width 91 height 8
select select "3"
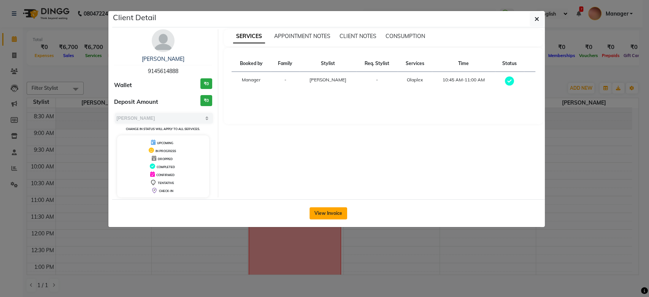
click at [323, 209] on button "View Invoice" at bounding box center [329, 213] width 38 height 12
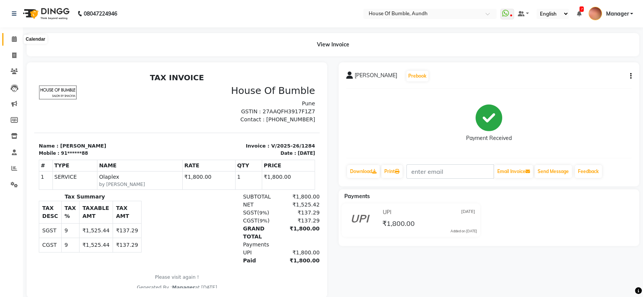
click at [15, 38] on icon at bounding box center [14, 39] width 5 height 6
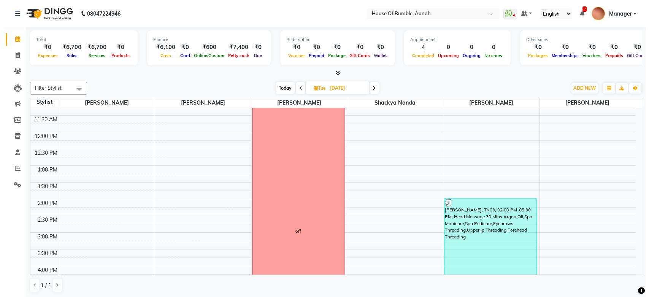
scroll to position [12, 0]
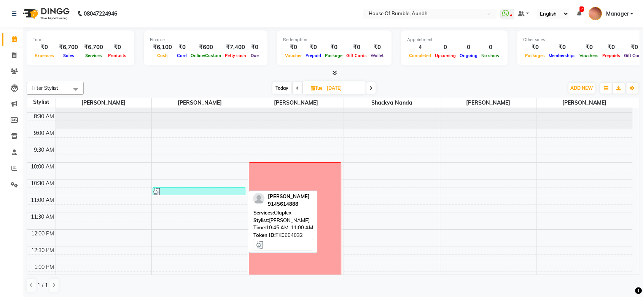
click at [222, 191] on div at bounding box center [198, 192] width 91 height 8
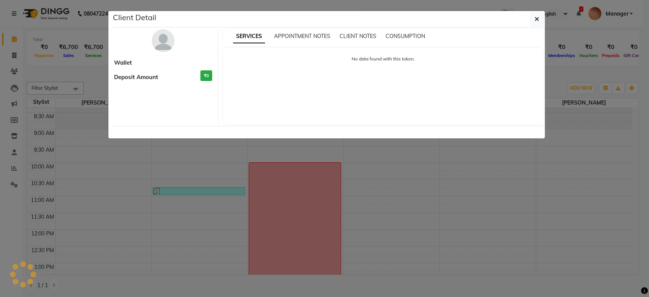
select select "3"
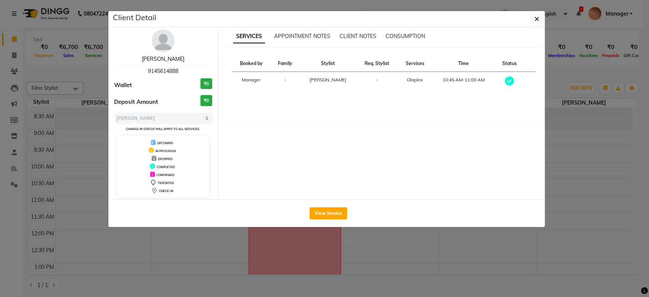
click at [173, 56] on link "[PERSON_NAME]" at bounding box center [163, 59] width 43 height 7
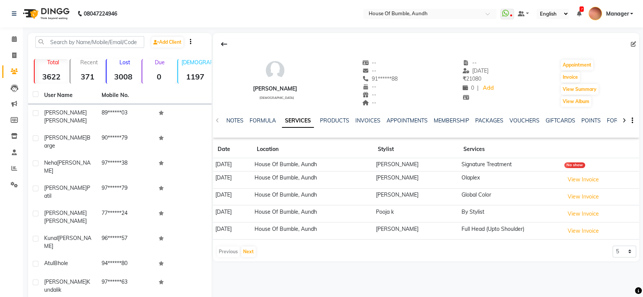
click at [247, 257] on div "Previous Next" at bounding box center [236, 252] width 40 height 12
click at [249, 253] on button "Next" at bounding box center [248, 251] width 14 height 11
click at [249, 252] on button "Next" at bounding box center [248, 251] width 14 height 11
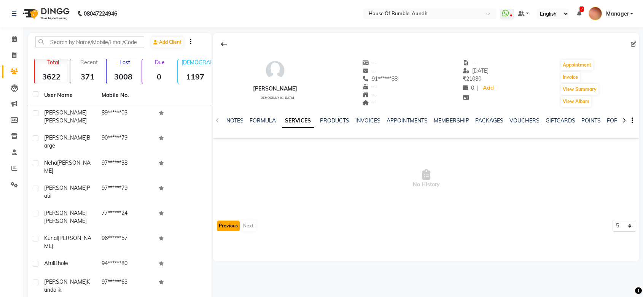
click at [235, 230] on button "Previous" at bounding box center [228, 226] width 23 height 11
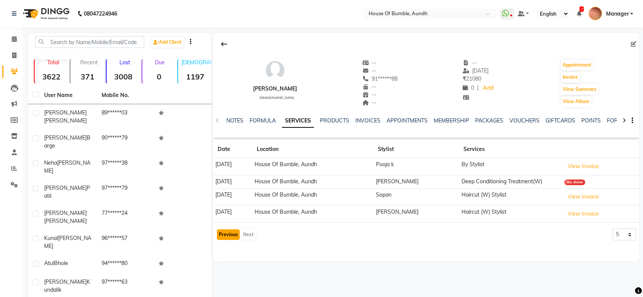
click at [232, 234] on button "Previous" at bounding box center [228, 234] width 23 height 11
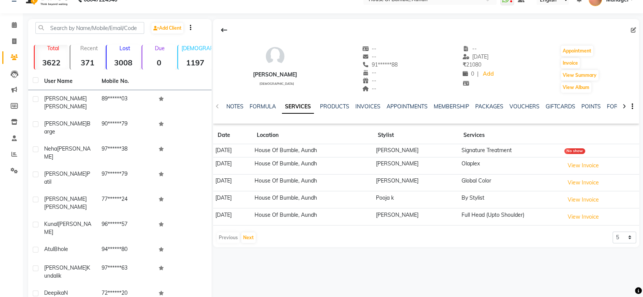
scroll to position [26, 0]
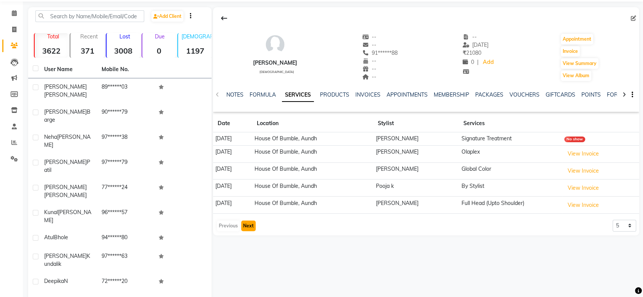
click at [245, 224] on button "Next" at bounding box center [248, 226] width 14 height 11
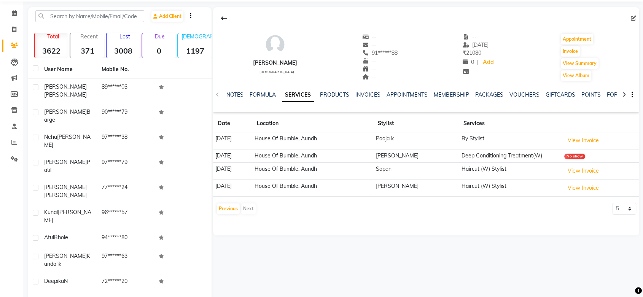
scroll to position [0, 0]
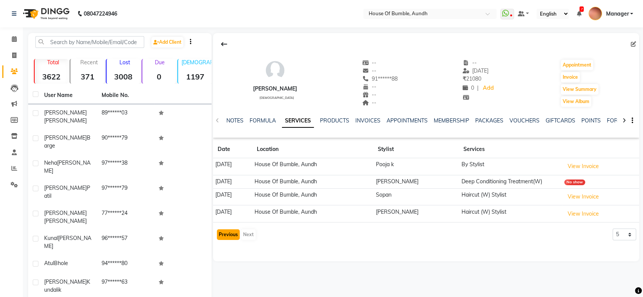
click at [219, 237] on button "Previous" at bounding box center [228, 234] width 23 height 11
